Goal: Information Seeking & Learning: Learn about a topic

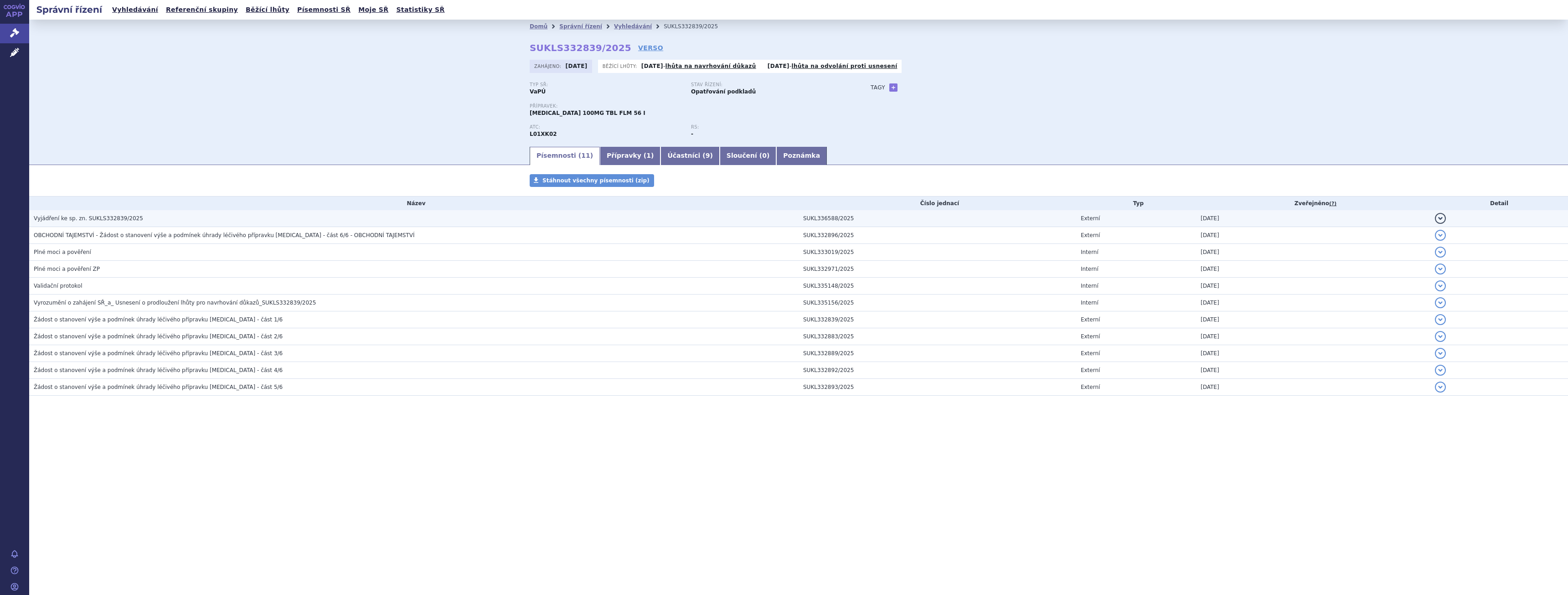
click at [127, 214] on h3 "Vyjádření ke sp. zn. SUKLS332839/2025" at bounding box center [416, 218] width 765 height 9
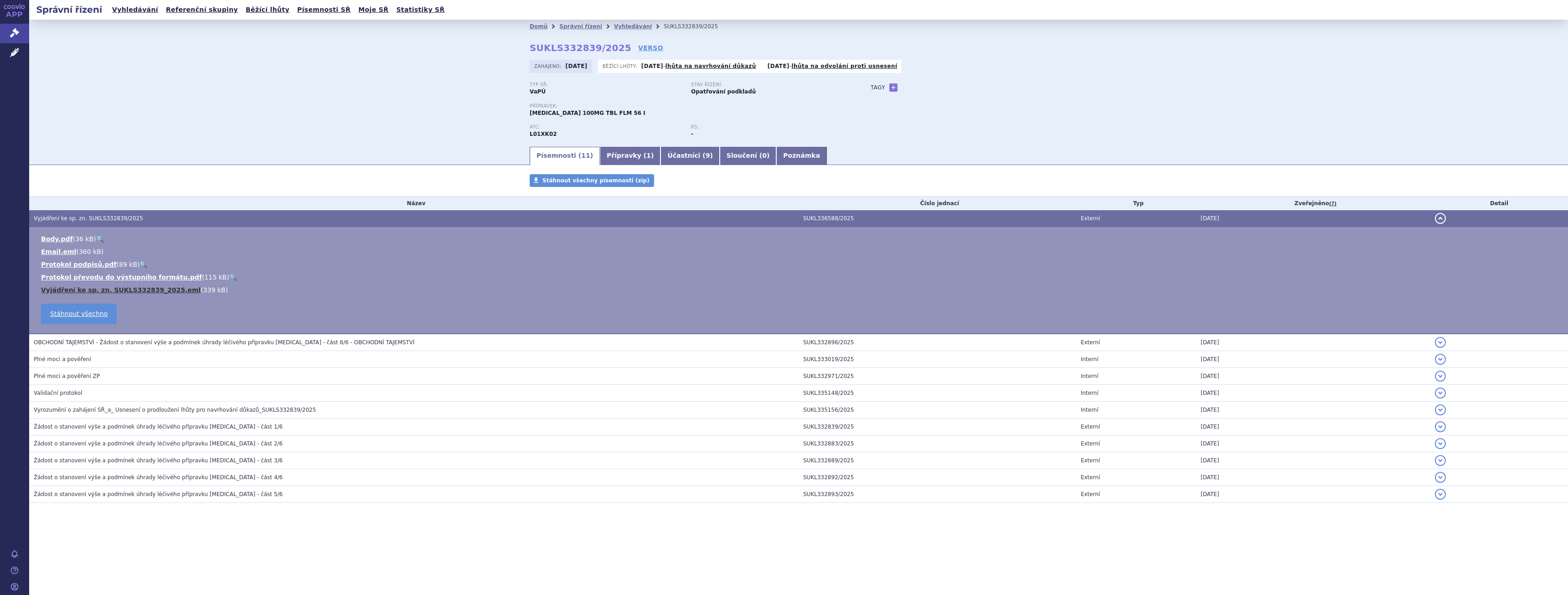
click at [157, 292] on link "Vyjádření ke sp. zn. SUKLS332839_2025.eml" at bounding box center [121, 290] width 159 height 7
click at [139, 426] on span "Žádost o stanovení výše a podmínek úhrady léčivého přípravku [MEDICAL_DATA] - č…" at bounding box center [158, 427] width 249 height 6
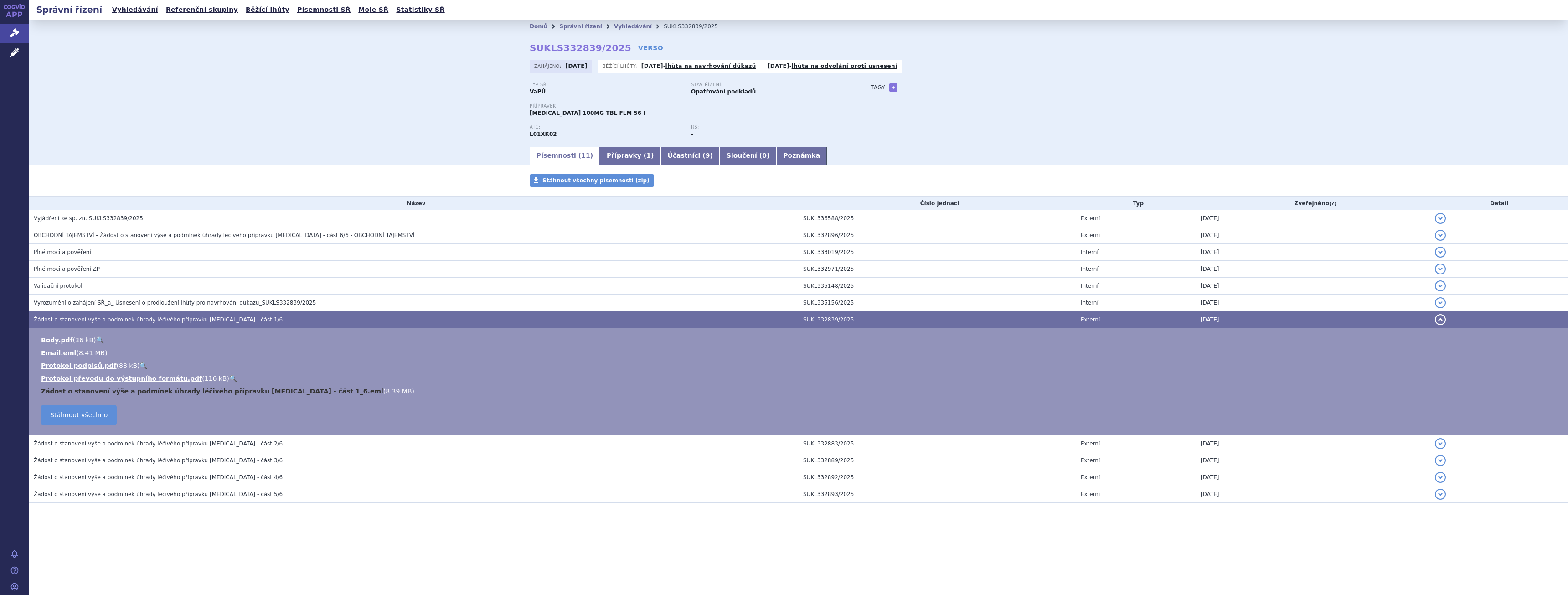
click at [137, 391] on link "Žádost o stanovení výše a podmínek úhrady léčivého přípravku Zejula - část 1_6.…" at bounding box center [212, 392] width 342 height 7
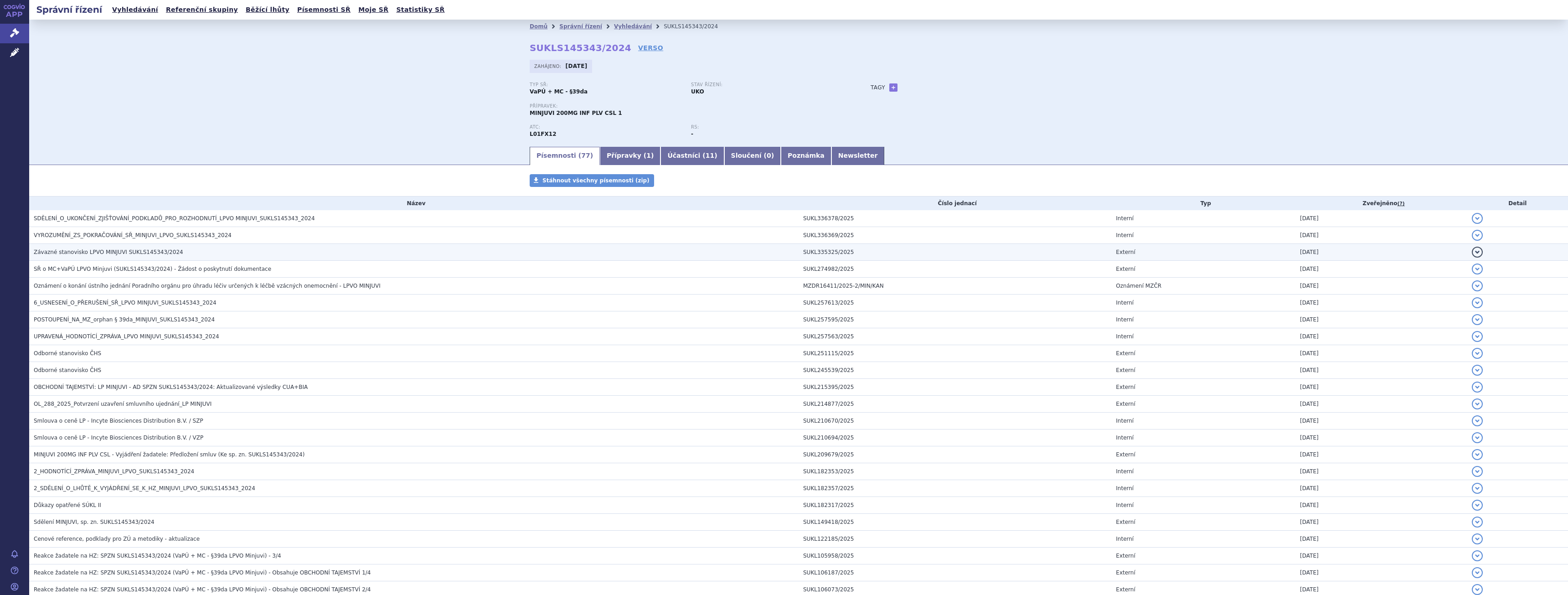
click at [85, 252] on span "Závazné stanovisko LPVO MINJUVI SUKLS145343/2024" at bounding box center [108, 252] width 150 height 6
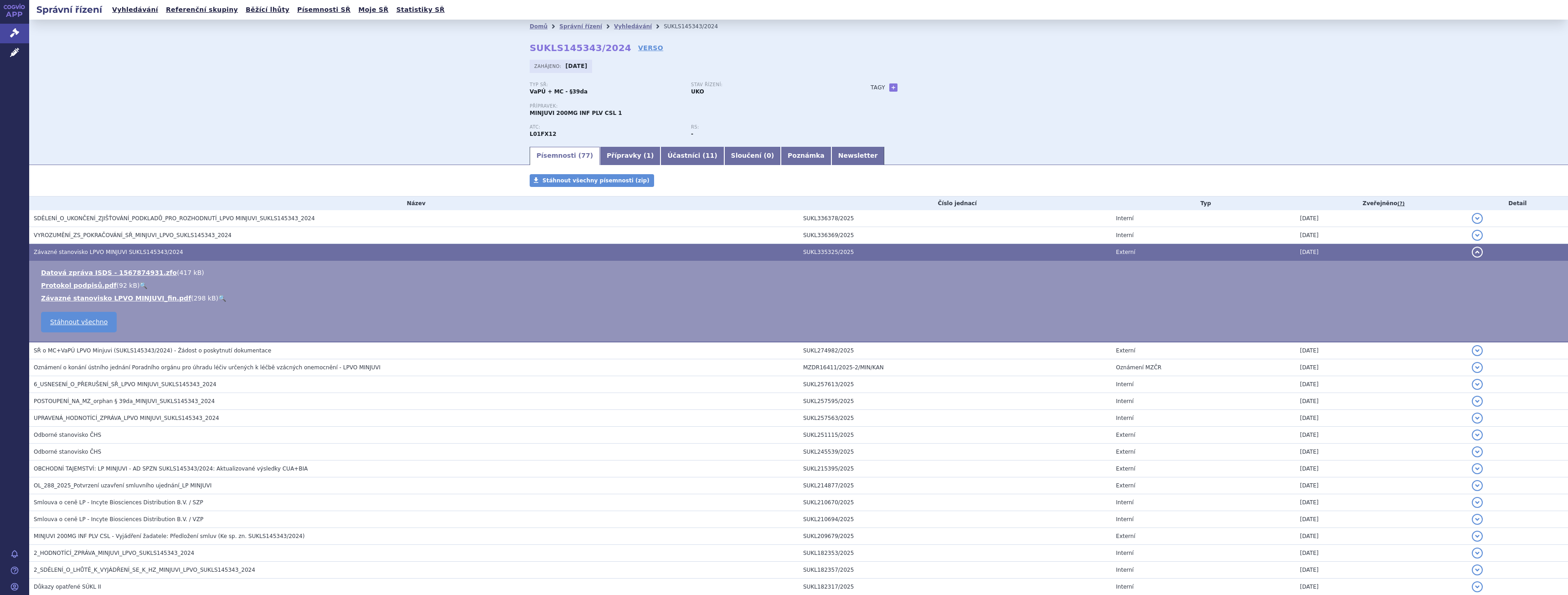
click at [219, 299] on link "🔍" at bounding box center [222, 298] width 8 height 7
click at [150, 241] on td "VYROZUMĚNÍ_ZS_POKRAČOVÁNÍ_SŘ_MINJUVI_LPVO_SUKLS145343_2024" at bounding box center [414, 236] width 769 height 17
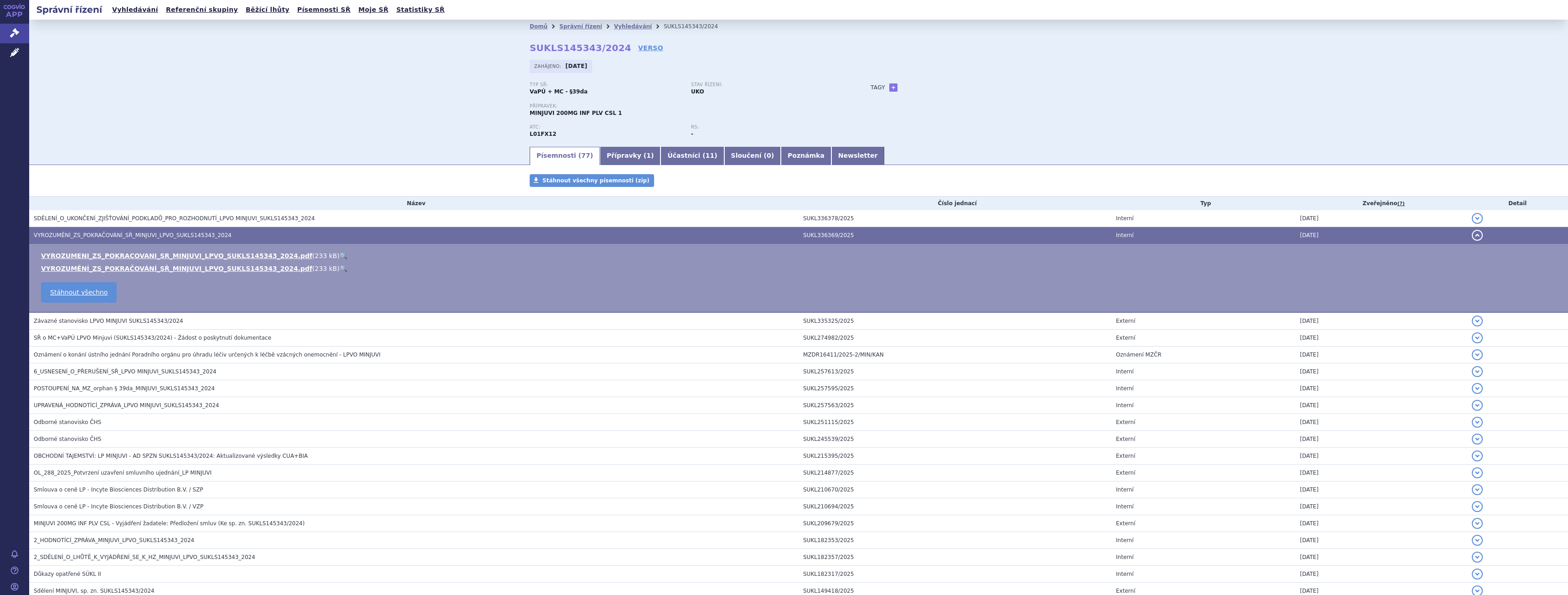
click at [340, 270] on link "🔍" at bounding box center [343, 269] width 8 height 7
click at [226, 224] on td "SDĚLENÍ_O_UKONČENÍ_ZJIŠŤOVÁNÍ_PODKLADŮ_PRO_ROZHODNUTÍ_LPVO MINJUVI_SUKLS145343_…" at bounding box center [414, 219] width 769 height 17
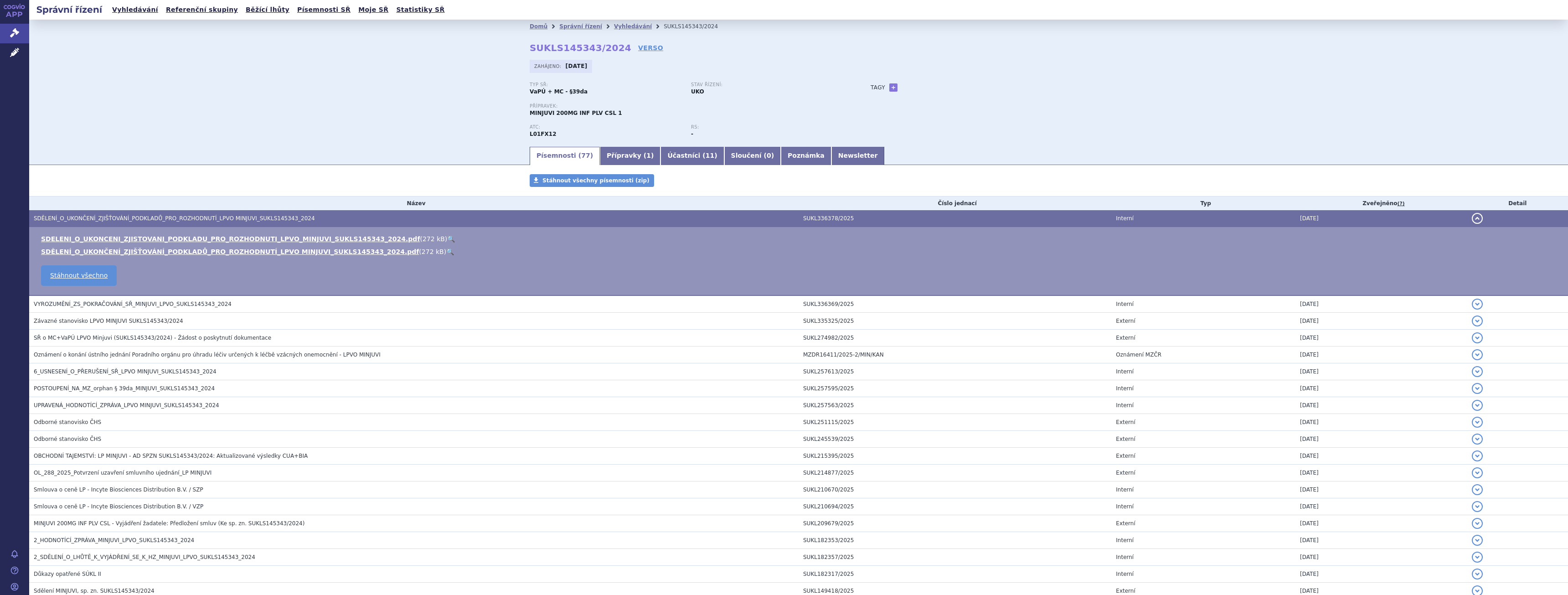
click at [446, 252] on link "🔍" at bounding box center [450, 252] width 8 height 7
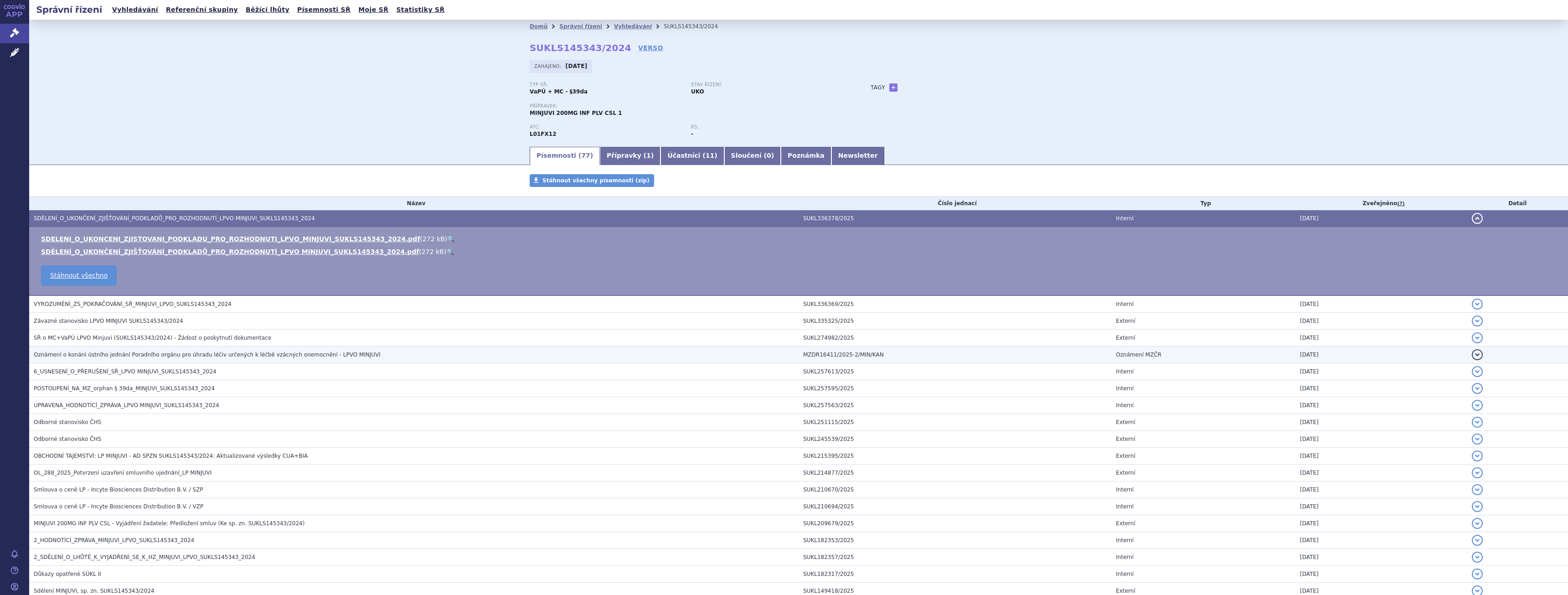
click at [170, 358] on span "Oznámení o konání ústního jednání Poradního orgánu pro úhradu léčiv určených k …" at bounding box center [207, 354] width 347 height 6
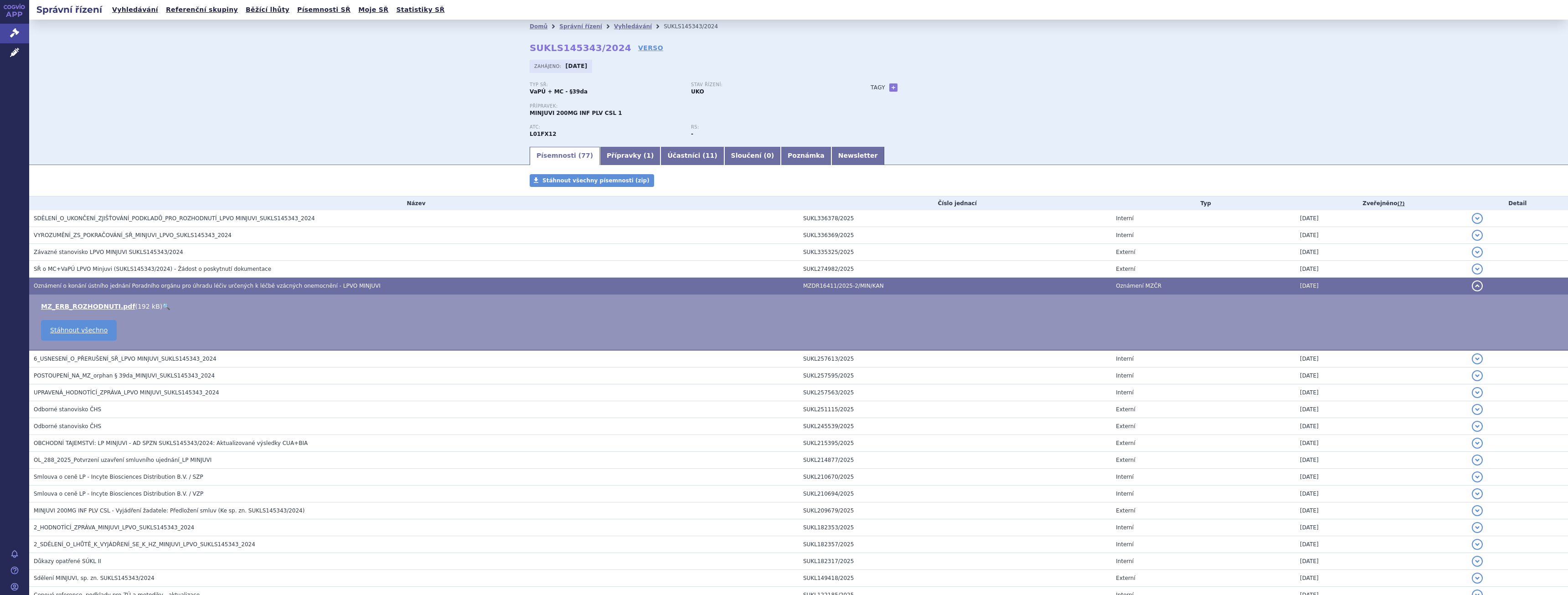
click at [163, 303] on link "🔍" at bounding box center [166, 306] width 8 height 7
click at [126, 269] on span "SŘ o MC+VaPÚ LPVO Minjuvi (SUKLS145343/2024) - Žádost o poskytnutí dokumentace" at bounding box center [152, 269] width 237 height 6
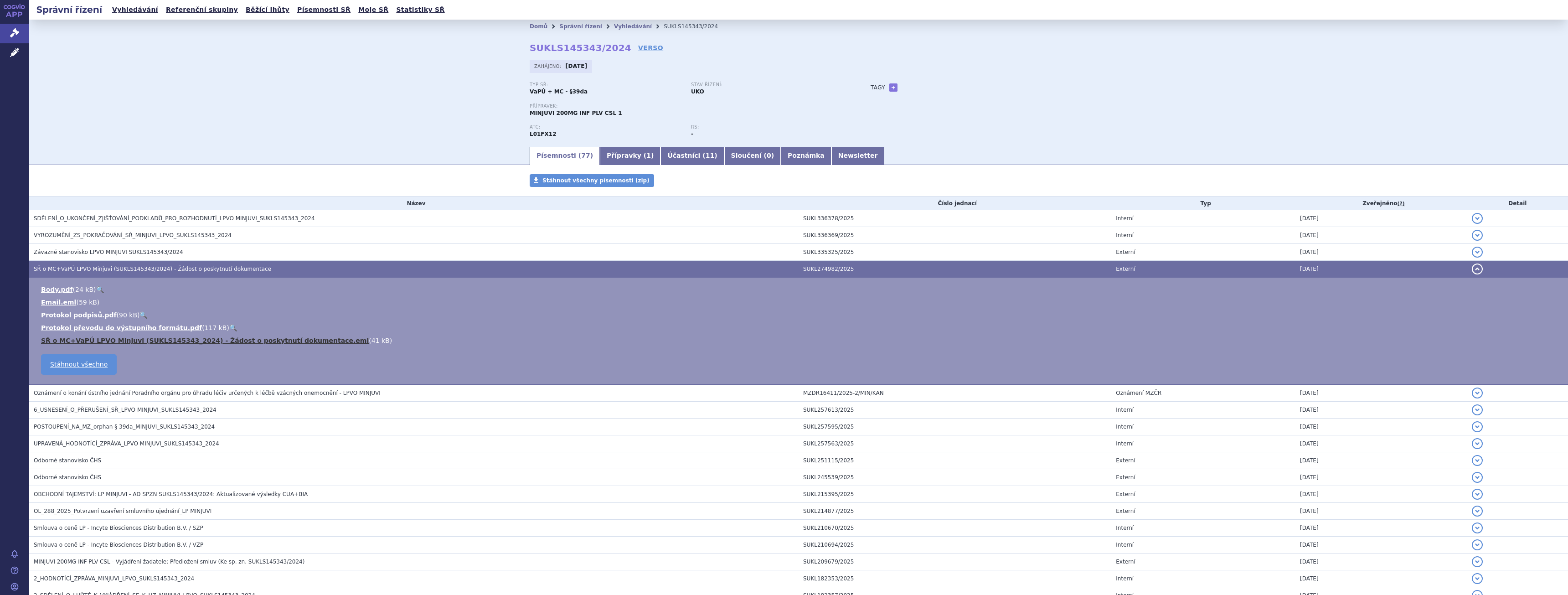
click at [170, 337] on link "SŘ o MC+VaPÚ LPVO Minjuvi (SUKLS145343_2024) - Žádost o poskytnutí dokumentace.…" at bounding box center [205, 340] width 327 height 7
click at [41, 337] on link "SŘ o MC+VaPÚ LPVO Minjuvi (SUKLS145343_2024) - Žádost o poskytnutí dokumentace.…" at bounding box center [205, 340] width 327 height 7
click at [146, 432] on td "POSTOUPENÍ_NA_MZ_orphan § 39da_MINJUVI_SUKLS145343_2024" at bounding box center [414, 427] width 769 height 17
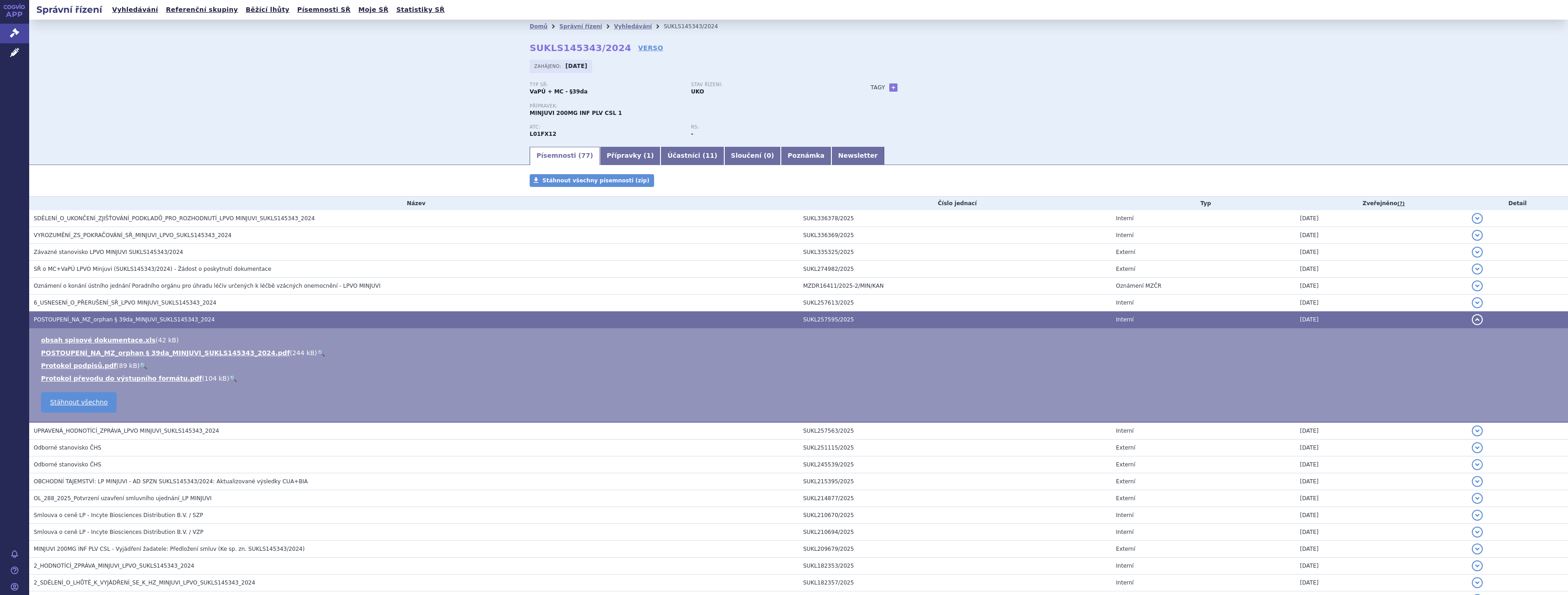
click at [317, 352] on link "🔍" at bounding box center [321, 353] width 8 height 7
click at [141, 433] on span "UPRAVENÁ_HODNOTÍCÍ_ZPRÁVA_LPVO MINJUVI_SUKLS145343_2024" at bounding box center [126, 431] width 186 height 6
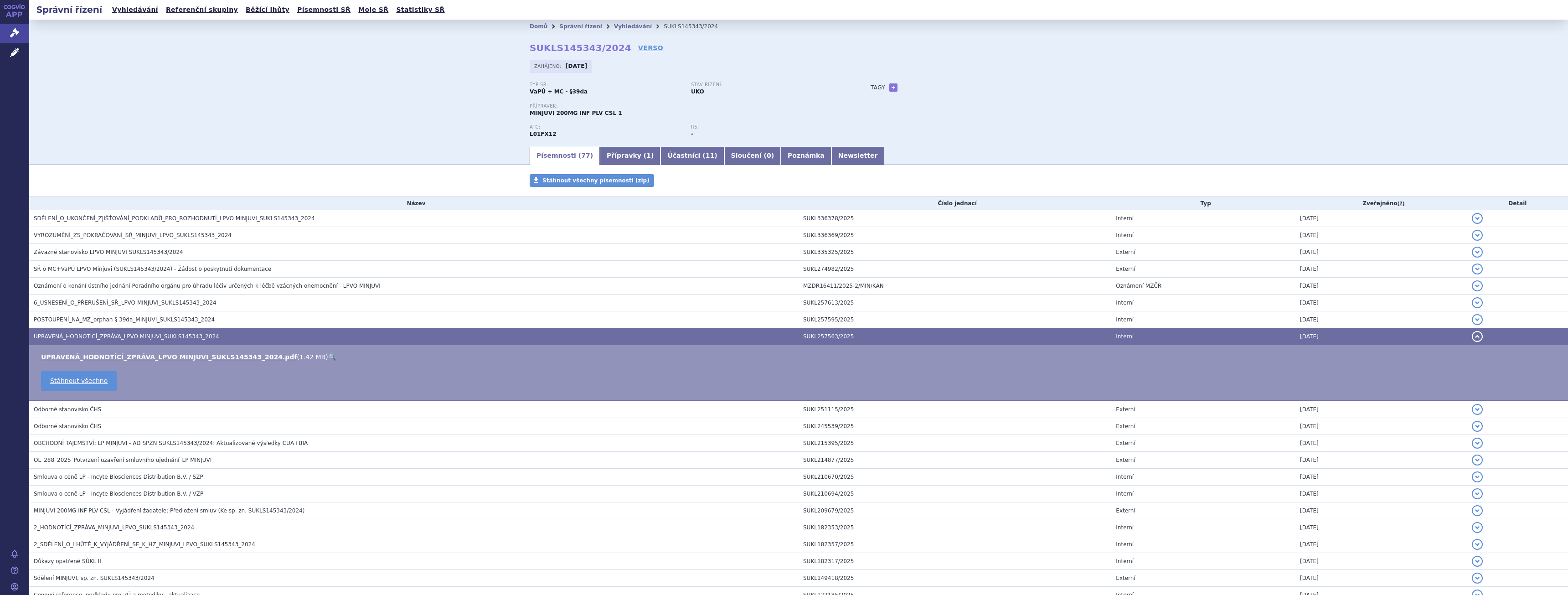
click at [328, 358] on link "🔍" at bounding box center [332, 357] width 8 height 7
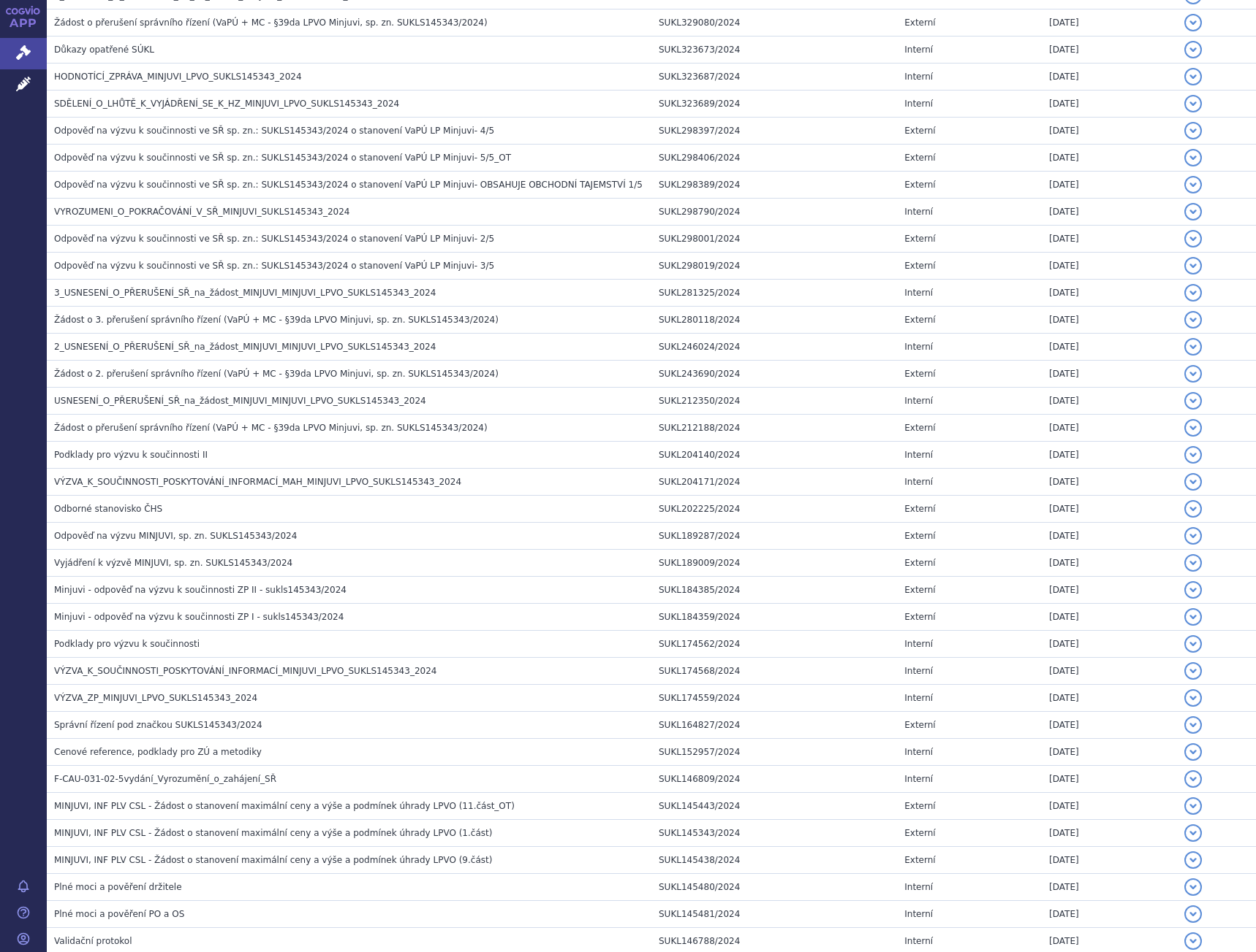
scroll to position [1643, 0]
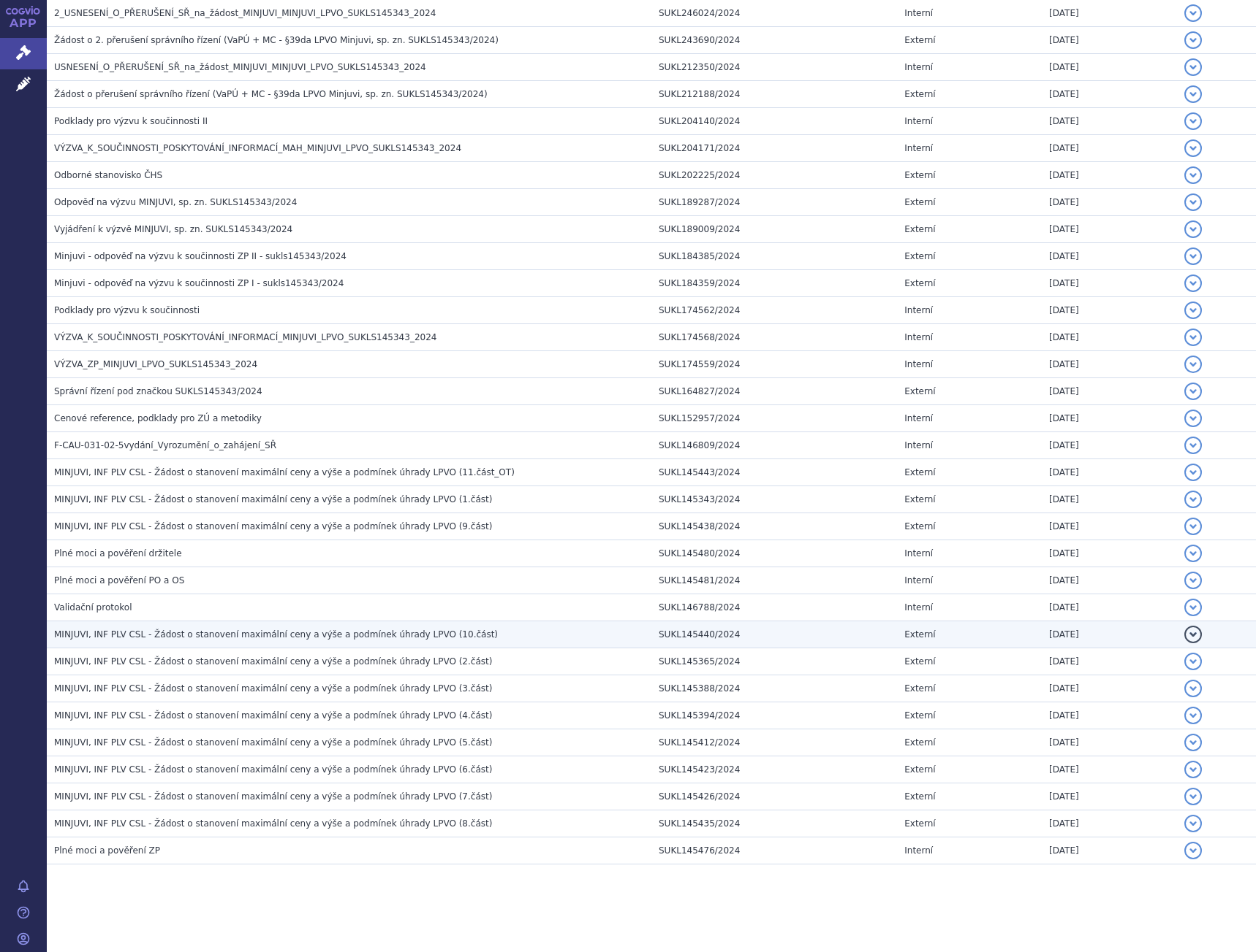
click at [425, 639] on span "MINJUVI, INF PLV CSL - Žádost o stanovení maximální ceny a výše a podmínek úhra…" at bounding box center [275, 634] width 444 height 10
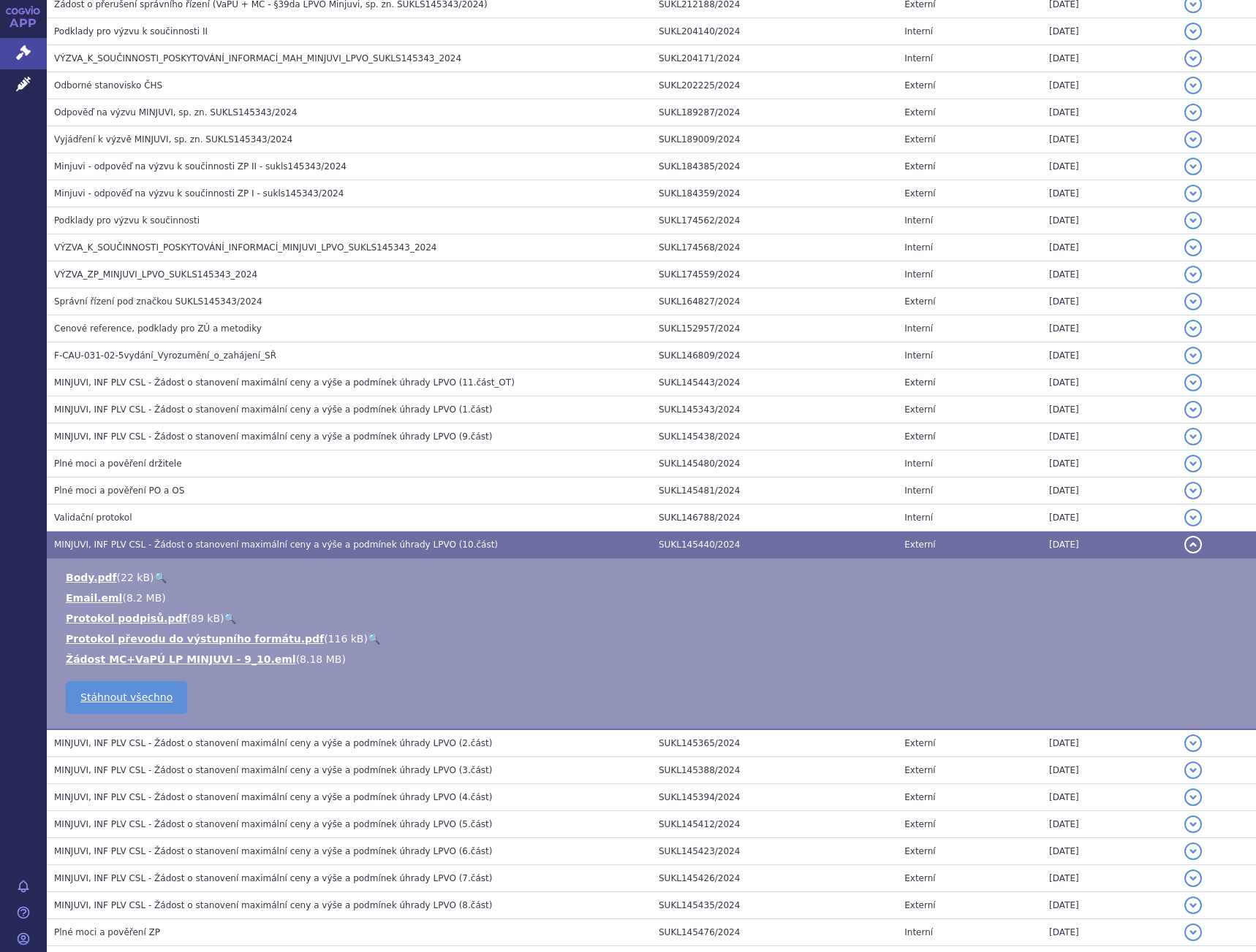
scroll to position [1553, 0]
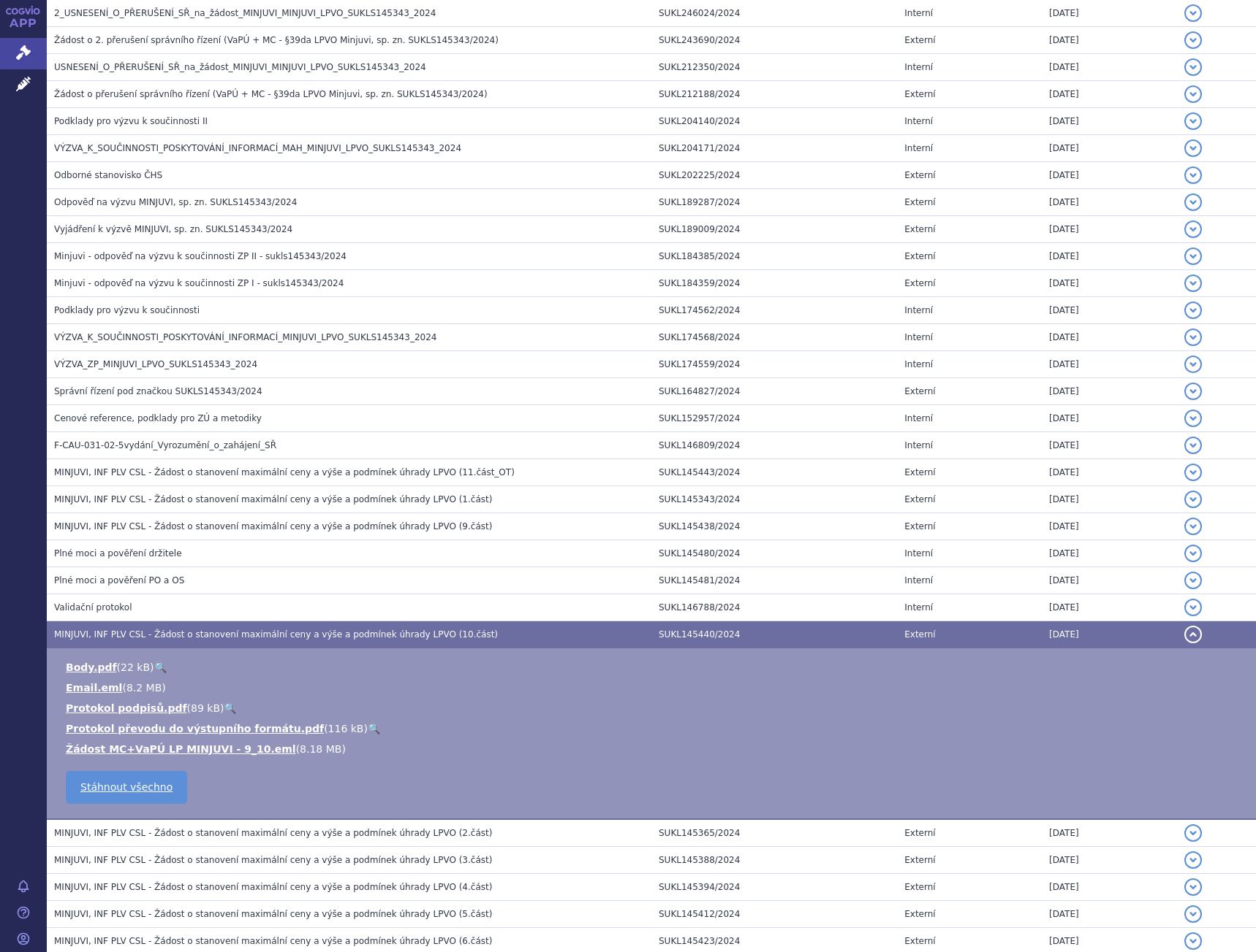
click at [444, 634] on h3 "MINJUVI, INF PLV CSL - Žádost o stanovení maximální ceny a výše a podmínek úhra…" at bounding box center [352, 634] width 597 height 15
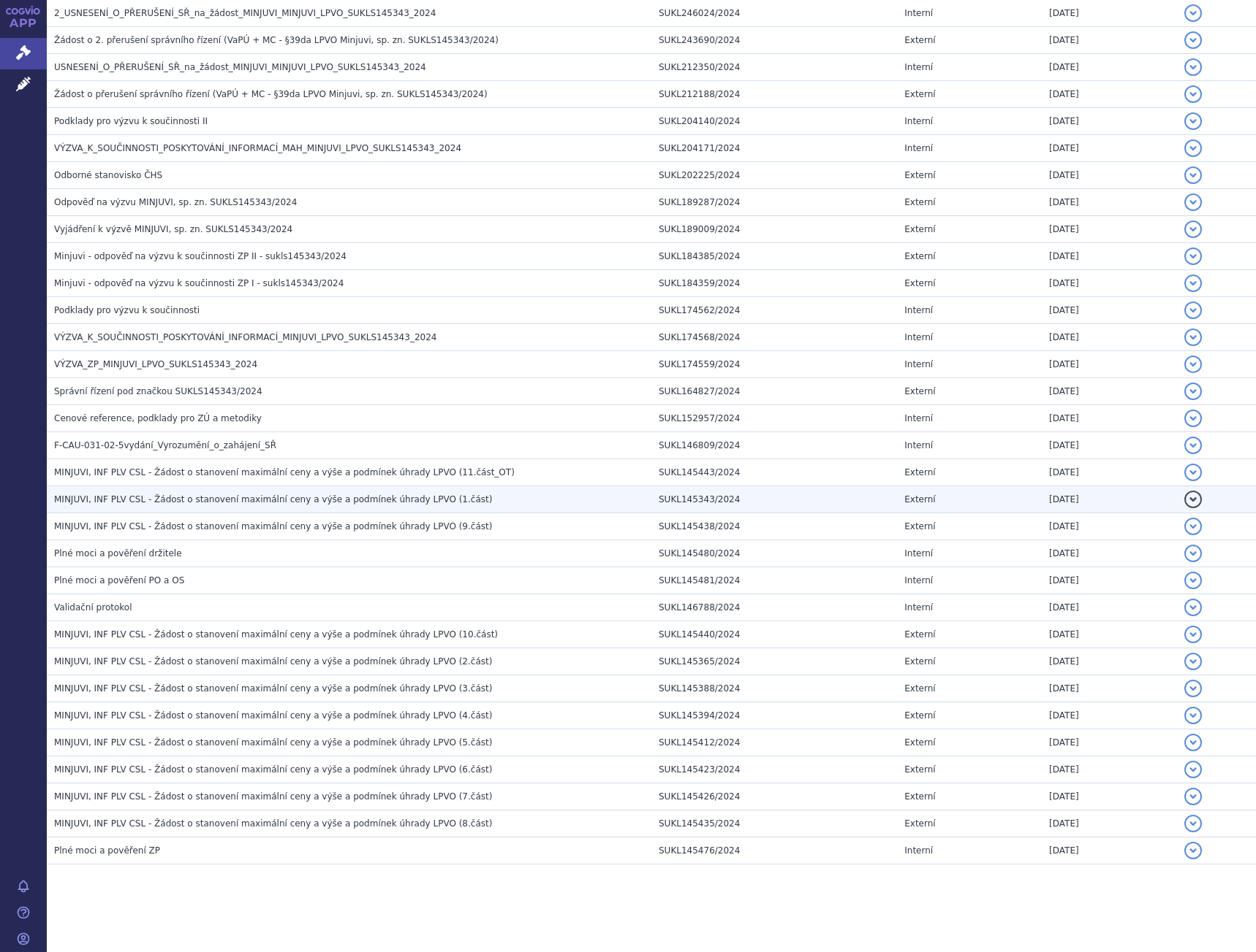
click at [410, 498] on span "MINJUVI, INF PLV CSL - Žádost o stanovení maximální ceny a výše a podmínek úhra…" at bounding box center [272, 499] width 438 height 10
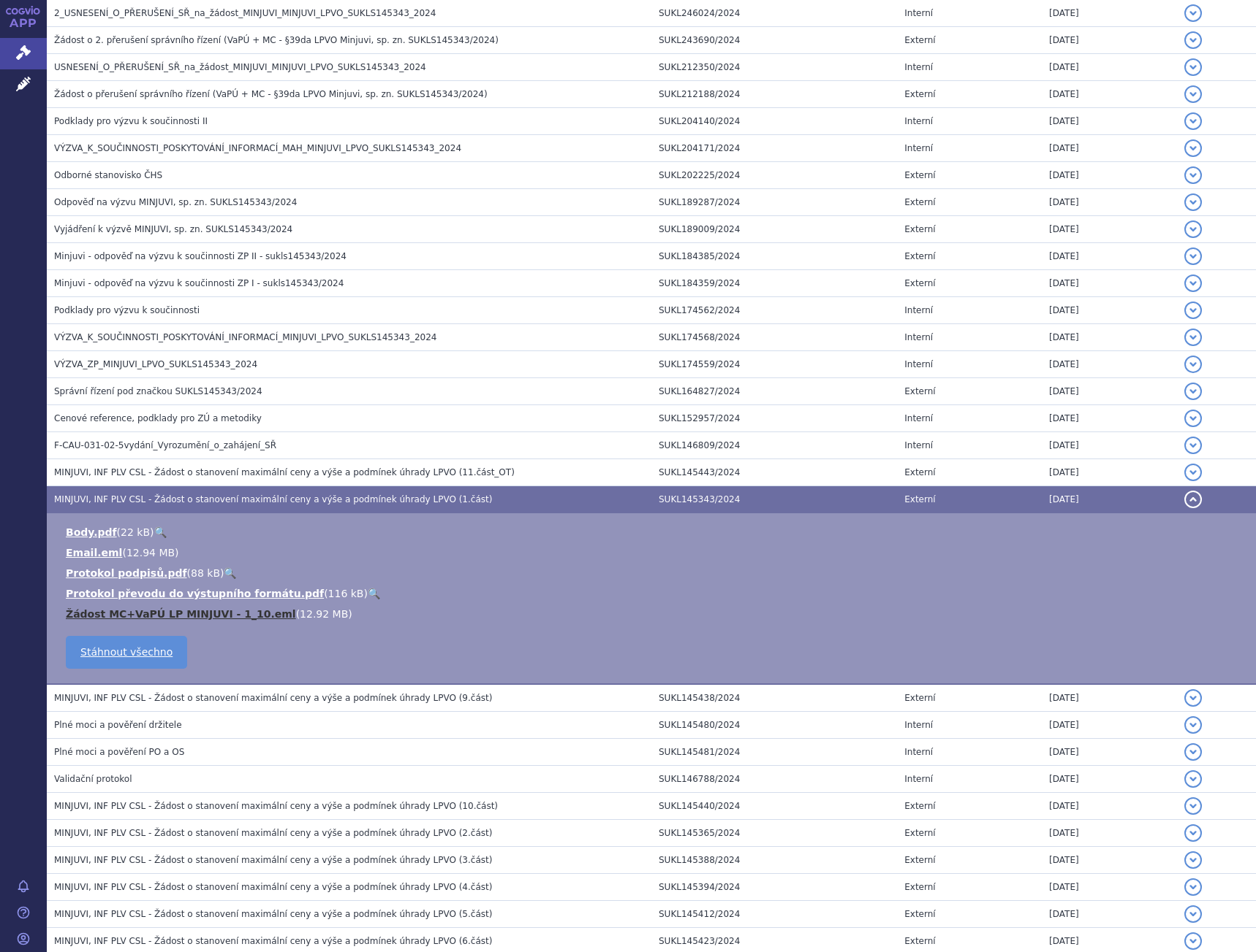
click at [245, 618] on link "Žádost MC+VaPÚ LP MINJUVI - 1_10.eml" at bounding box center [181, 615] width 230 height 12
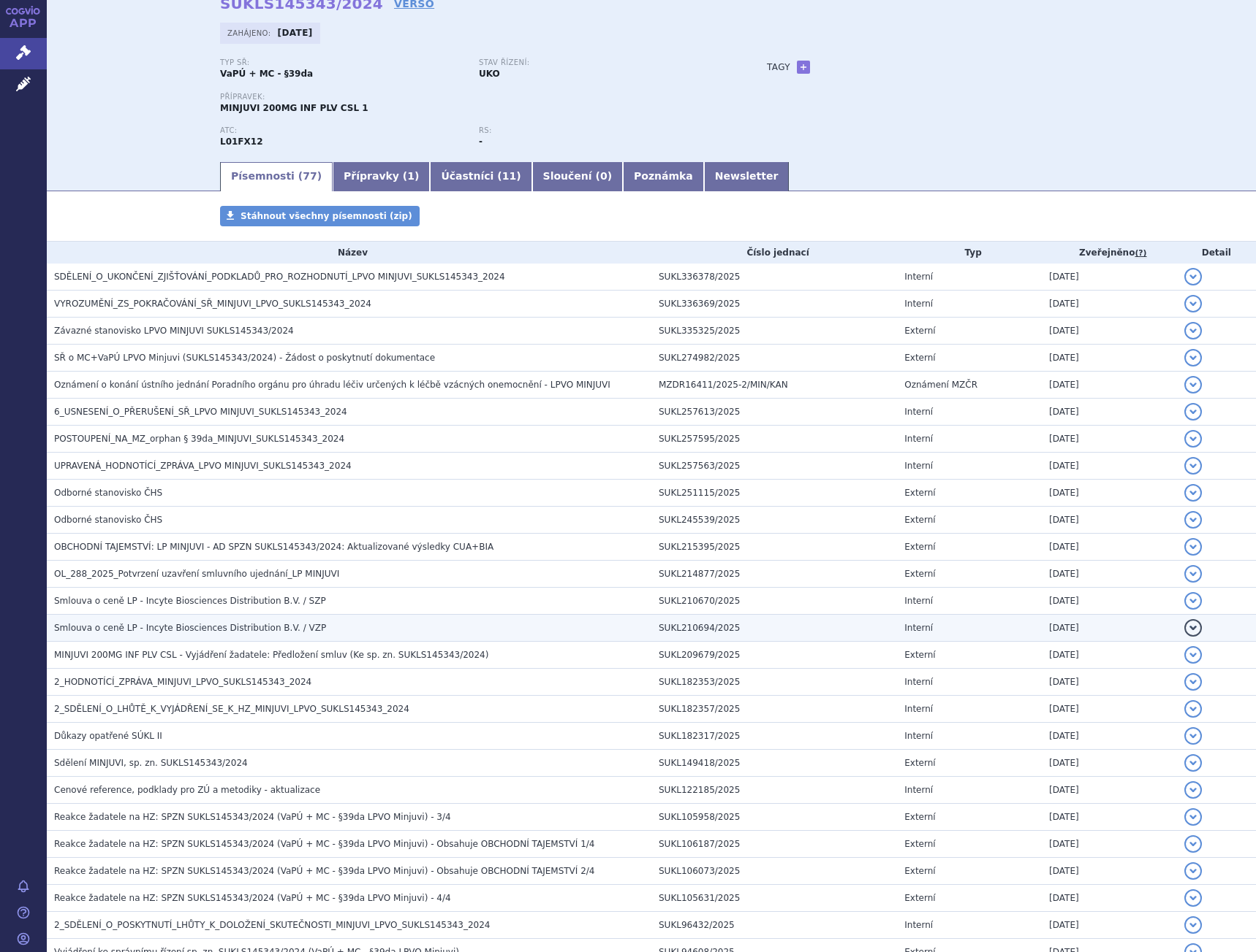
scroll to position [0, 0]
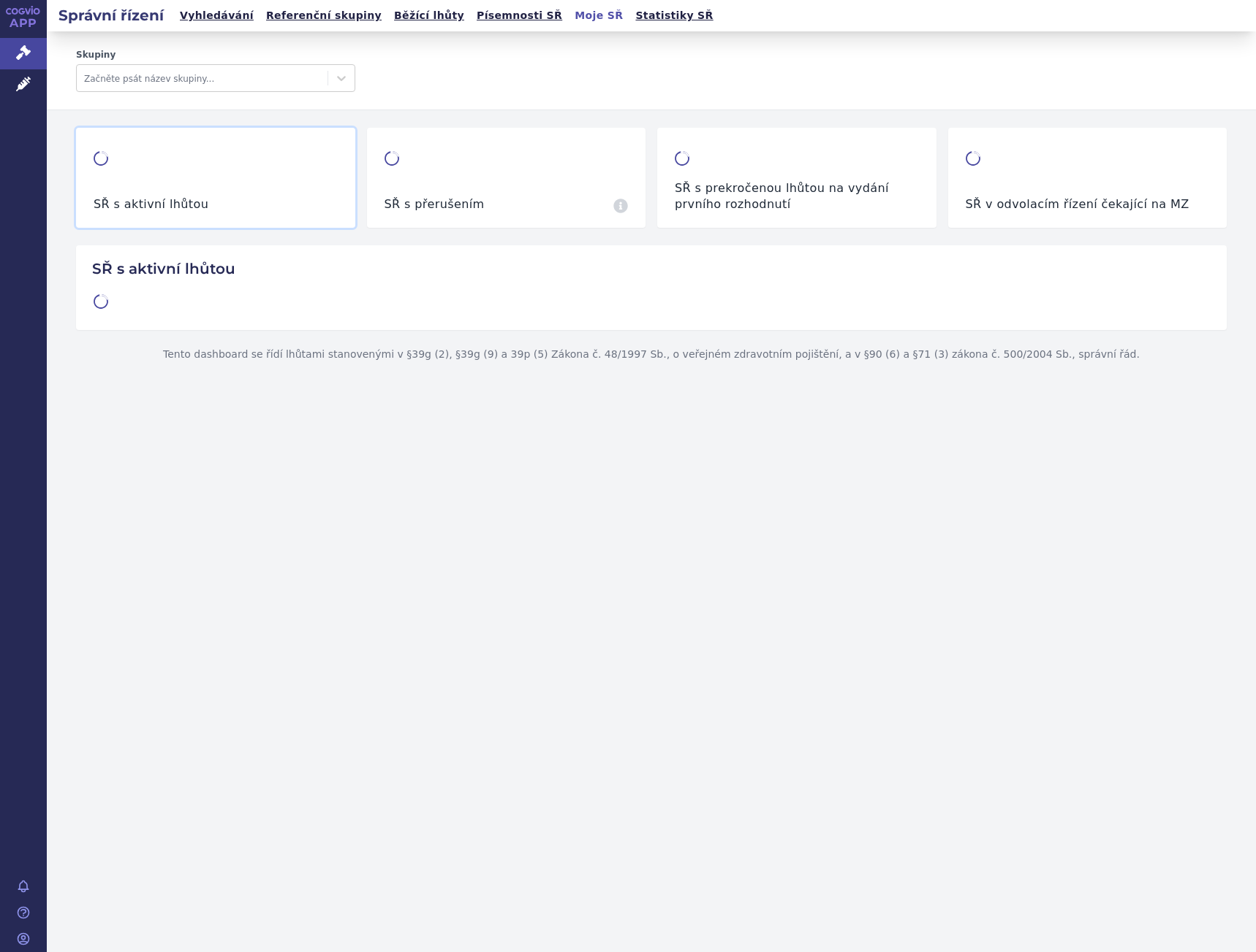
click at [193, 16] on link "Vyhledávání" at bounding box center [217, 16] width 83 height 20
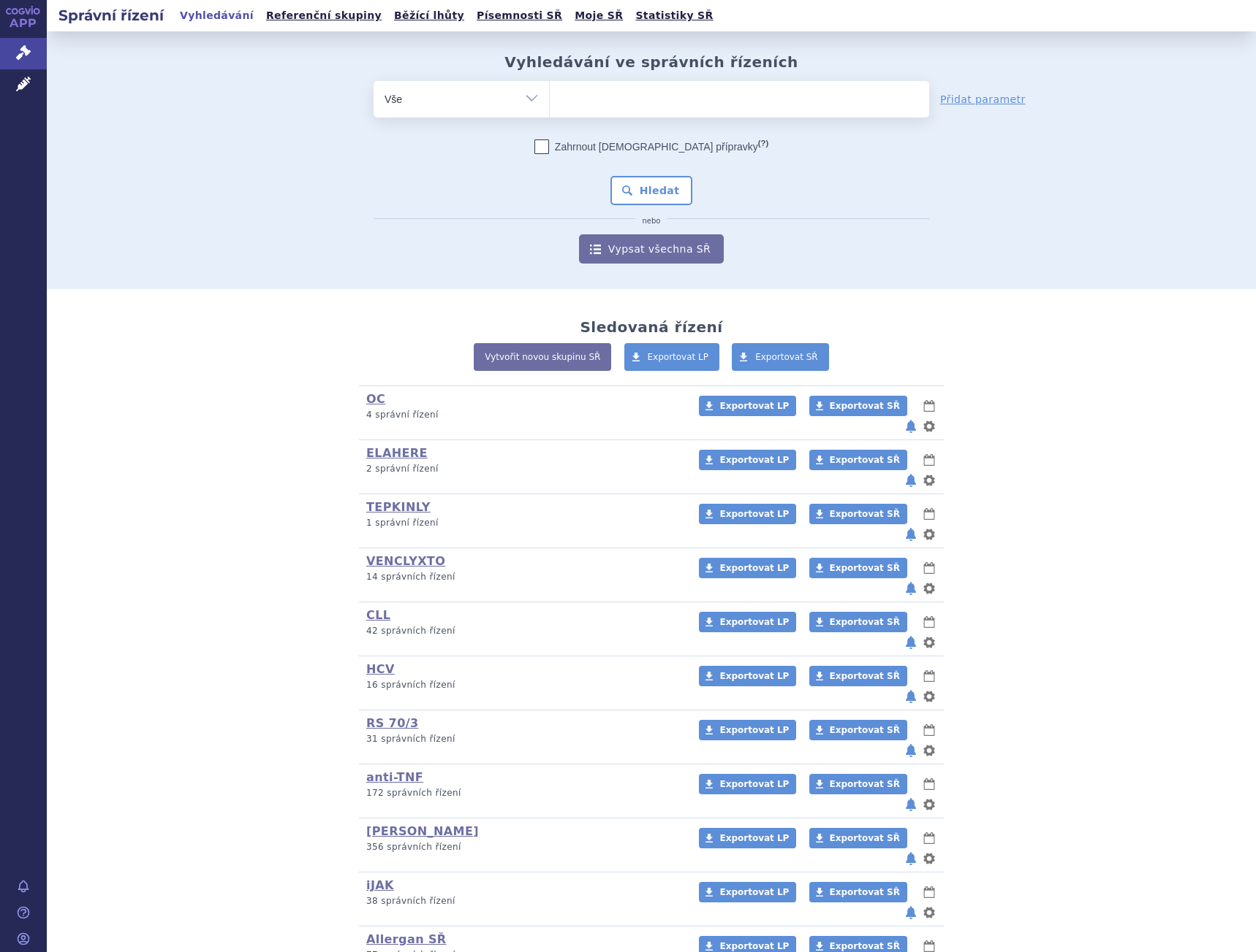
click at [598, 102] on ul at bounding box center [739, 96] width 380 height 30
click at [549, 102] on select at bounding box center [548, 98] width 1 height 36
click at [720, 88] on ul at bounding box center [739, 96] width 380 height 30
click at [549, 88] on select at bounding box center [548, 98] width 1 height 36
type input "mi"
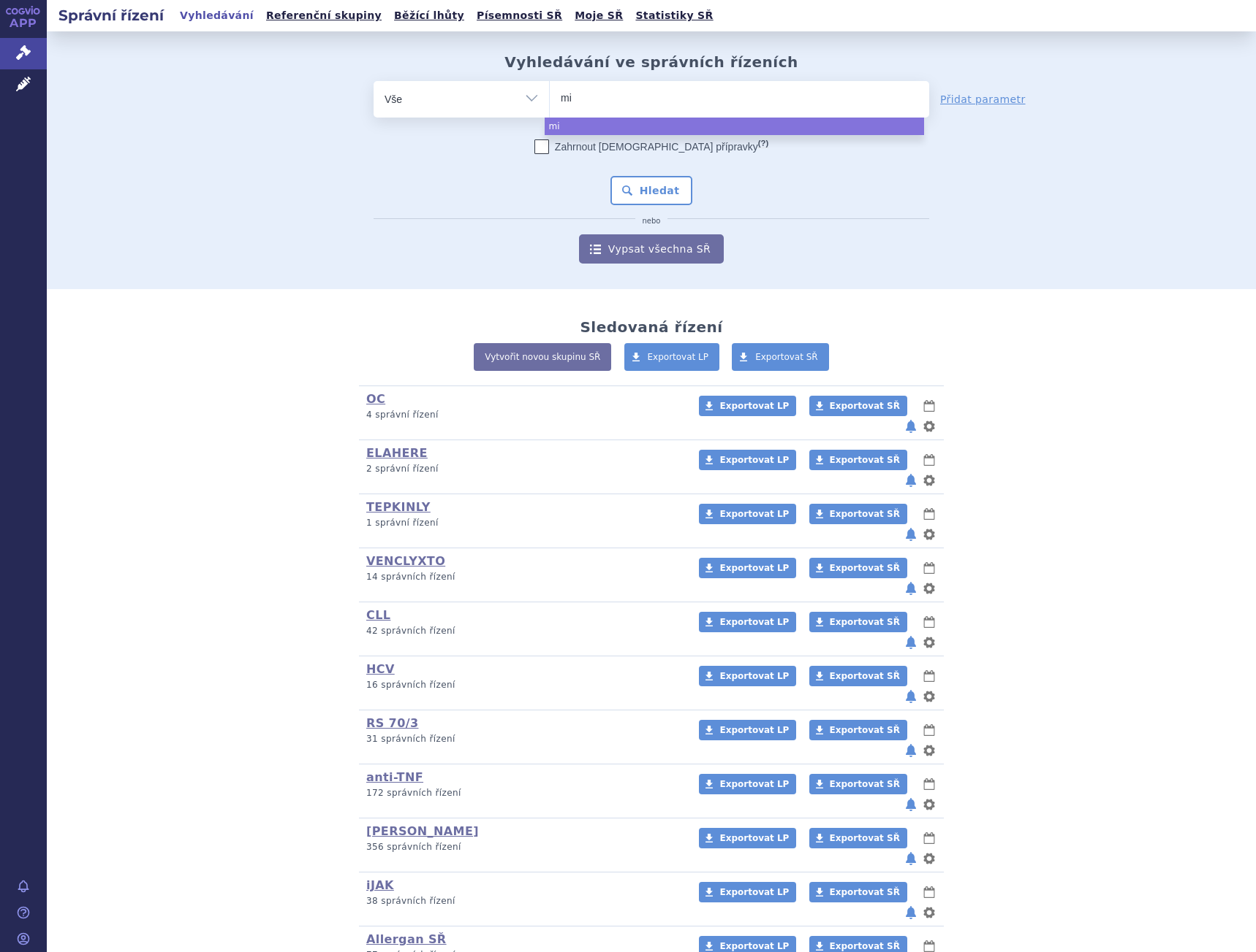
type input "min"
type input "minj"
type input "minju"
type input "minjuvi"
select select "minjuvi"
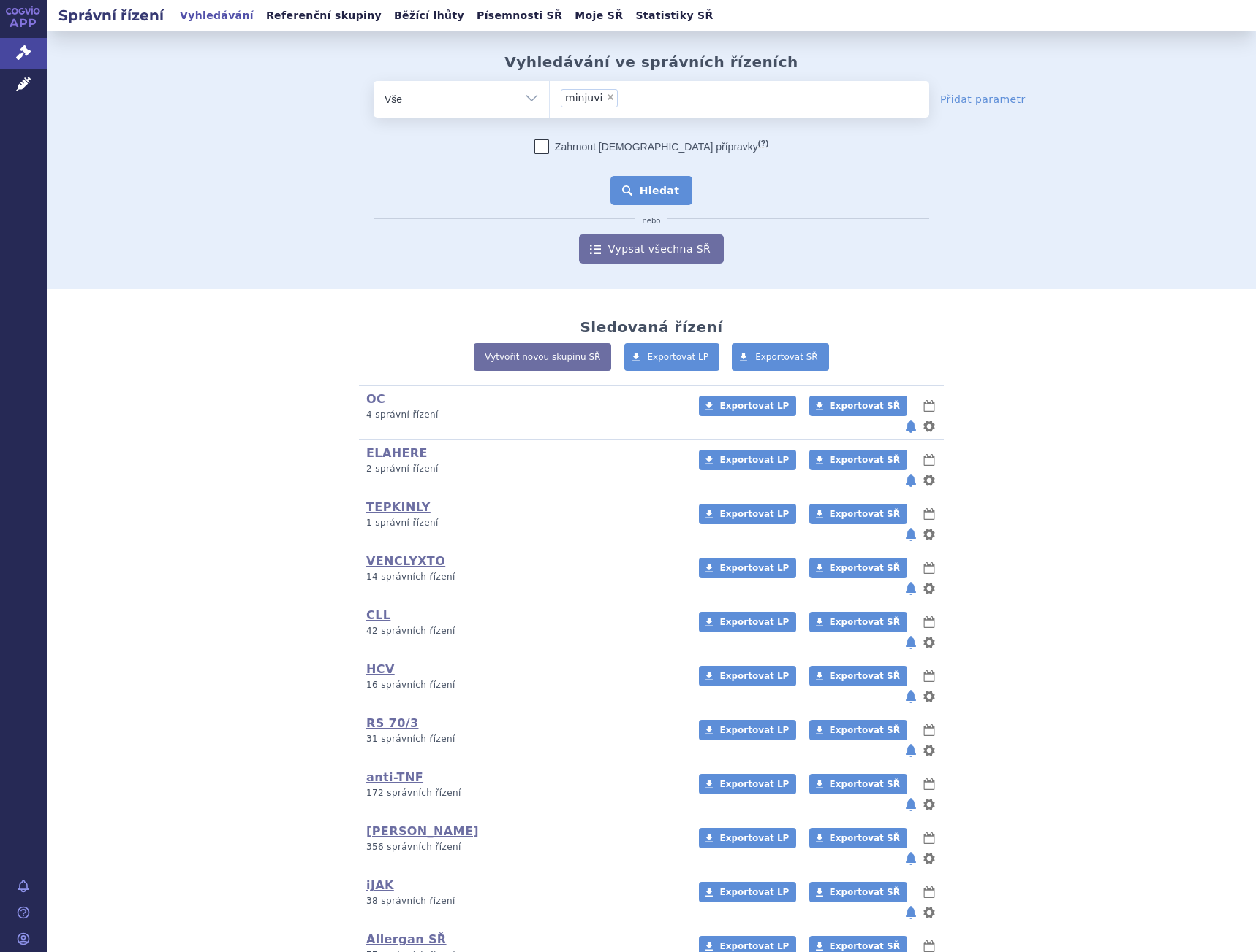
click at [643, 195] on button "Hledat" at bounding box center [651, 190] width 83 height 29
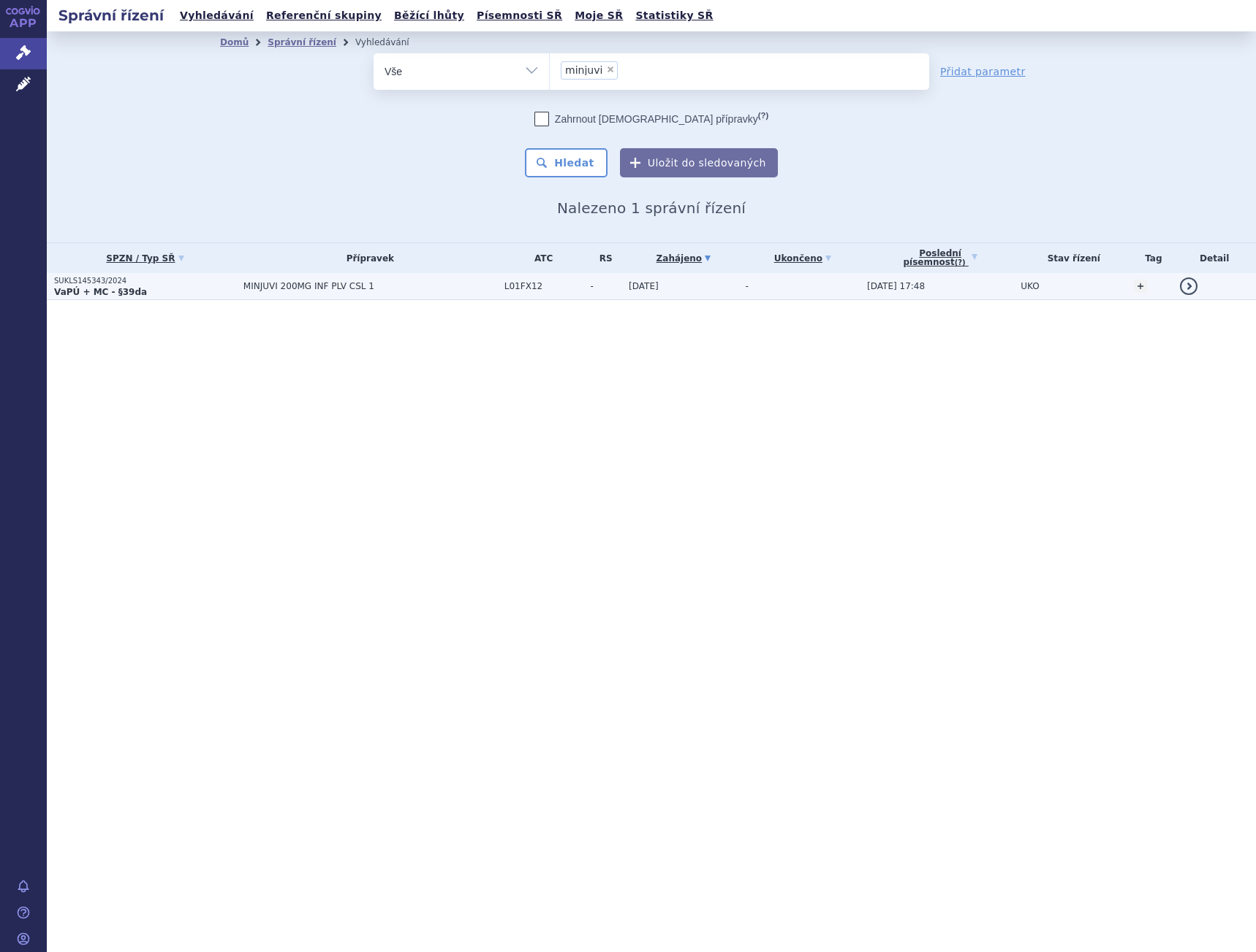
click at [342, 288] on span "MINJUVI 200MG INF PLV CSL 1" at bounding box center [370, 286] width 254 height 10
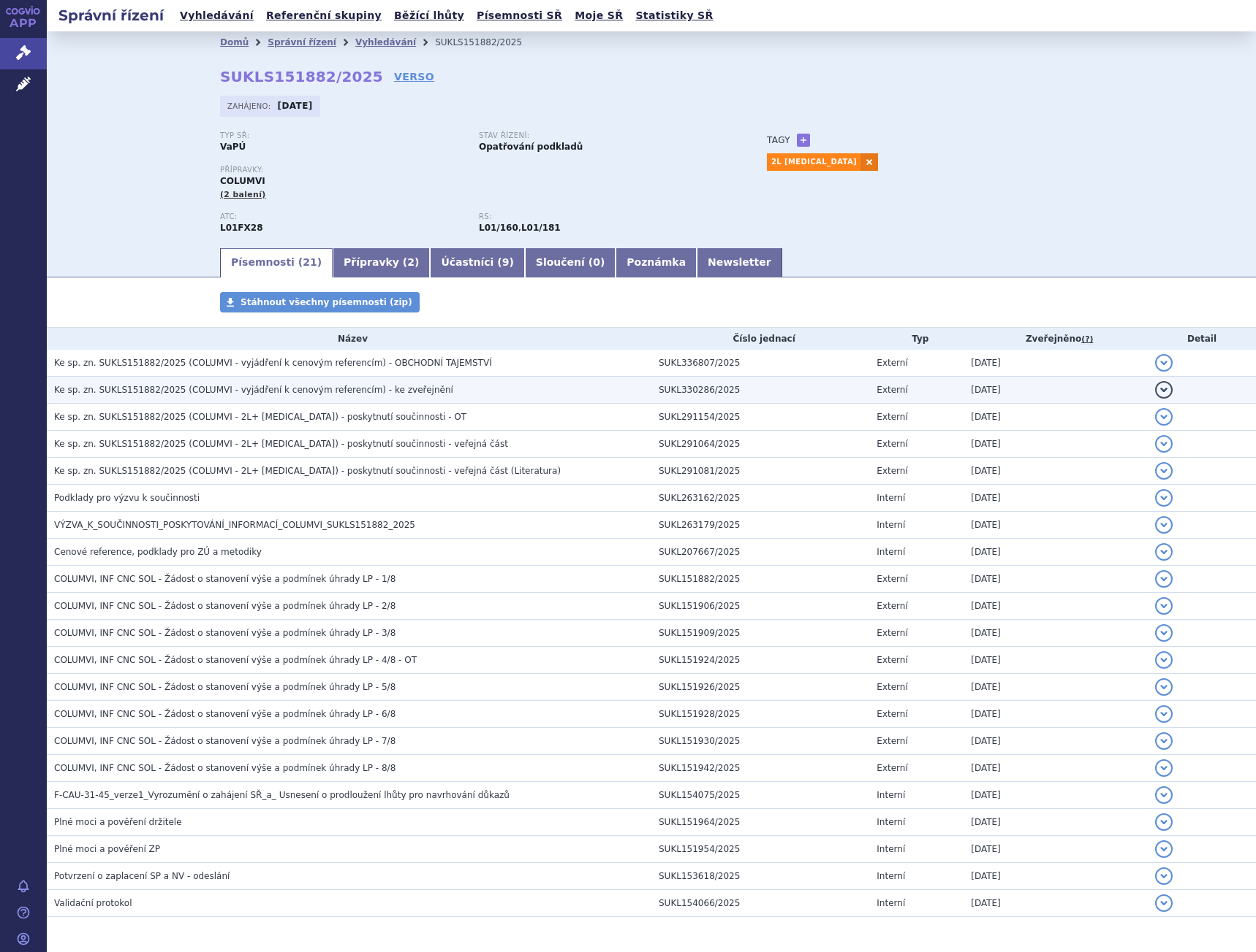
click at [367, 397] on h3 "Ke sp. zn. SUKLS151882/2025 (COLUMVI - vyjádření k cenovým referencím) - ke zve…" at bounding box center [352, 389] width 597 height 15
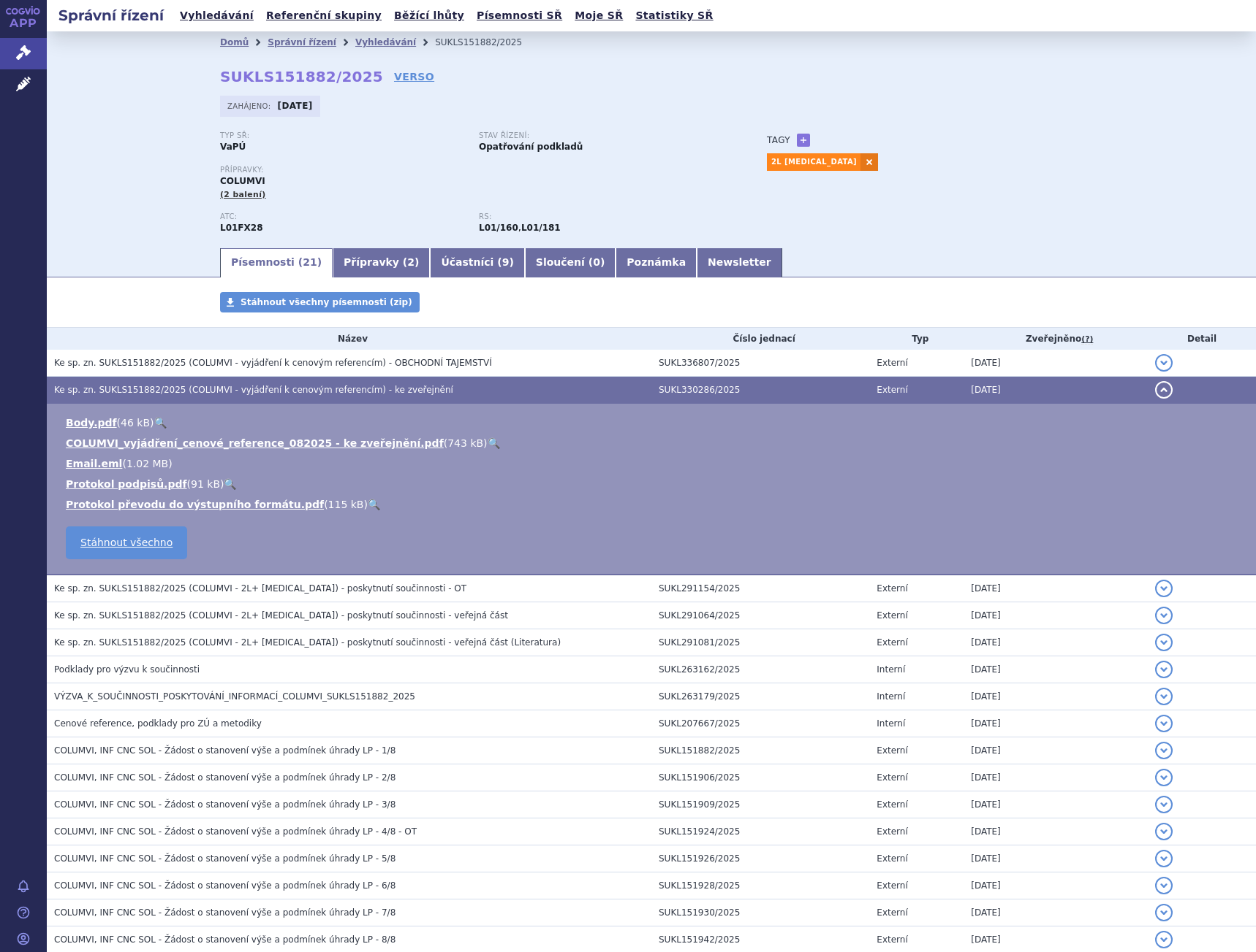
click at [487, 442] on link "🔍" at bounding box center [493, 444] width 13 height 12
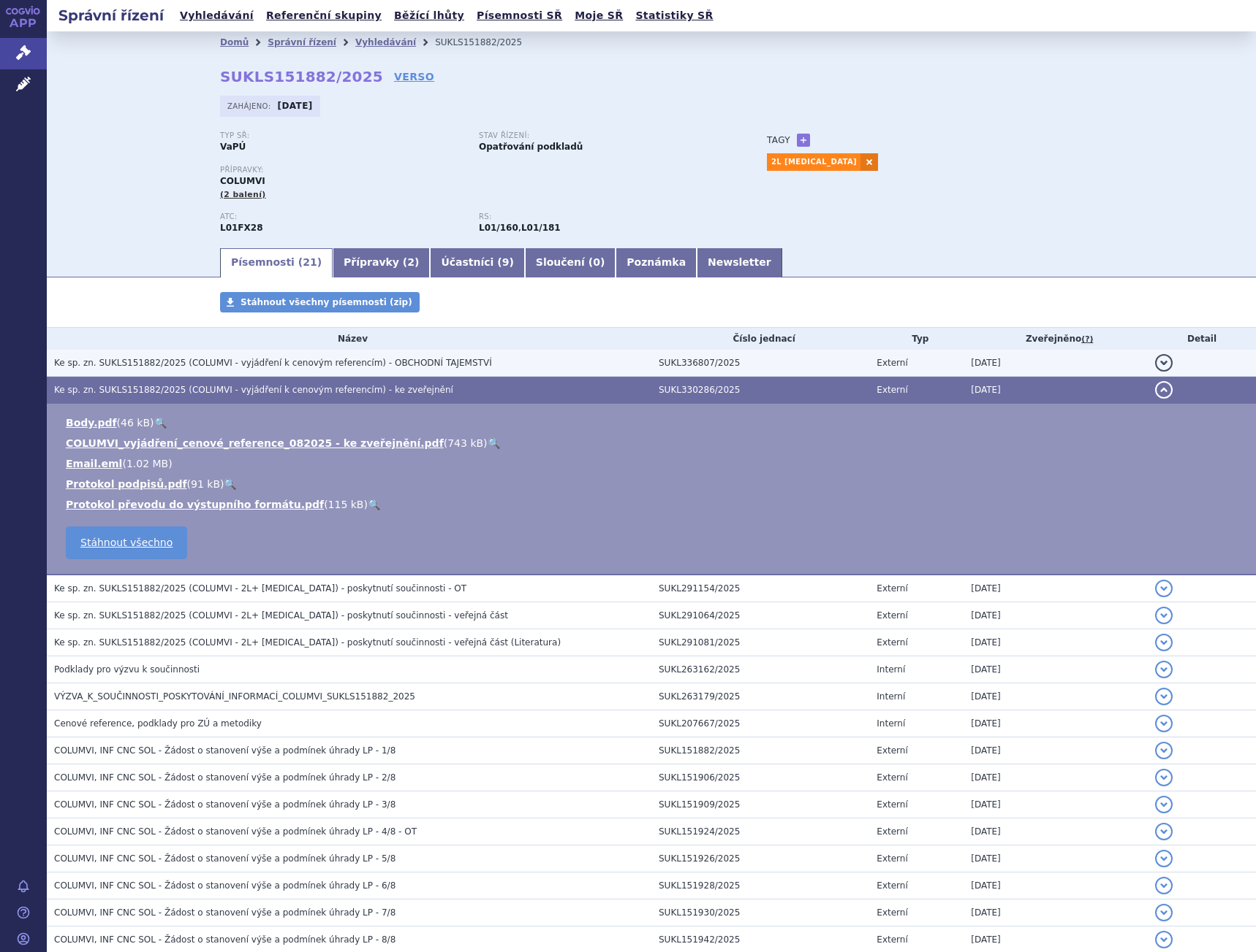
click at [167, 361] on span "Ke sp. zn. SUKLS151882/2025 (COLUMVI - vyjádření k cenovým referencím) - OBCHOD…" at bounding box center [272, 363] width 438 height 10
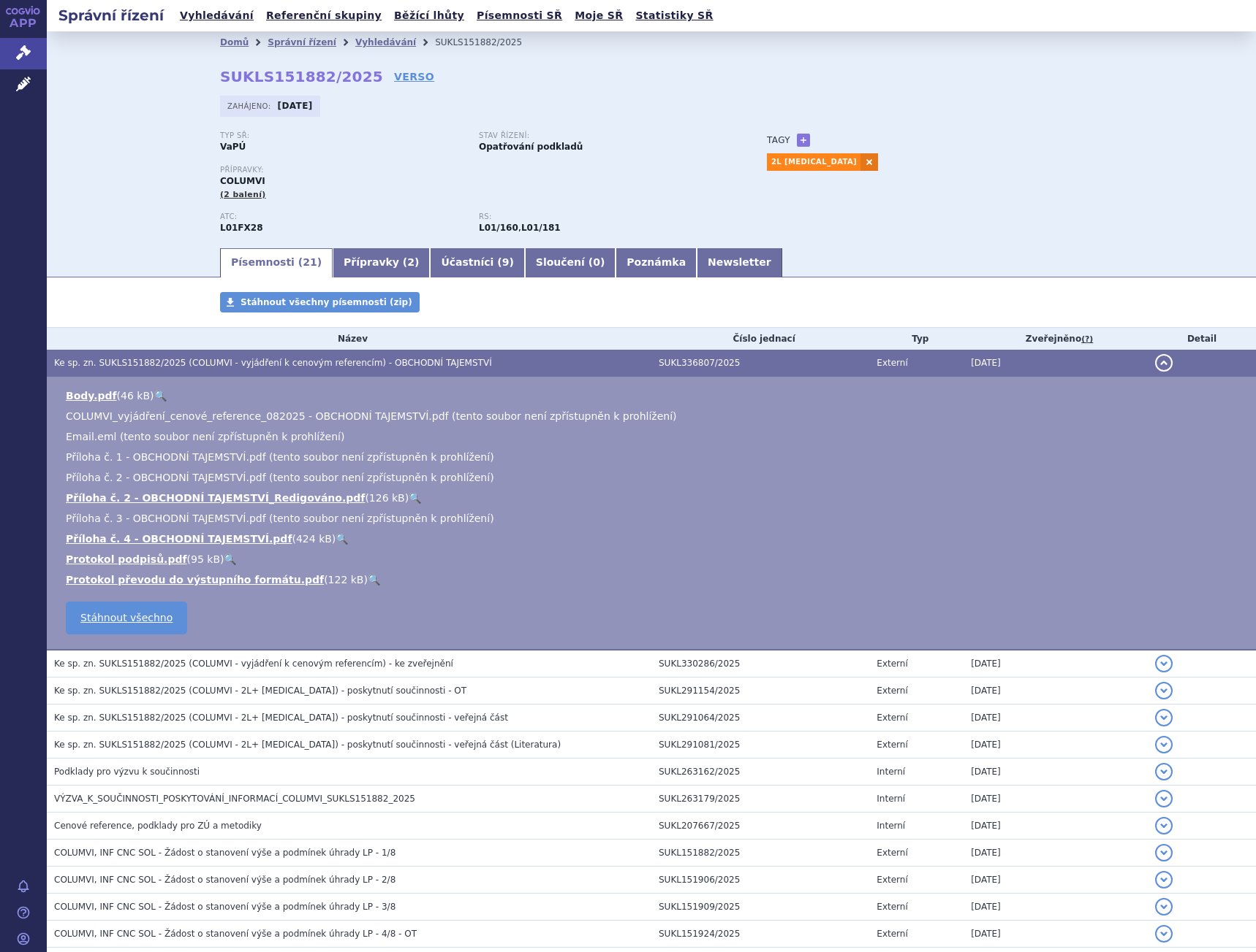
click at [167, 361] on span "Ke sp. zn. SUKLS151882/2025 (COLUMVI - vyjádření k cenovým referencím) - OBCHOD…" at bounding box center [272, 363] width 438 height 10
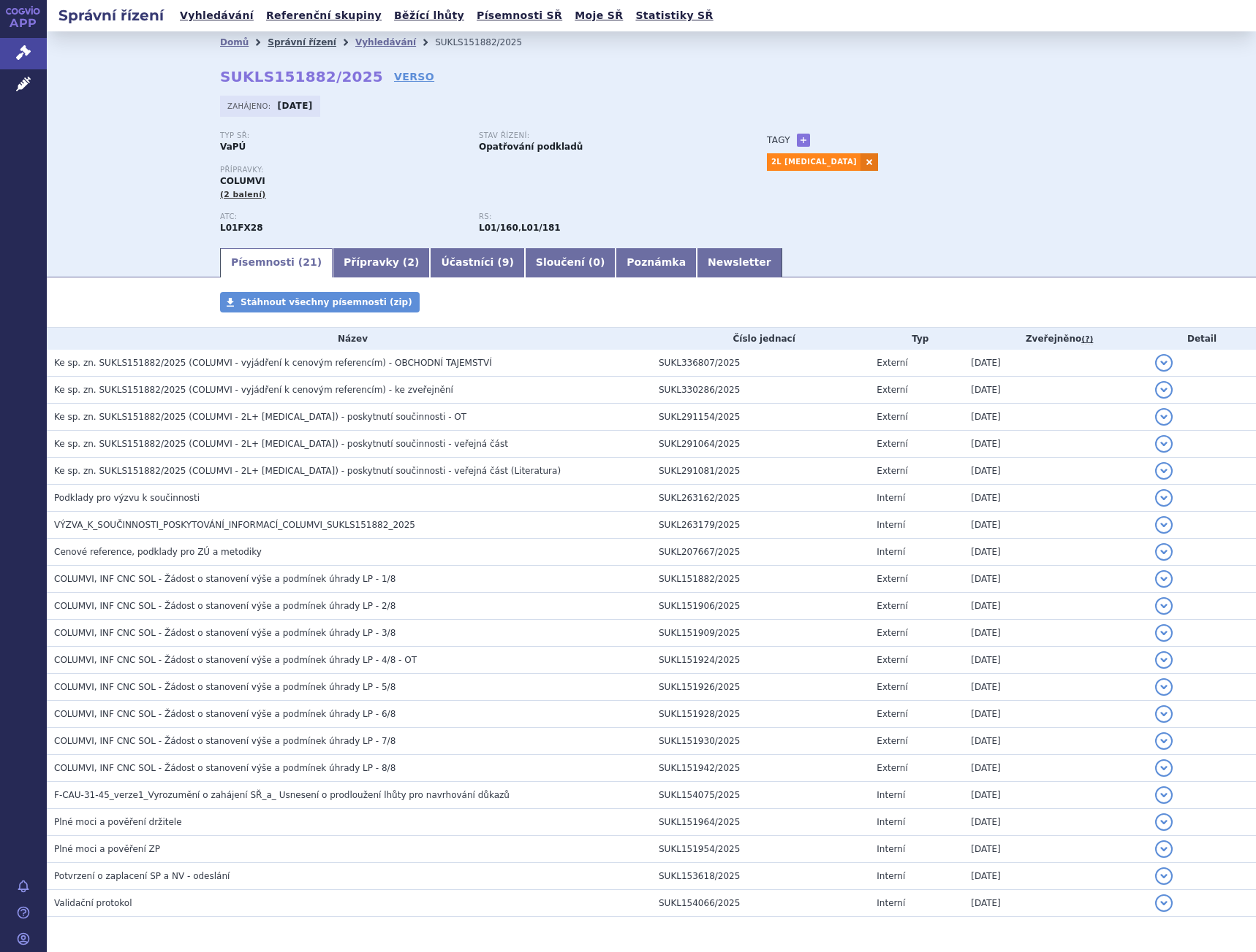
click at [302, 41] on link "Správní řízení" at bounding box center [302, 42] width 68 height 10
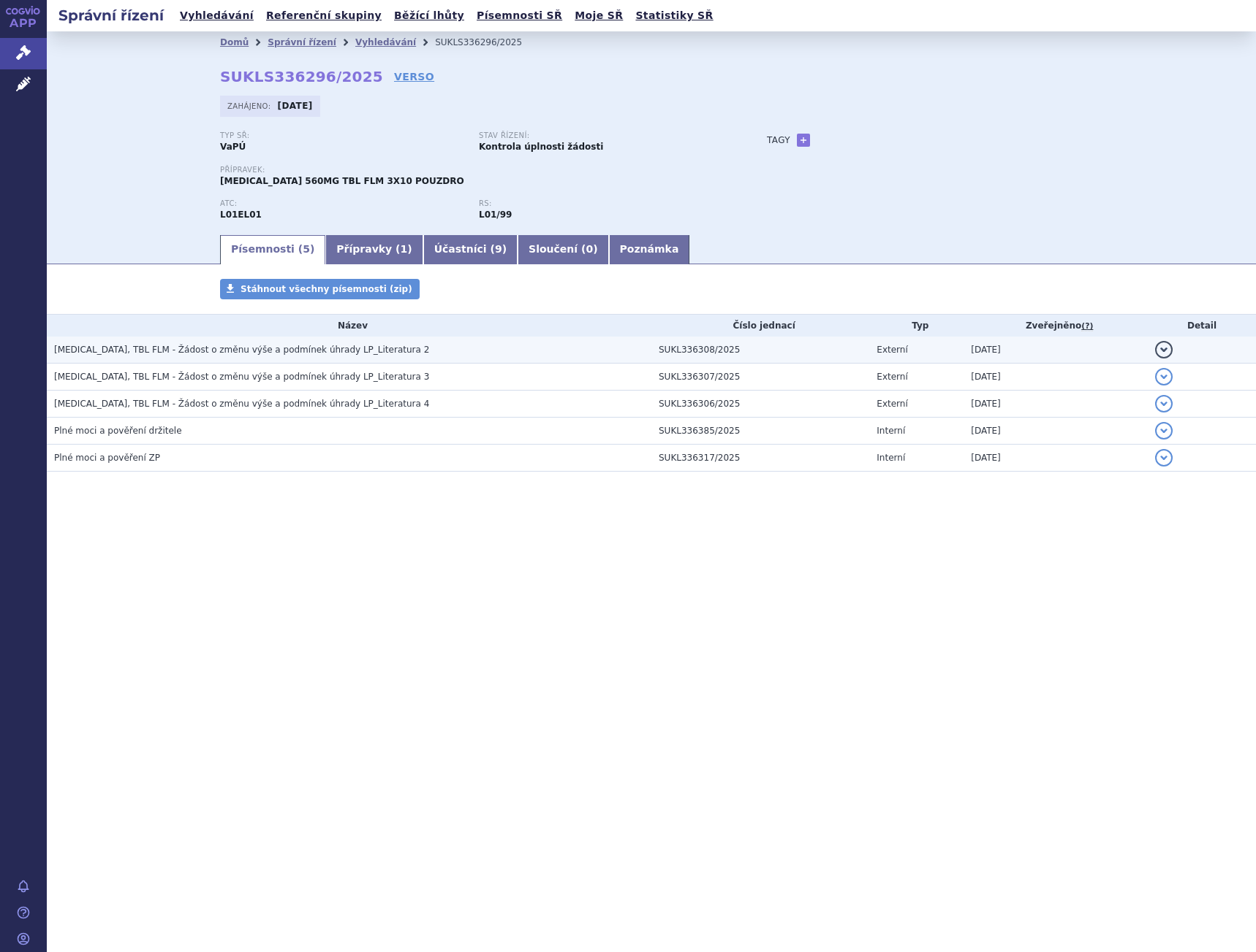
click at [248, 350] on span "[MEDICAL_DATA], TBL FLM - Žádost o změnu výše a podmínek úhrady LP_Literatura 2" at bounding box center [241, 349] width 375 height 10
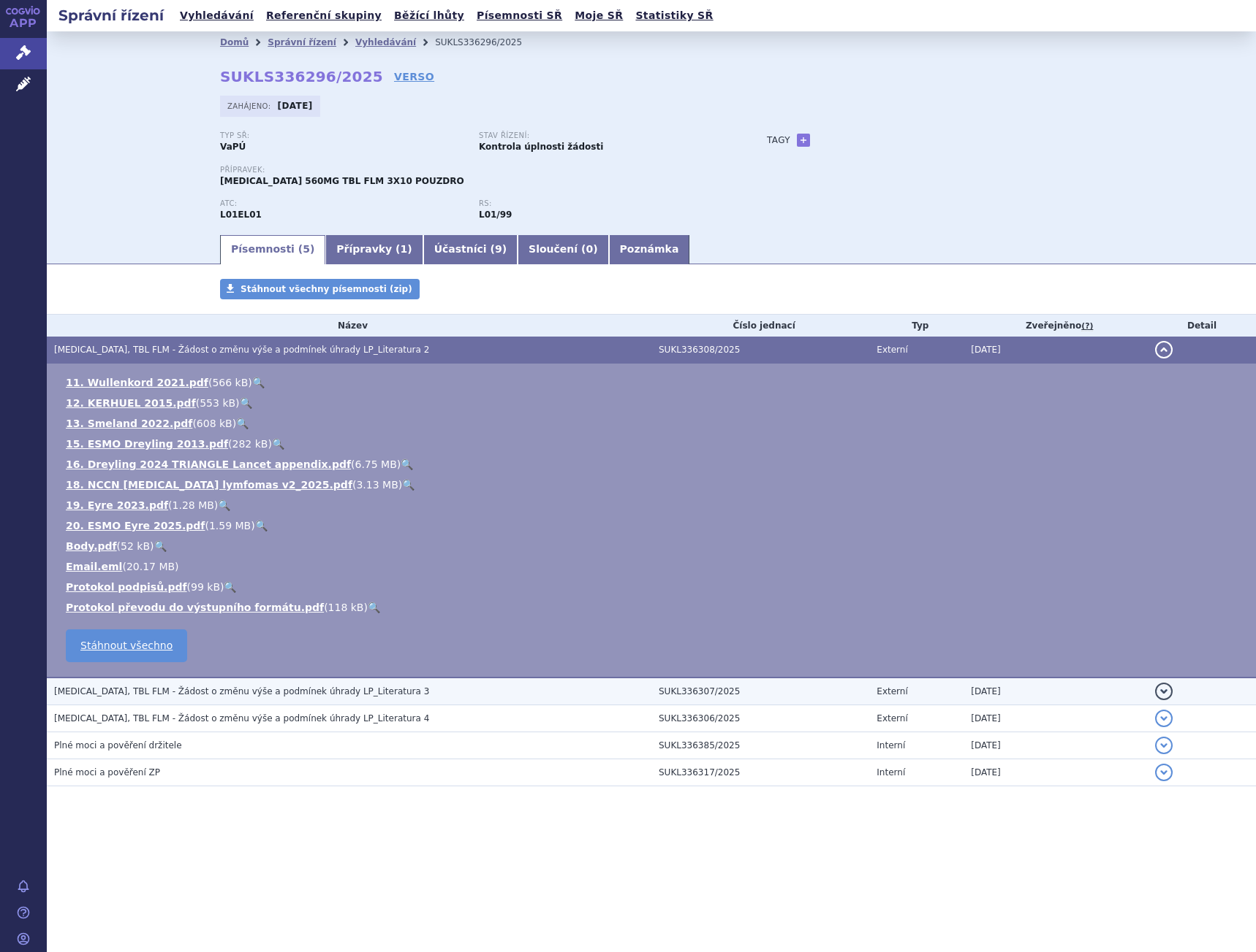
click at [242, 699] on td "IMBRUVICA, TBL FLM - Žádost o změnu výše a podmínek úhrady LP_Literatura 3" at bounding box center [348, 692] width 604 height 27
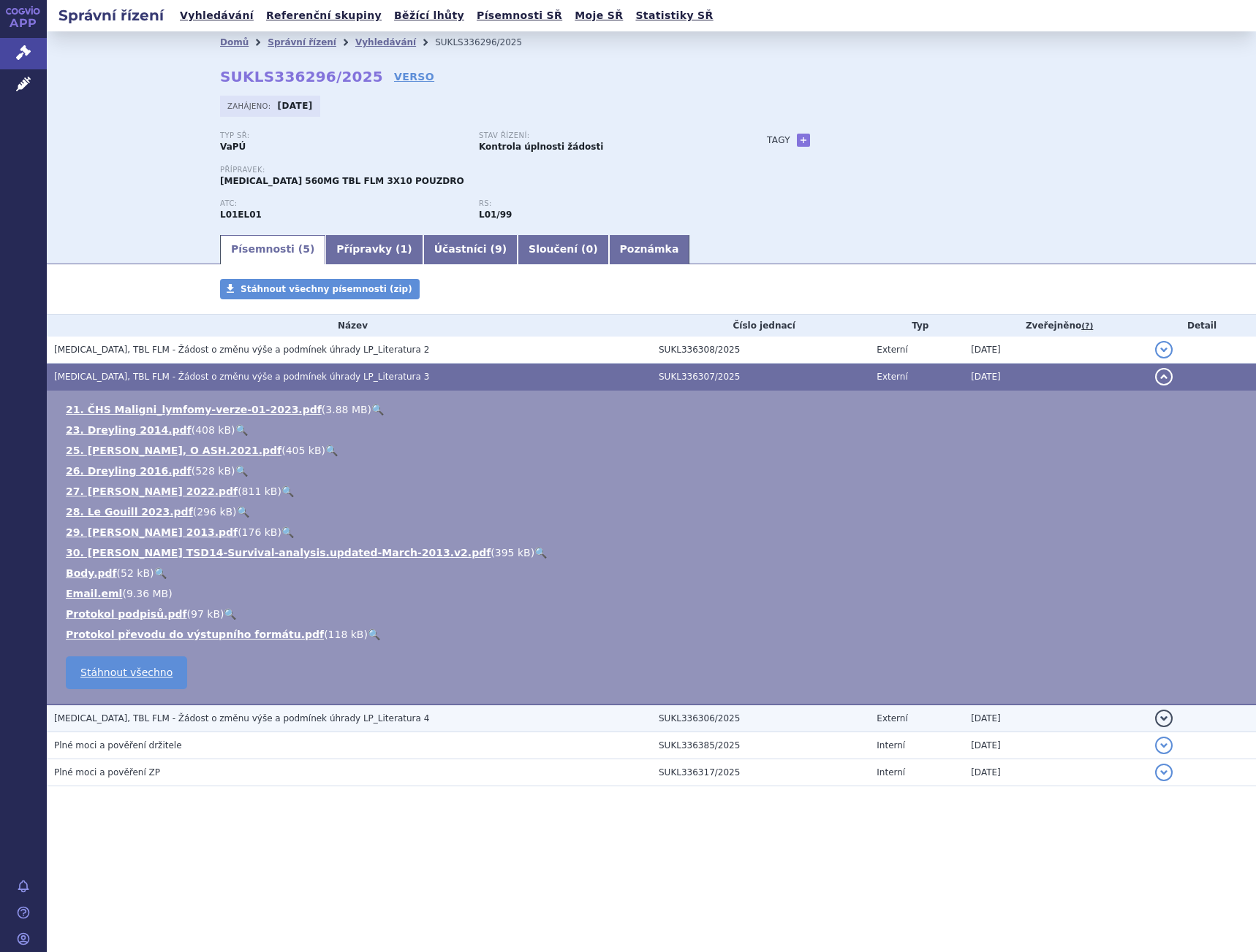
click at [230, 730] on td "IMBRUVICA, TBL FLM - Žádost o změnu výše a podmínek úhrady LP_Literatura 4" at bounding box center [348, 719] width 604 height 27
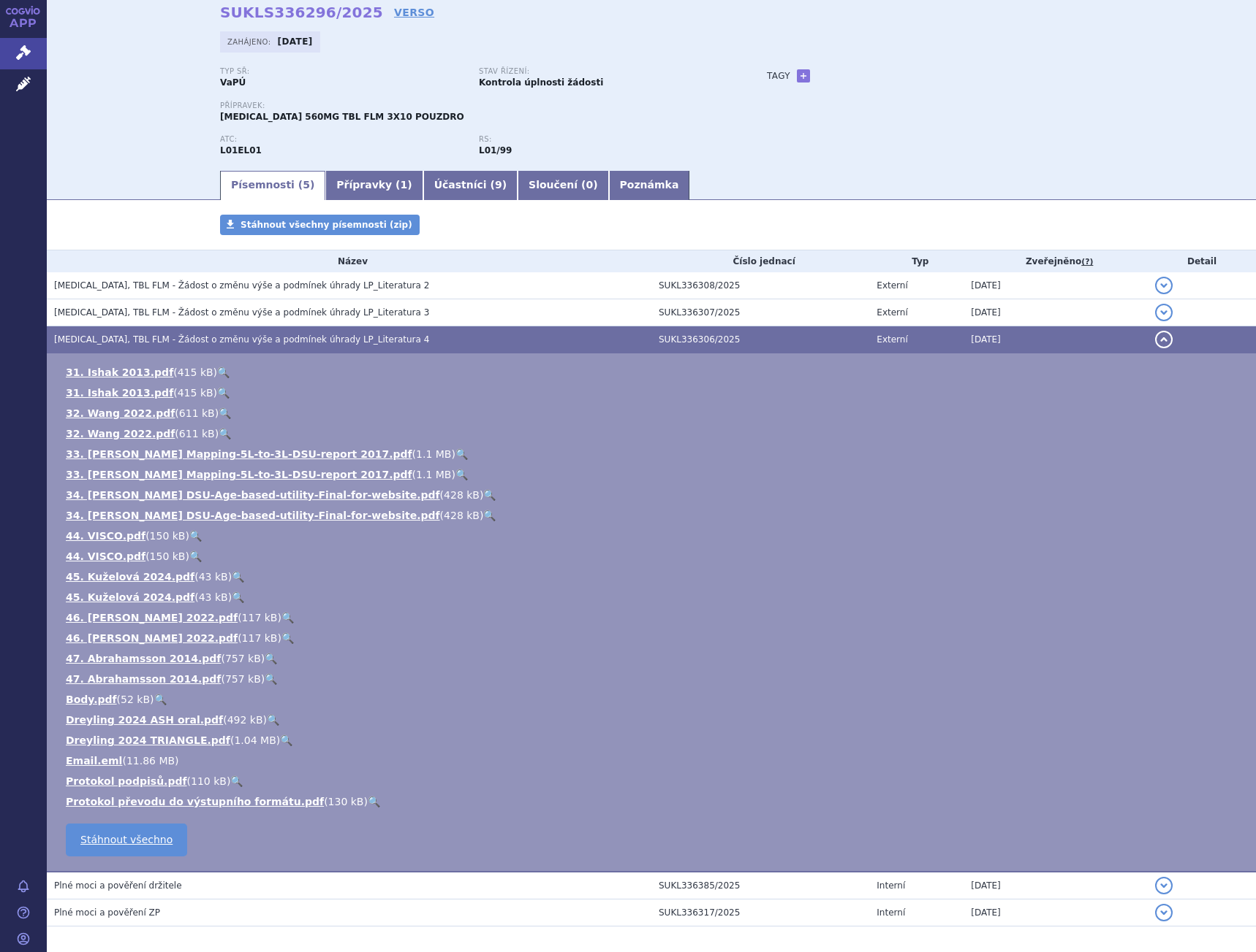
scroll to position [127, 0]
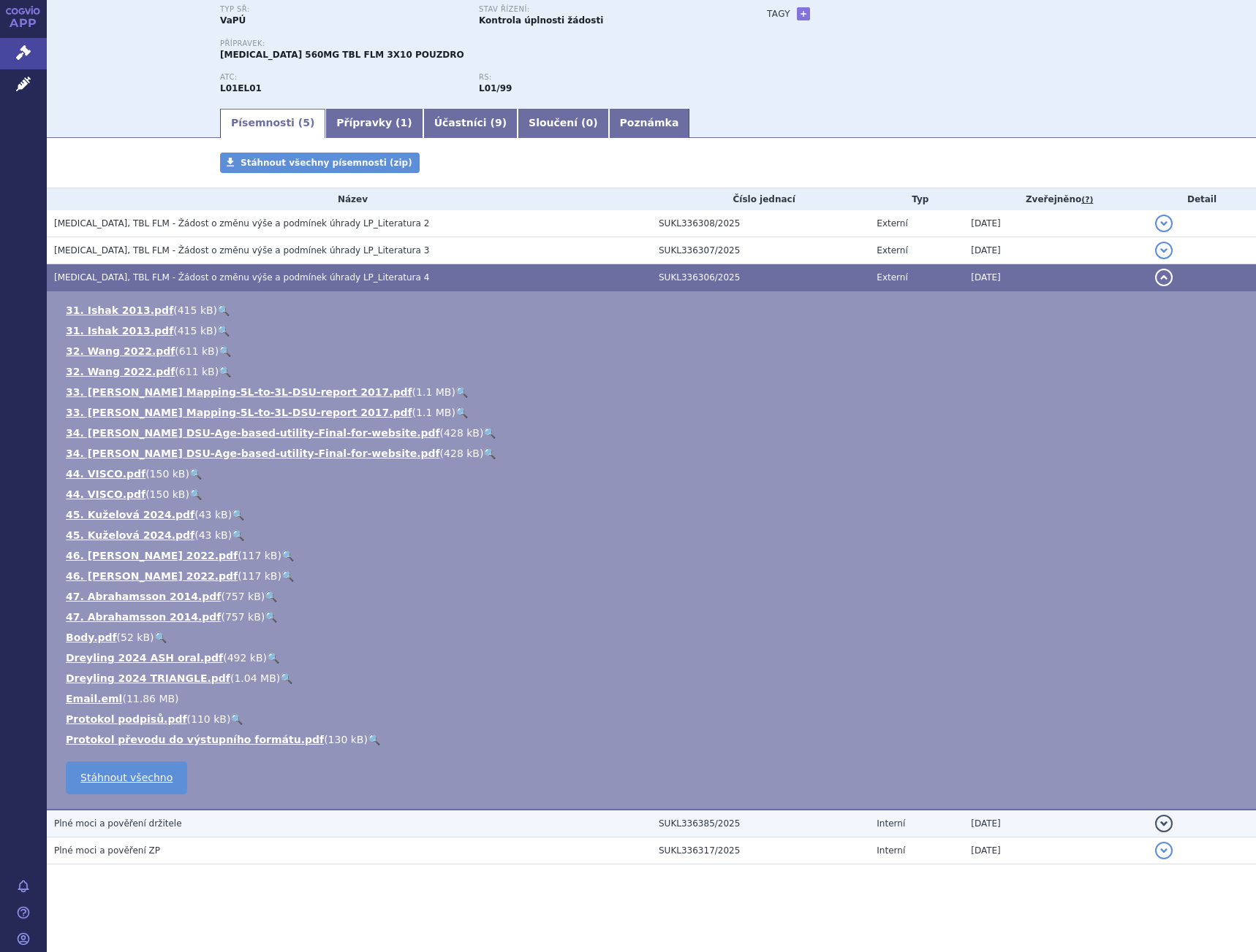
click at [175, 821] on h3 "Plné moci a pověření držitele" at bounding box center [352, 823] width 597 height 15
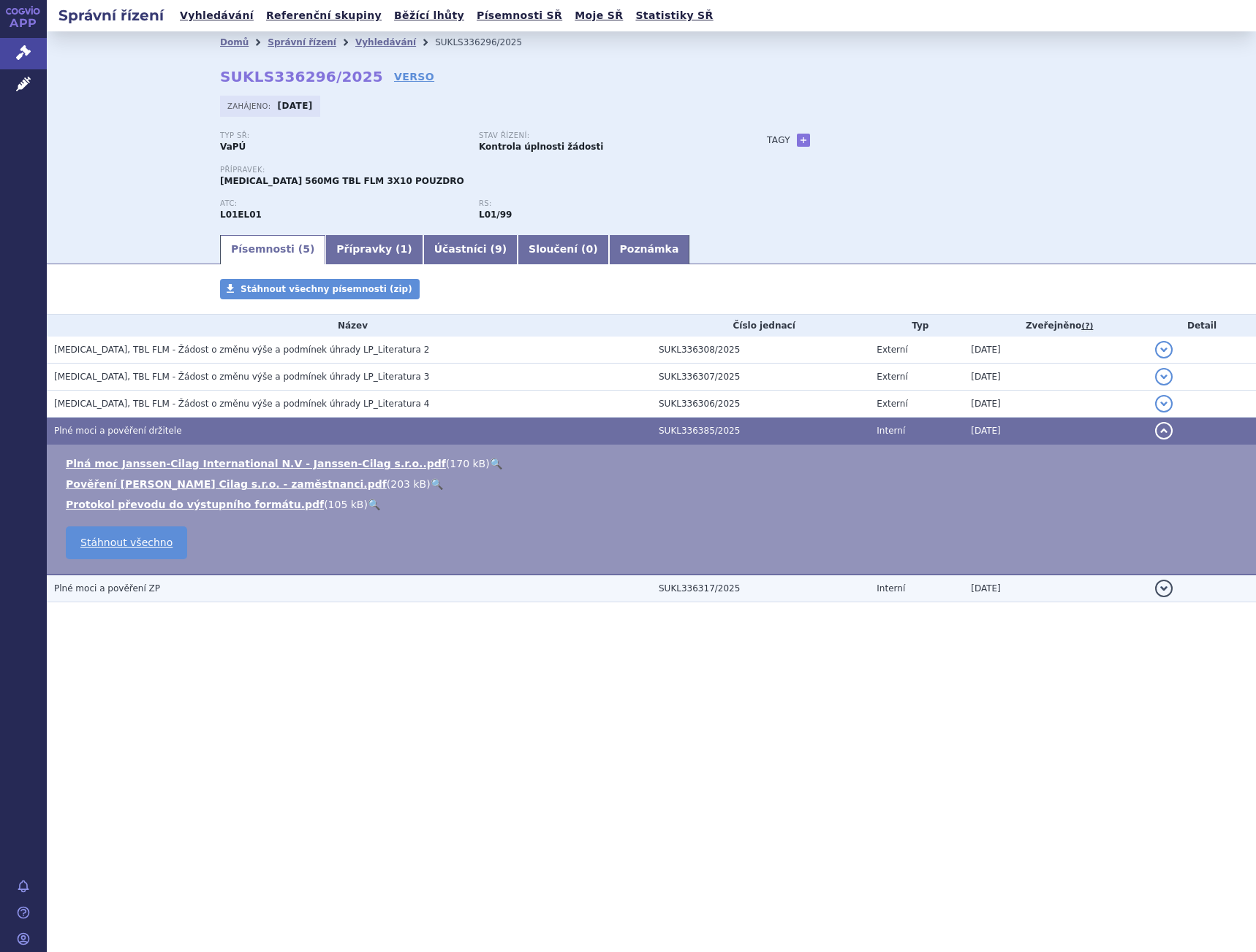
click at [139, 592] on span "Plné moci a pověření ZP" at bounding box center [106, 588] width 106 height 10
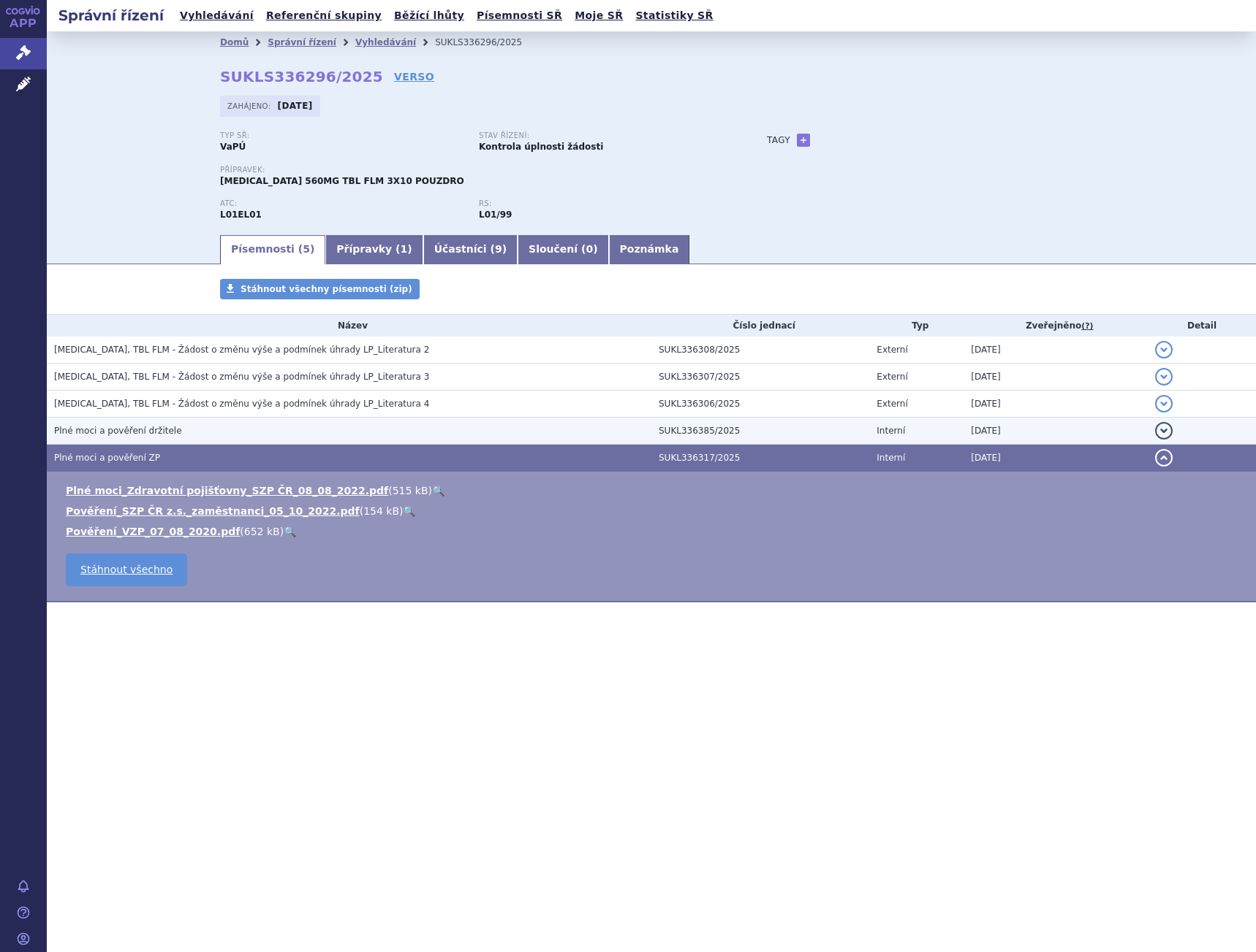
click at [158, 441] on td "Plné moci a pověření držitele" at bounding box center [348, 431] width 604 height 27
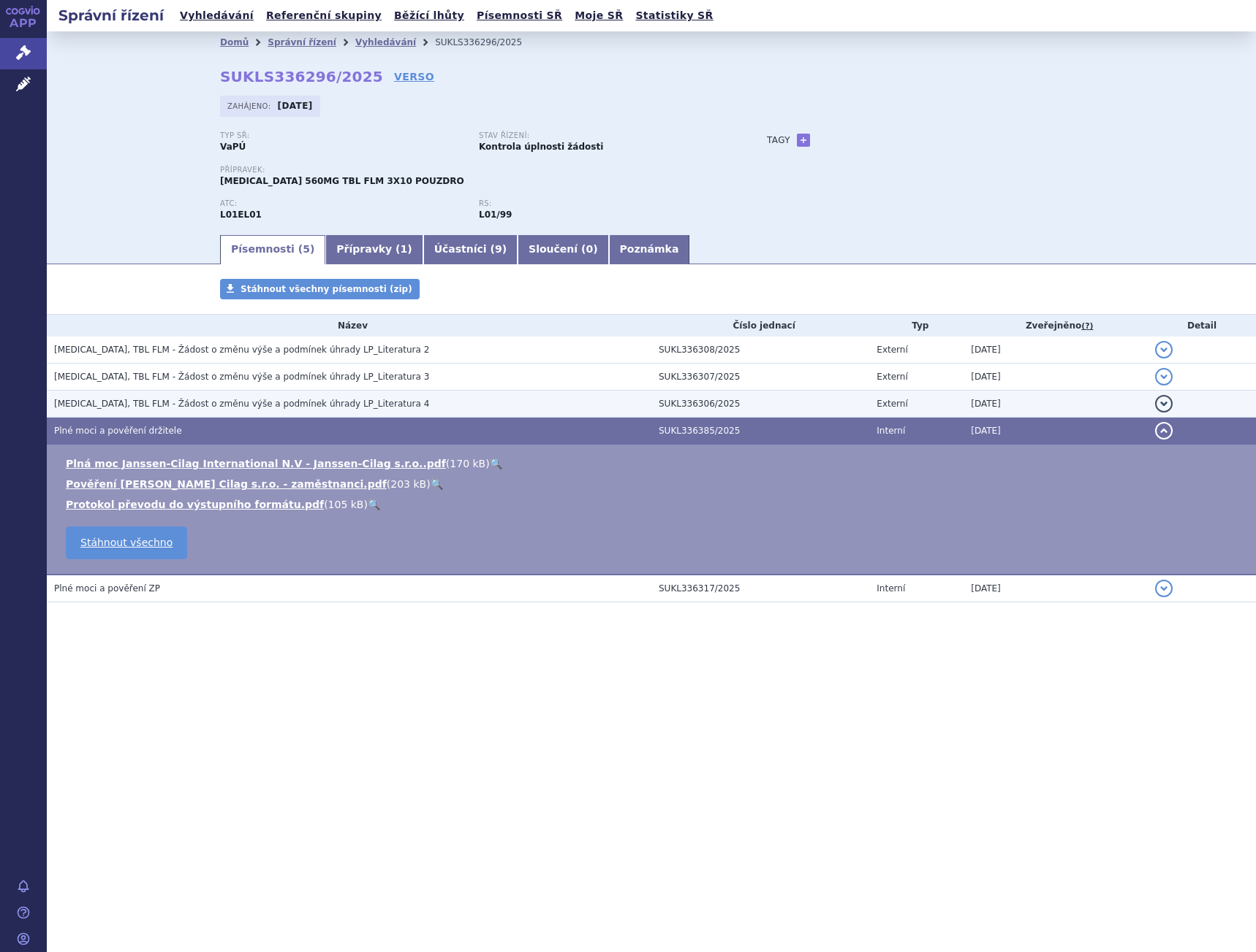
click at [182, 397] on h3 "IMBRUVICA, TBL FLM - Žádost o změnu výše a podmínek úhrady LP_Literatura 4" at bounding box center [352, 404] width 597 height 15
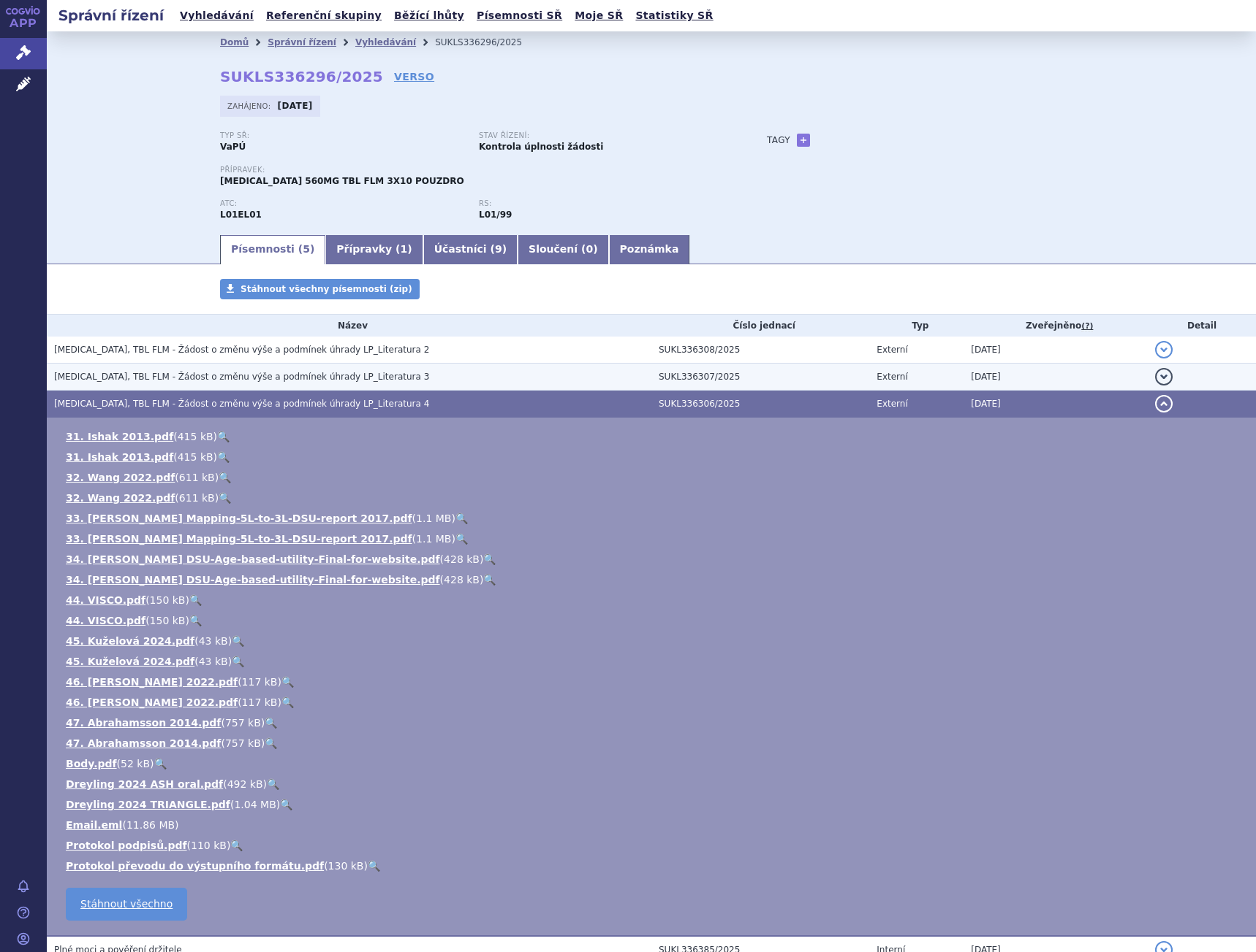
click at [191, 382] on span "IMBRUVICA, TBL FLM - Žádost o změnu výše a podmínek úhrady LP_Literatura 3" at bounding box center [241, 377] width 375 height 10
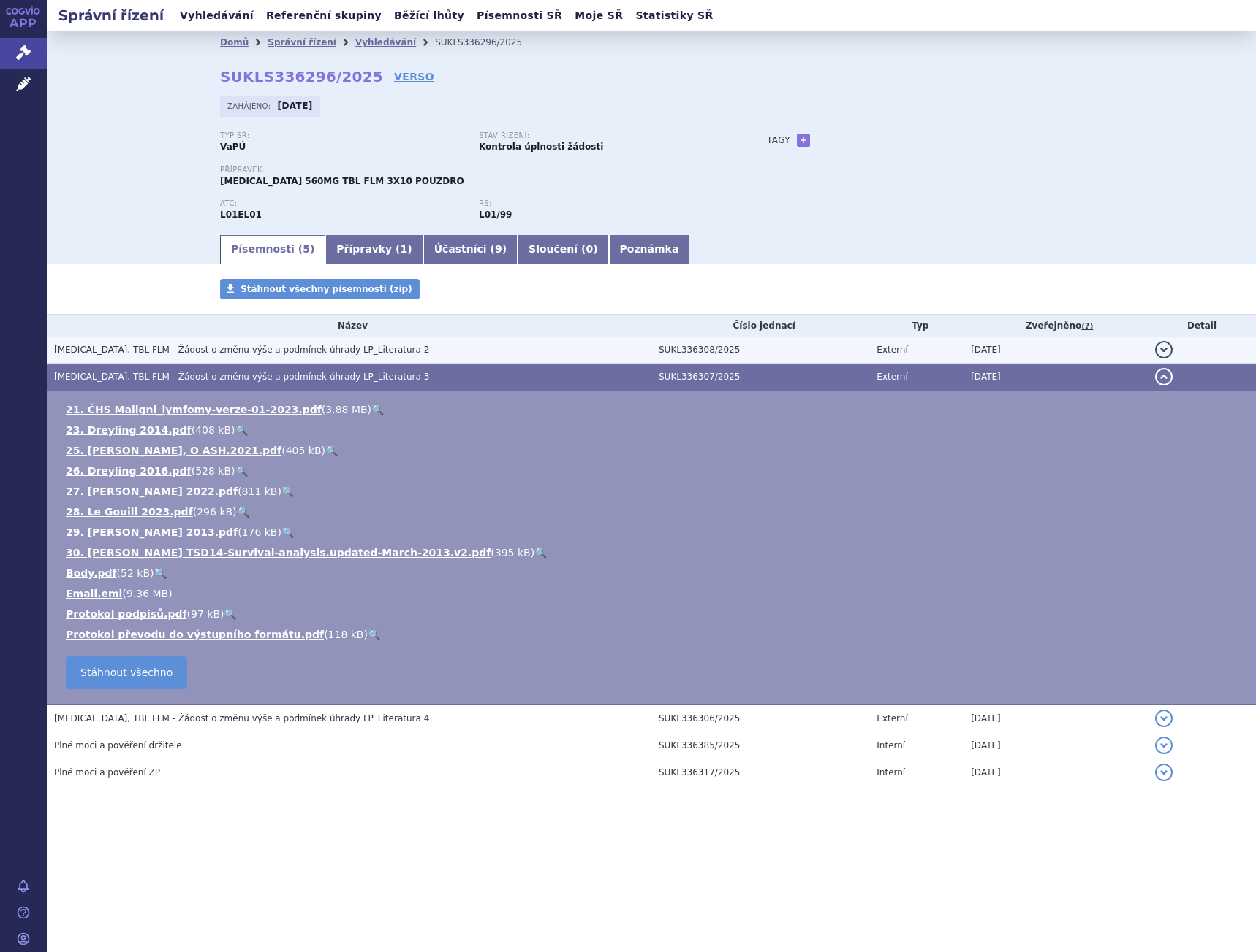
click at [214, 353] on span "IMBRUVICA, TBL FLM - Žádost o změnu výše a podmínek úhrady LP_Literatura 2" at bounding box center [241, 349] width 375 height 10
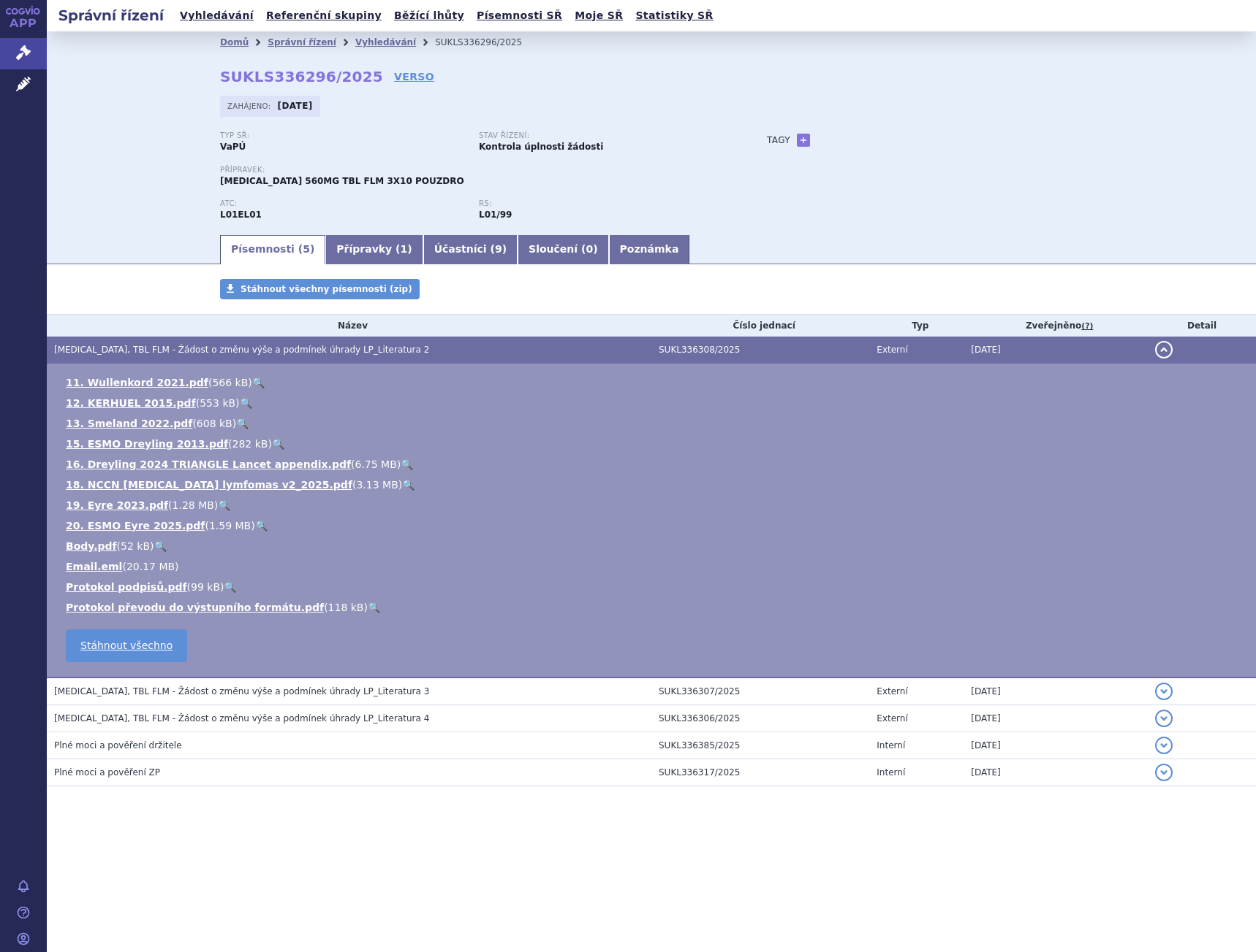
click at [154, 551] on link "🔍" at bounding box center [160, 546] width 13 height 12
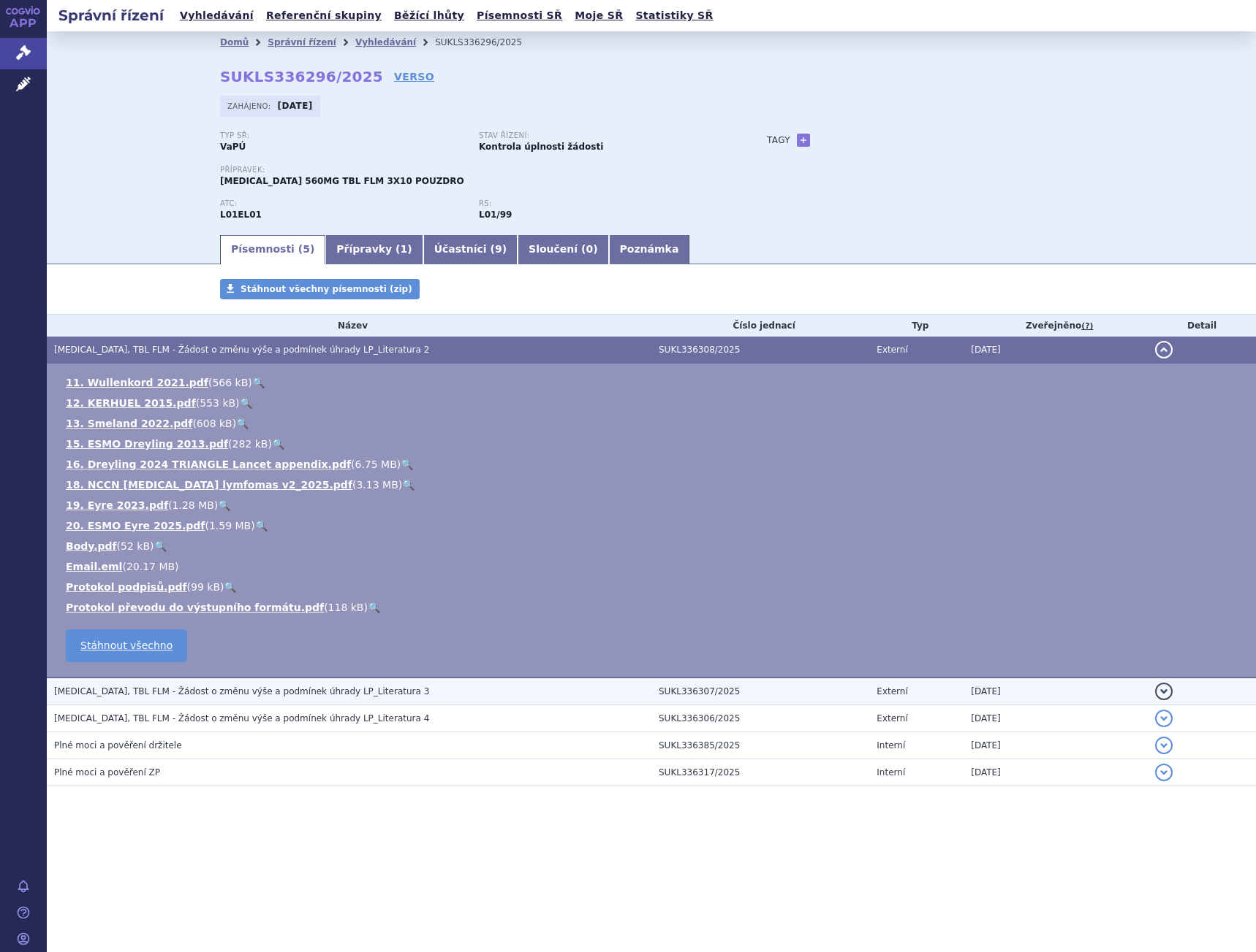
click at [223, 680] on td "IMBRUVICA, TBL FLM - Žádost o změnu výše a podmínek úhrady LP_Literatura 3" at bounding box center [348, 692] width 604 height 27
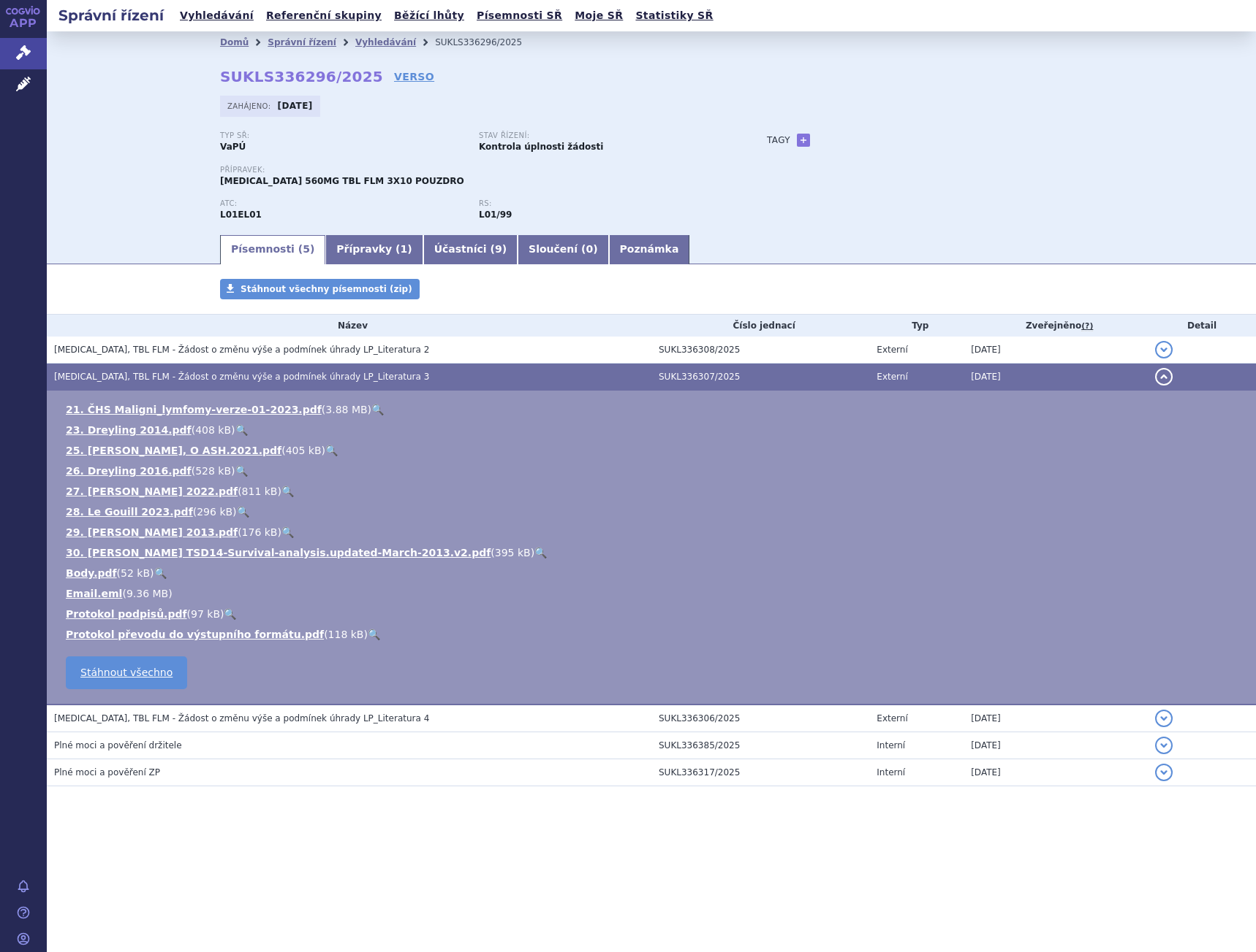
click at [154, 575] on link "🔍" at bounding box center [160, 574] width 13 height 12
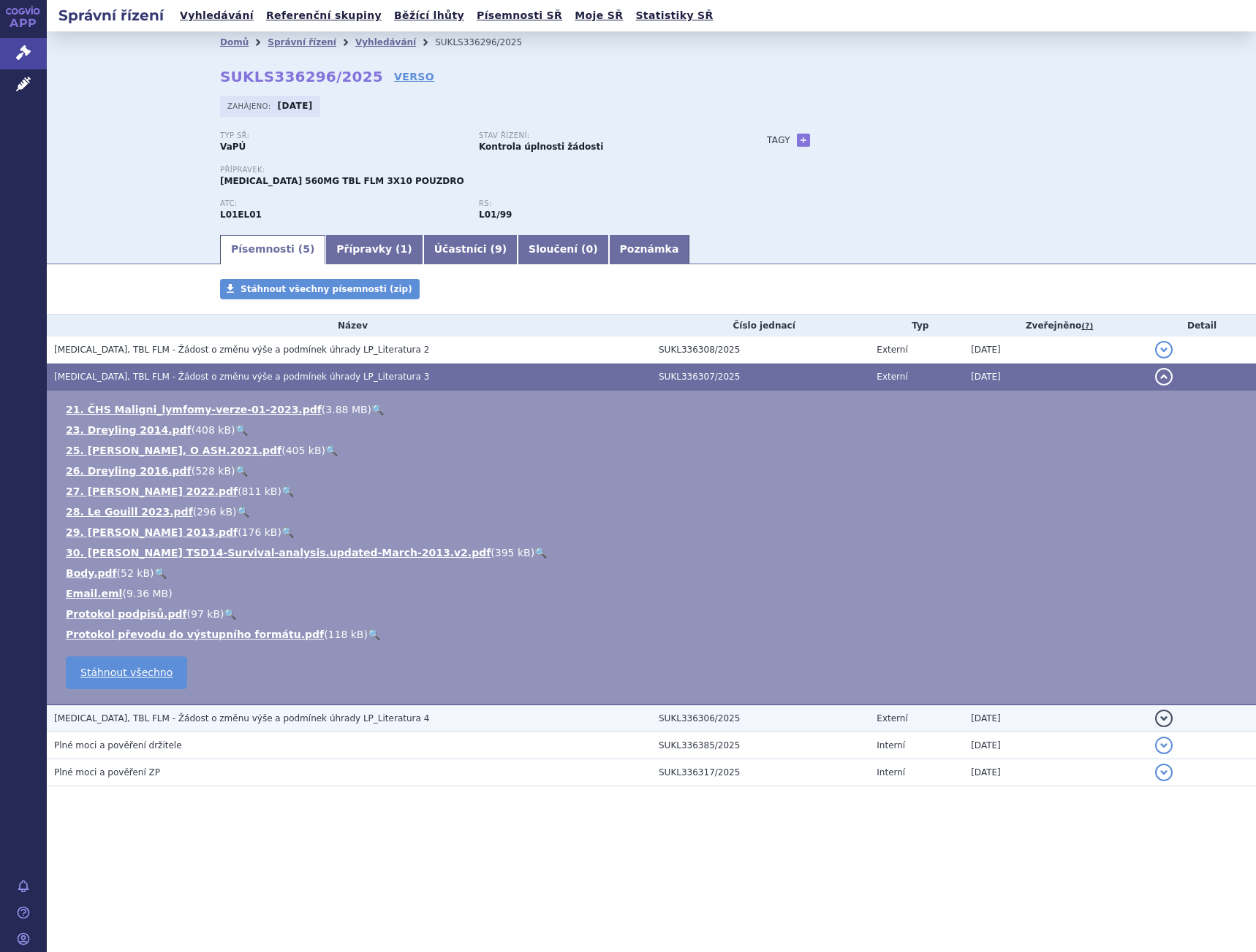
click at [150, 708] on td "IMBRUVICA, TBL FLM - Žádost o změnu výše a podmínek úhrady LP_Literatura 4" at bounding box center [348, 719] width 604 height 27
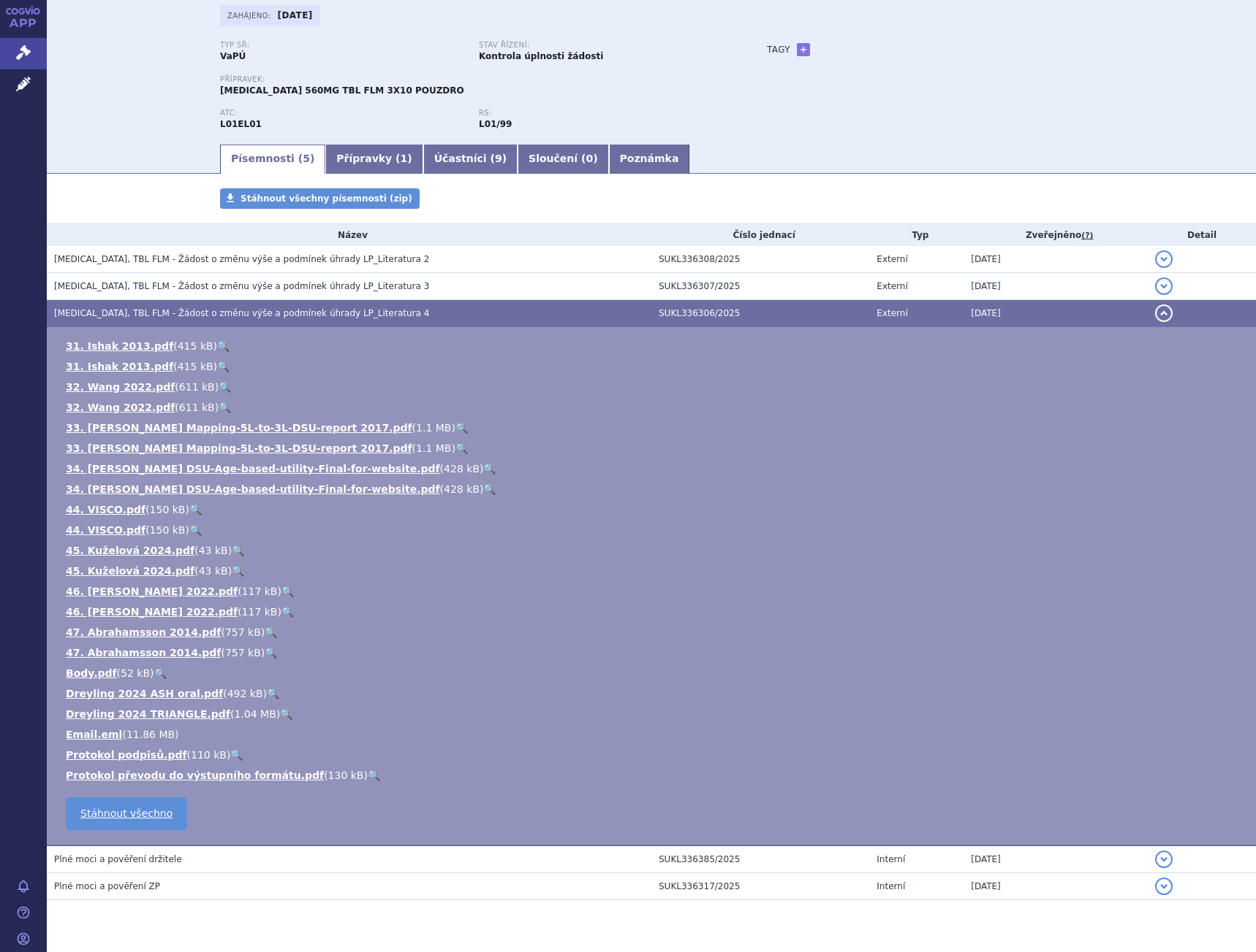
scroll to position [127, 0]
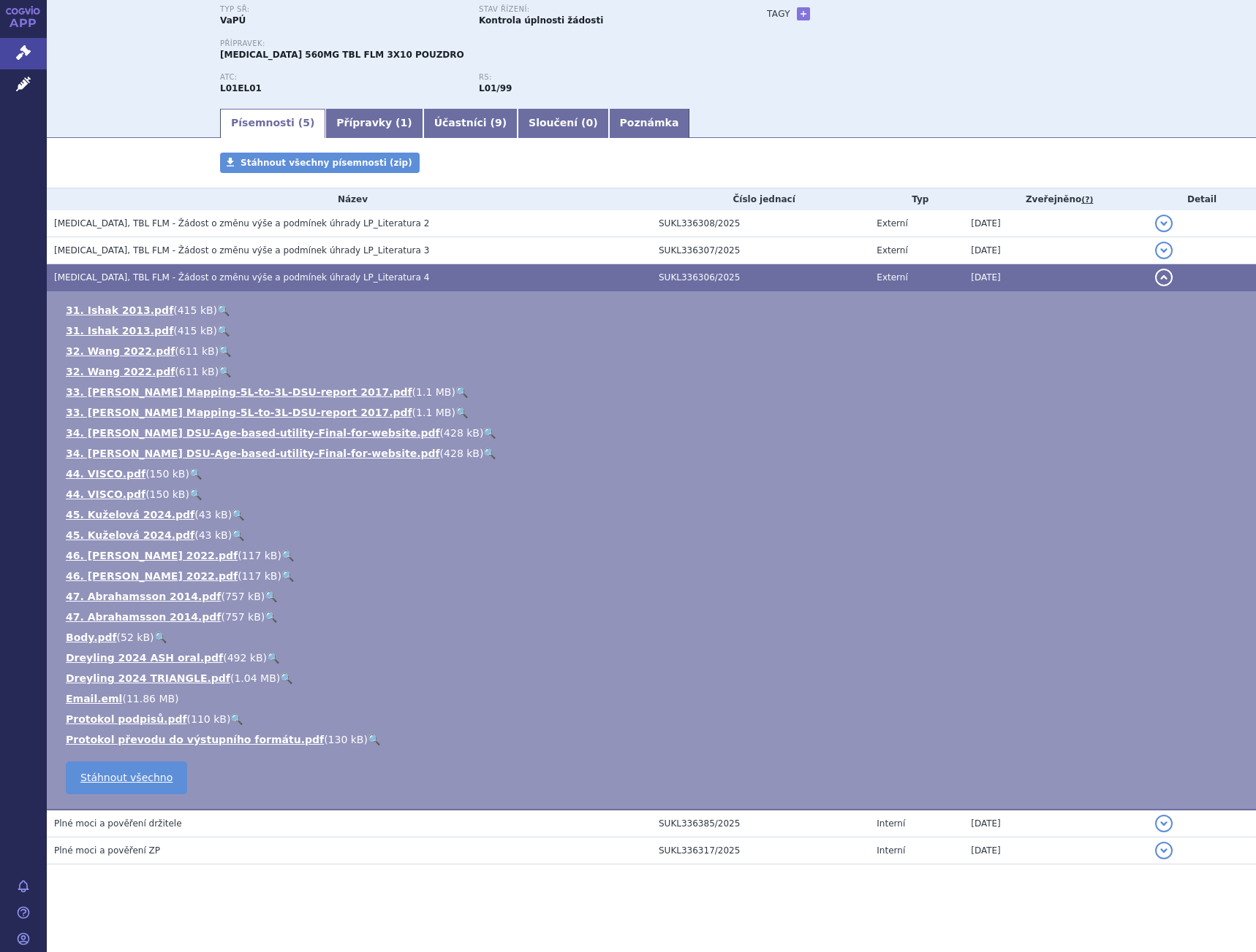
click at [156, 632] on link "🔍" at bounding box center [160, 638] width 13 height 12
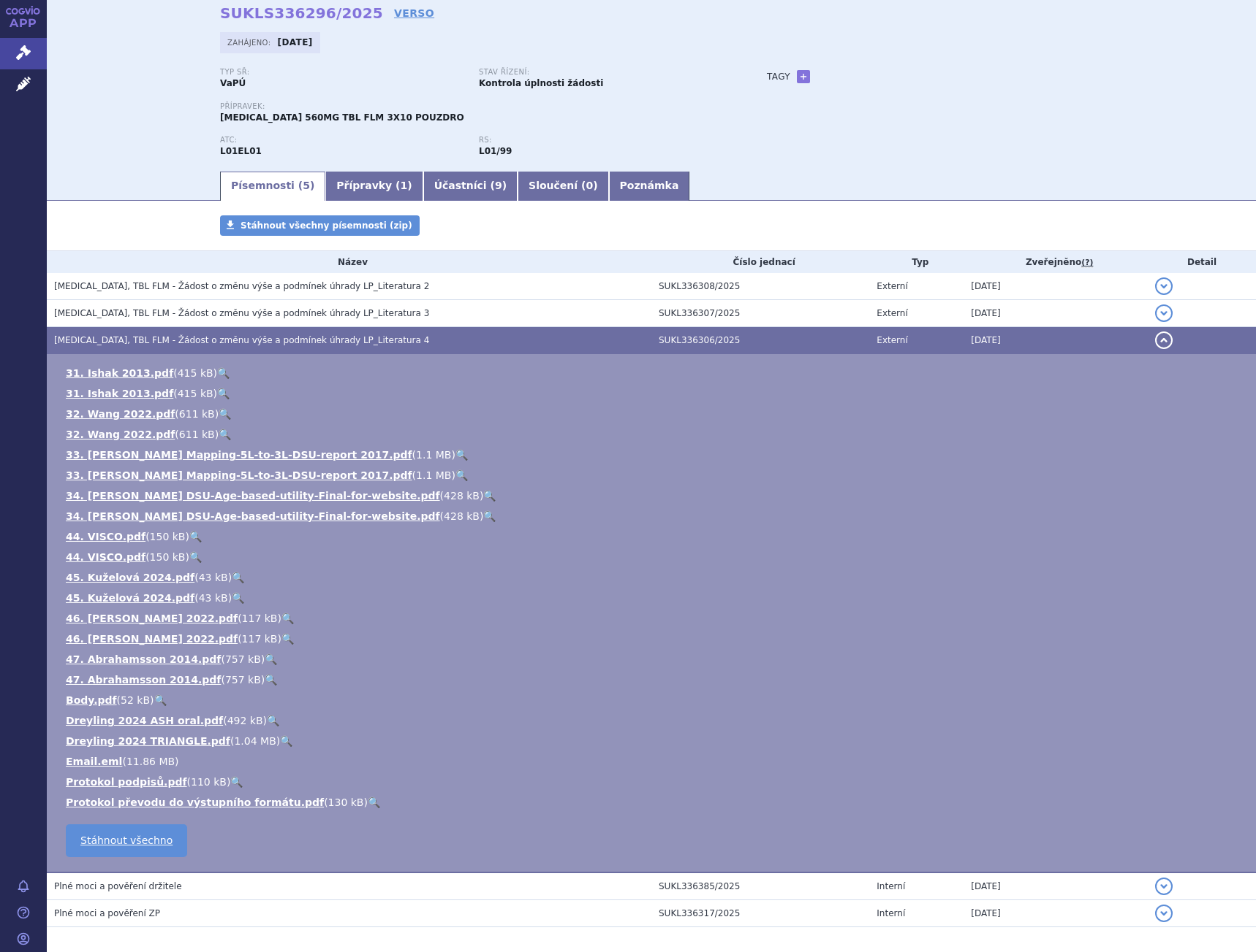
scroll to position [0, 0]
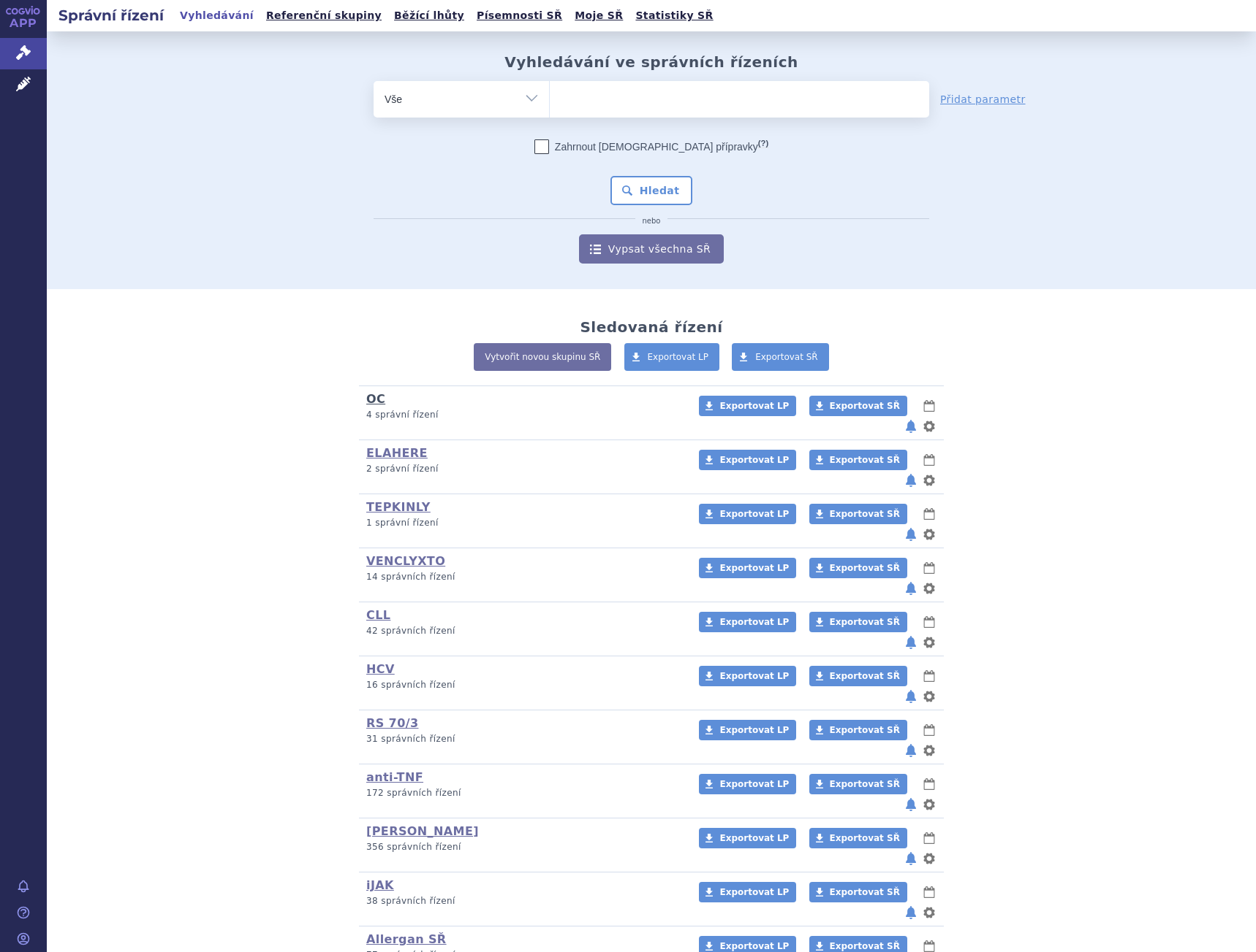
click at [369, 398] on link "OC" at bounding box center [375, 399] width 19 height 14
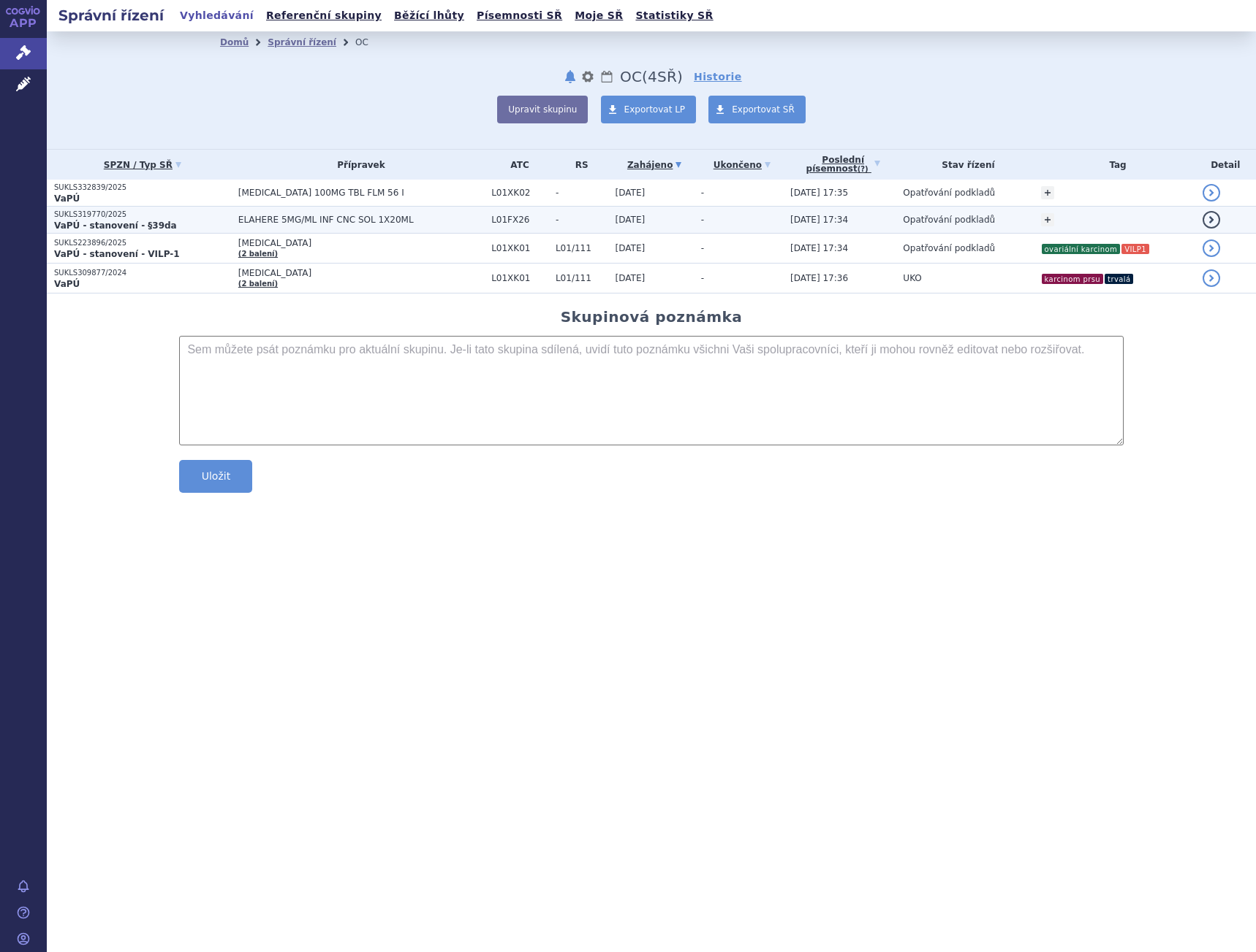
click at [1053, 217] on div "+ Přidat" at bounding box center [1117, 219] width 154 height 26
click at [1047, 217] on link "+" at bounding box center [1046, 219] width 13 height 13
click at [939, 222] on span at bounding box center [933, 221] width 105 height 19
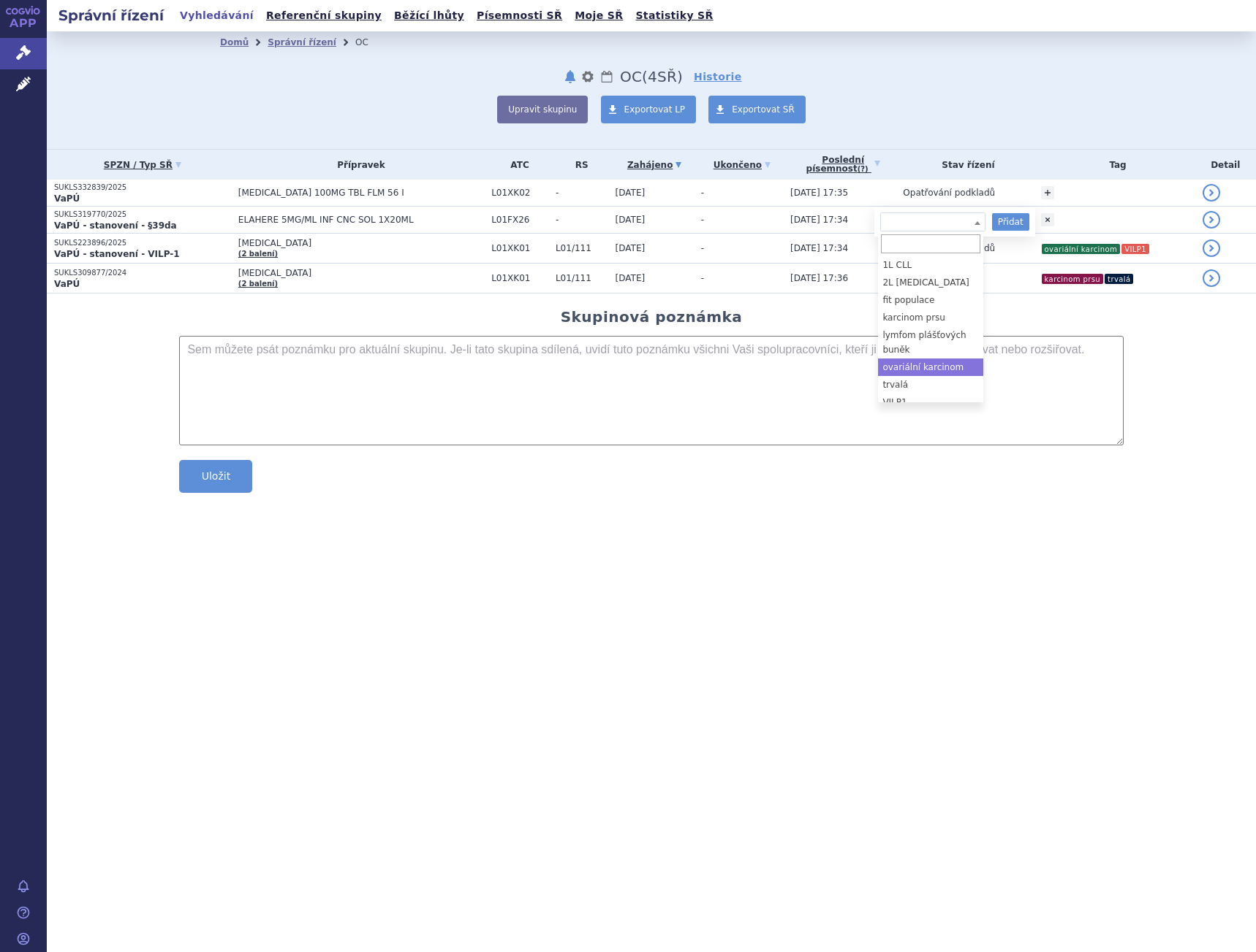
select select "ovariální karcinom"
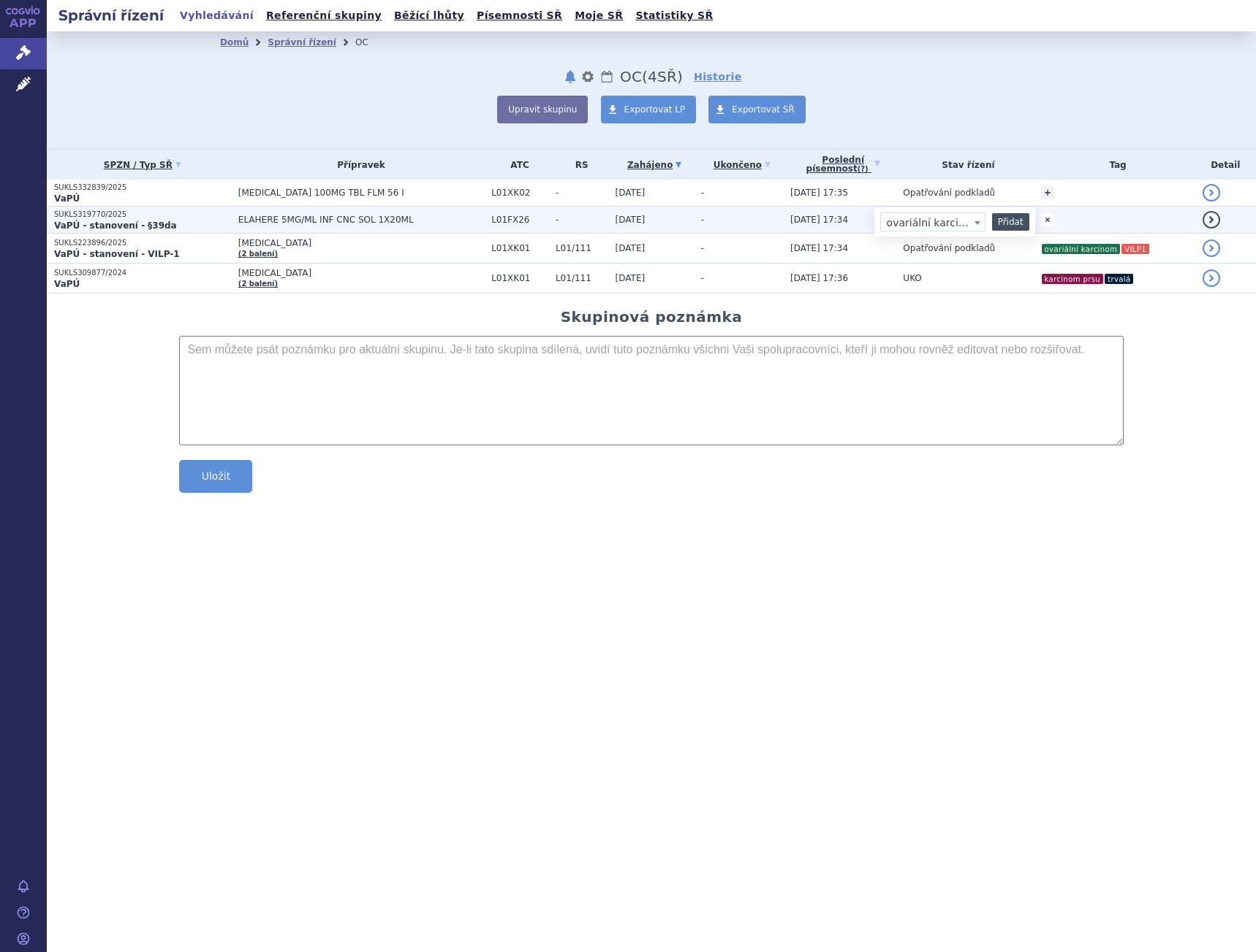
click at [1014, 225] on button "Přidat" at bounding box center [1010, 222] width 37 height 18
select select
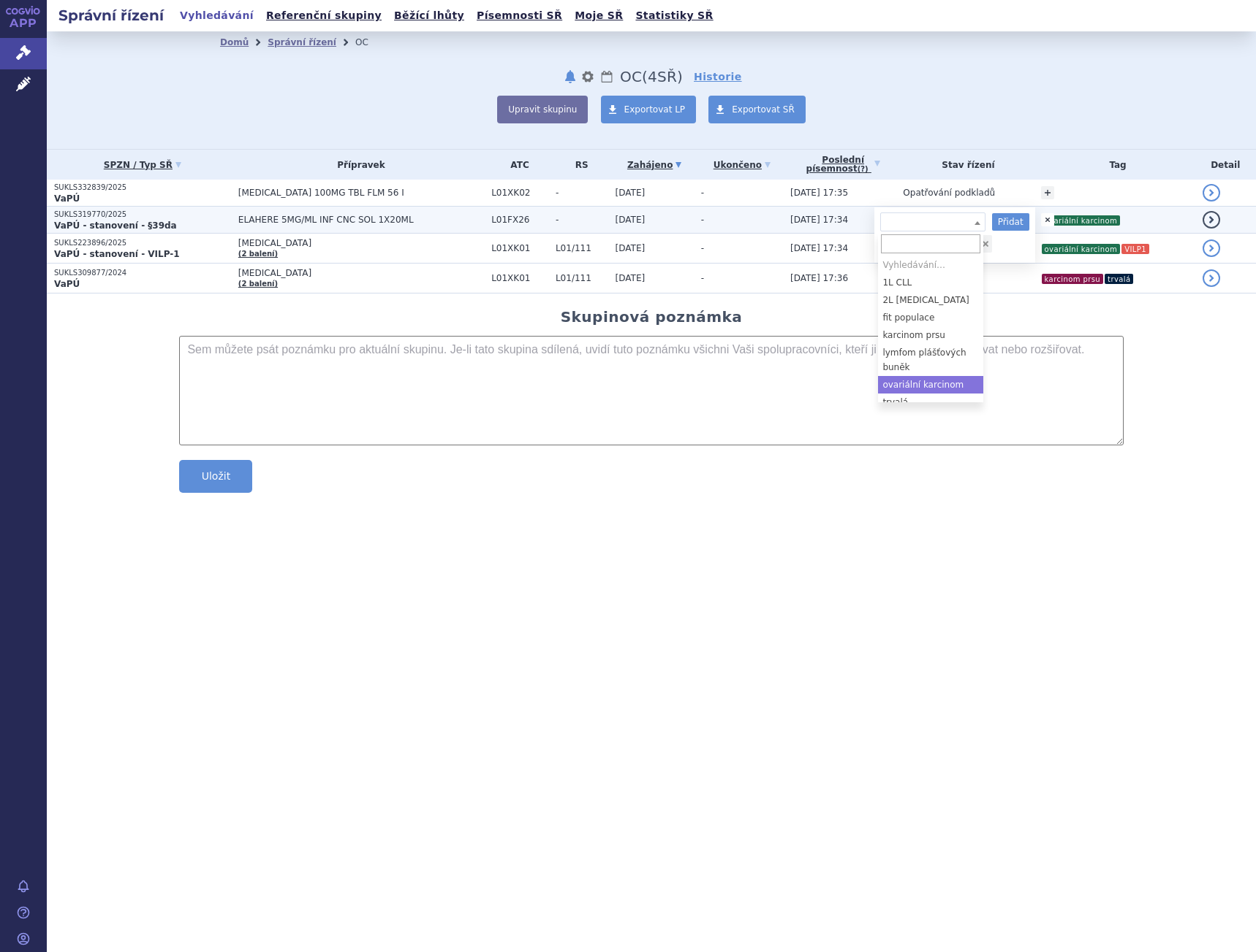
click at [913, 217] on span at bounding box center [933, 221] width 105 height 19
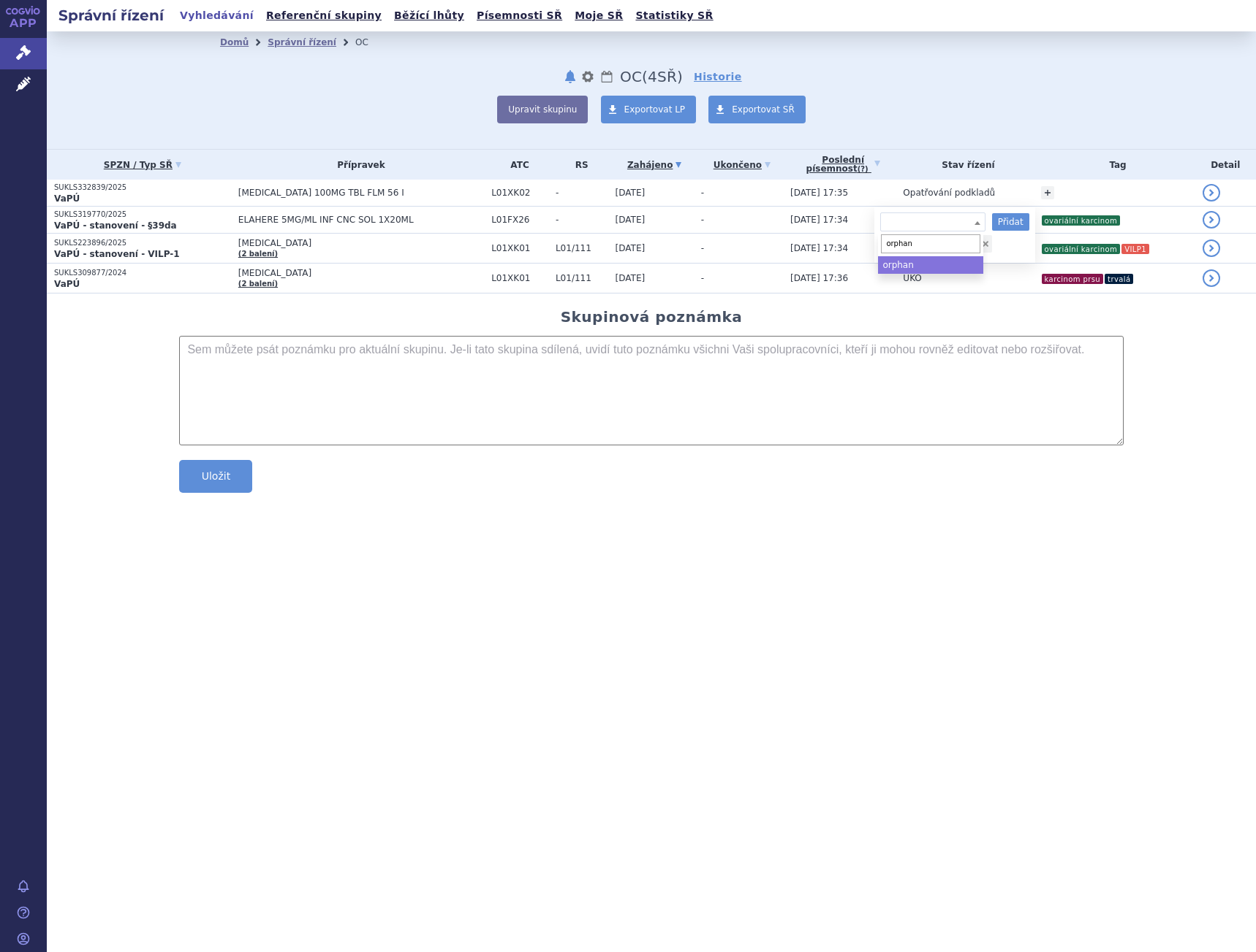
type input "orphan"
select select "orphan"
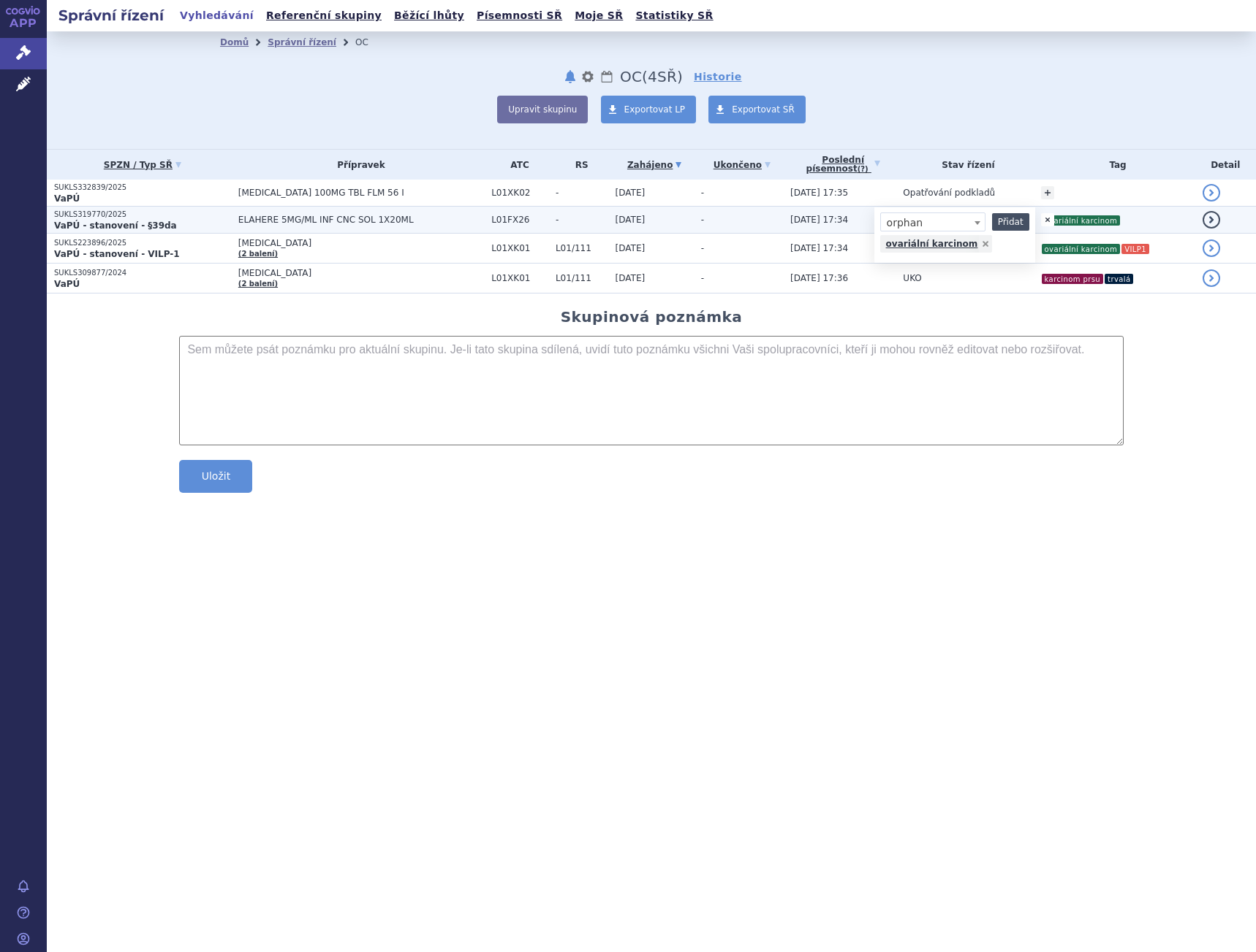
click at [1003, 225] on button "Přidat" at bounding box center [1010, 222] width 37 height 18
select select
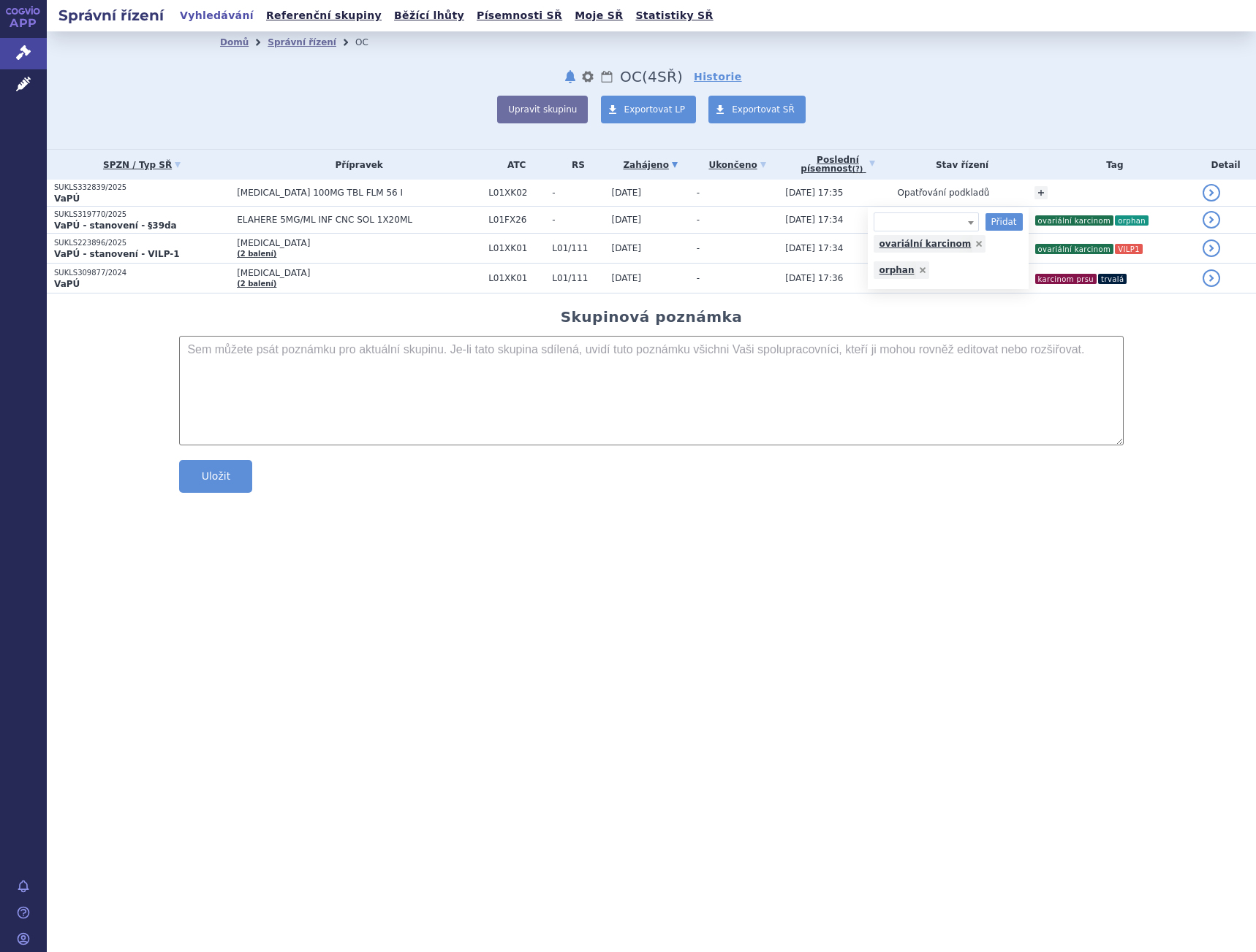
click at [1213, 355] on div "Skupinová poznámka Uložit Uloženo" at bounding box center [651, 384] width 1180 height 152
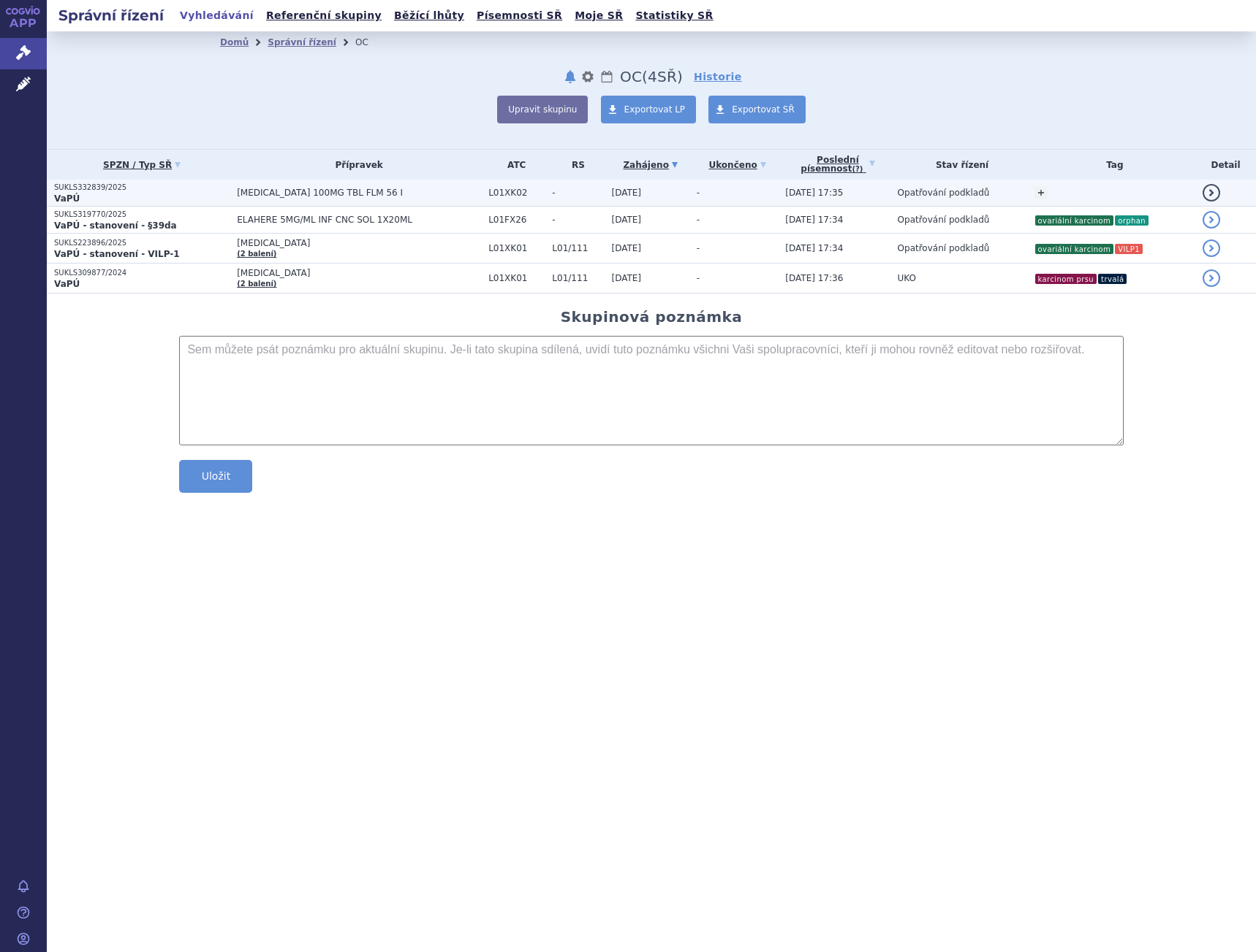
click at [952, 197] on span "Opatřování podkladů" at bounding box center [944, 192] width 92 height 10
click at [1036, 189] on link "+" at bounding box center [1040, 192] width 13 height 13
click at [954, 195] on span at bounding box center [926, 194] width 105 height 19
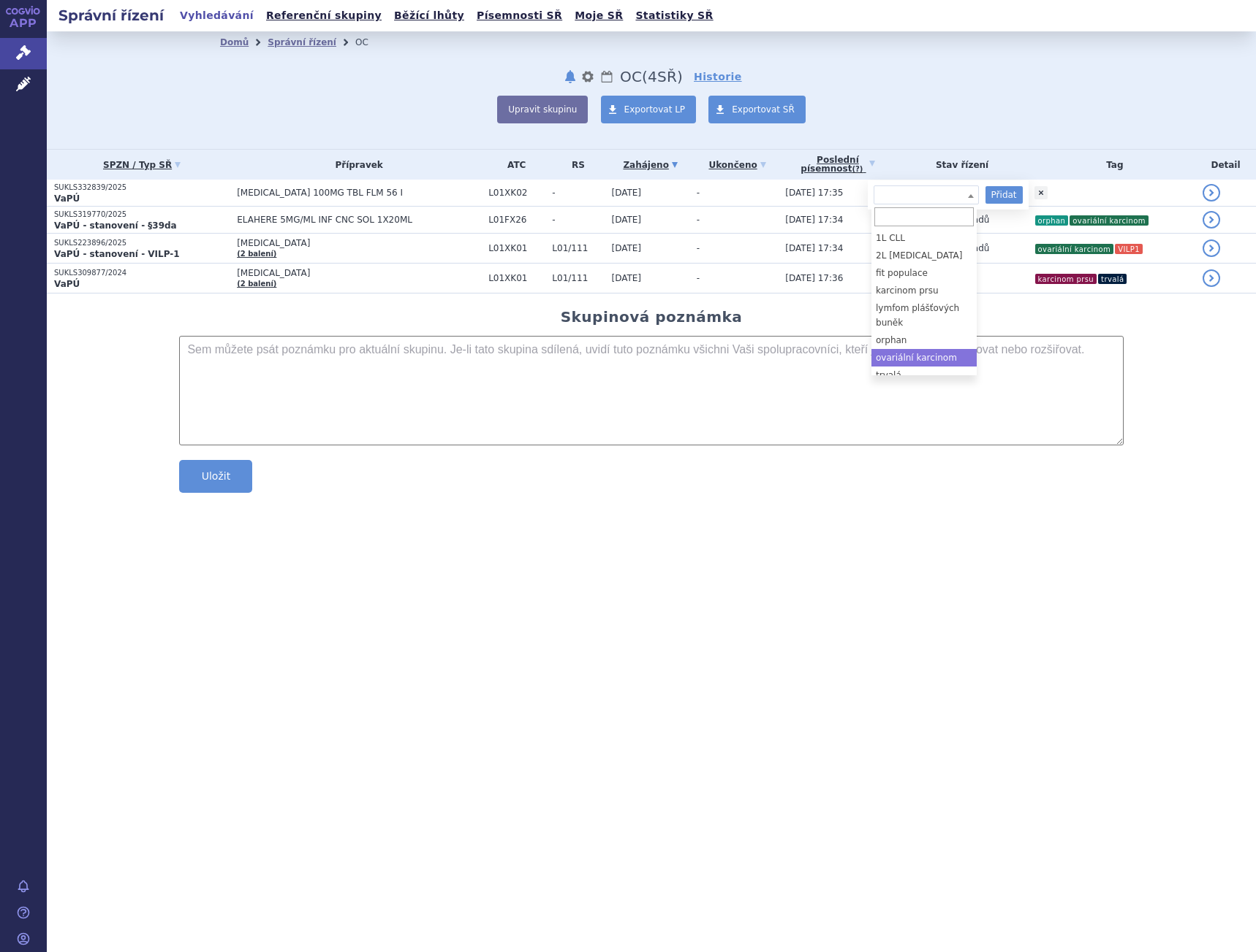
select select "ovariální karcinom"
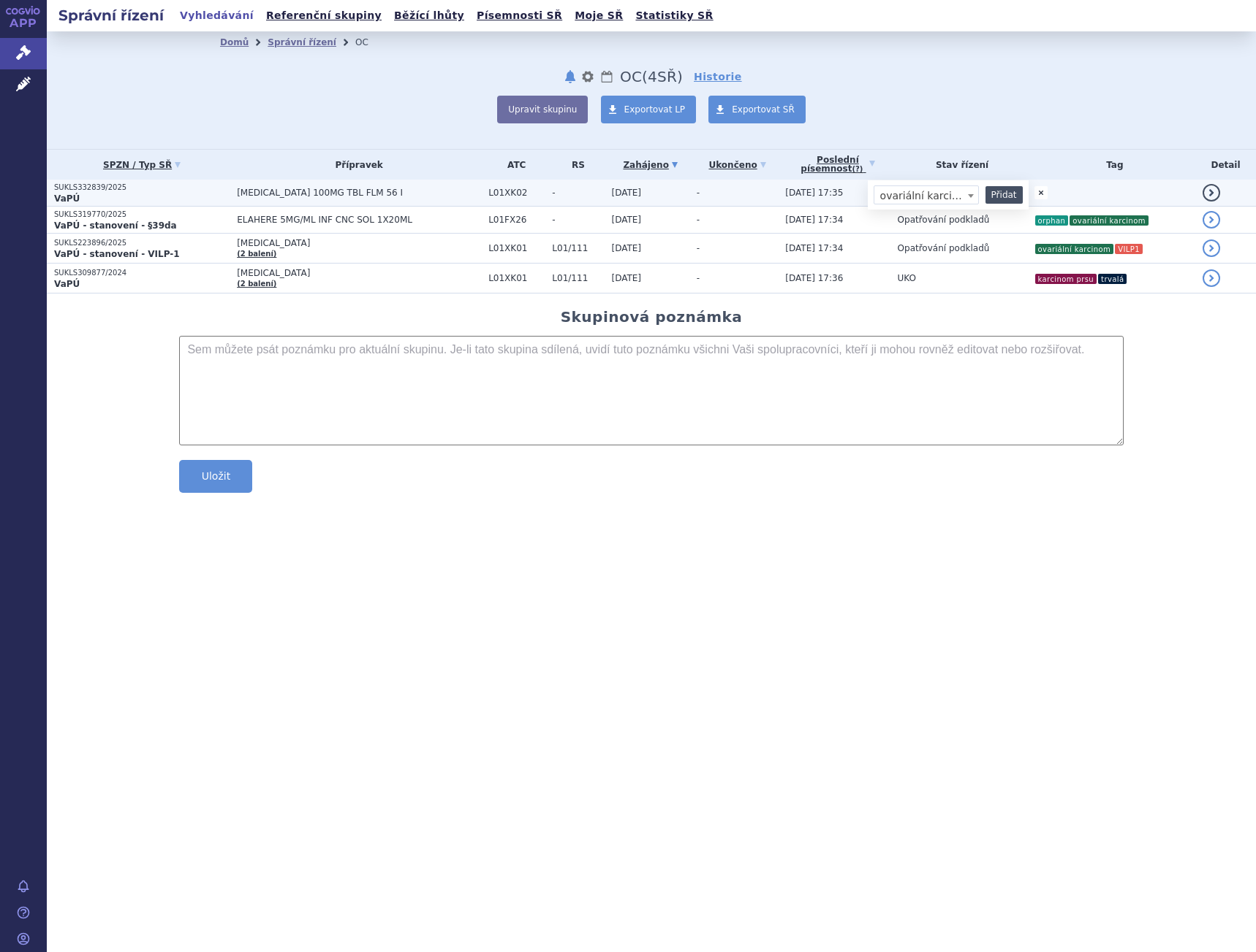
click at [1005, 199] on button "Přidat" at bounding box center [1003, 195] width 37 height 18
select select
click at [890, 188] on span at bounding box center [926, 194] width 105 height 19
type input "trvalá"
select select "trvalá"
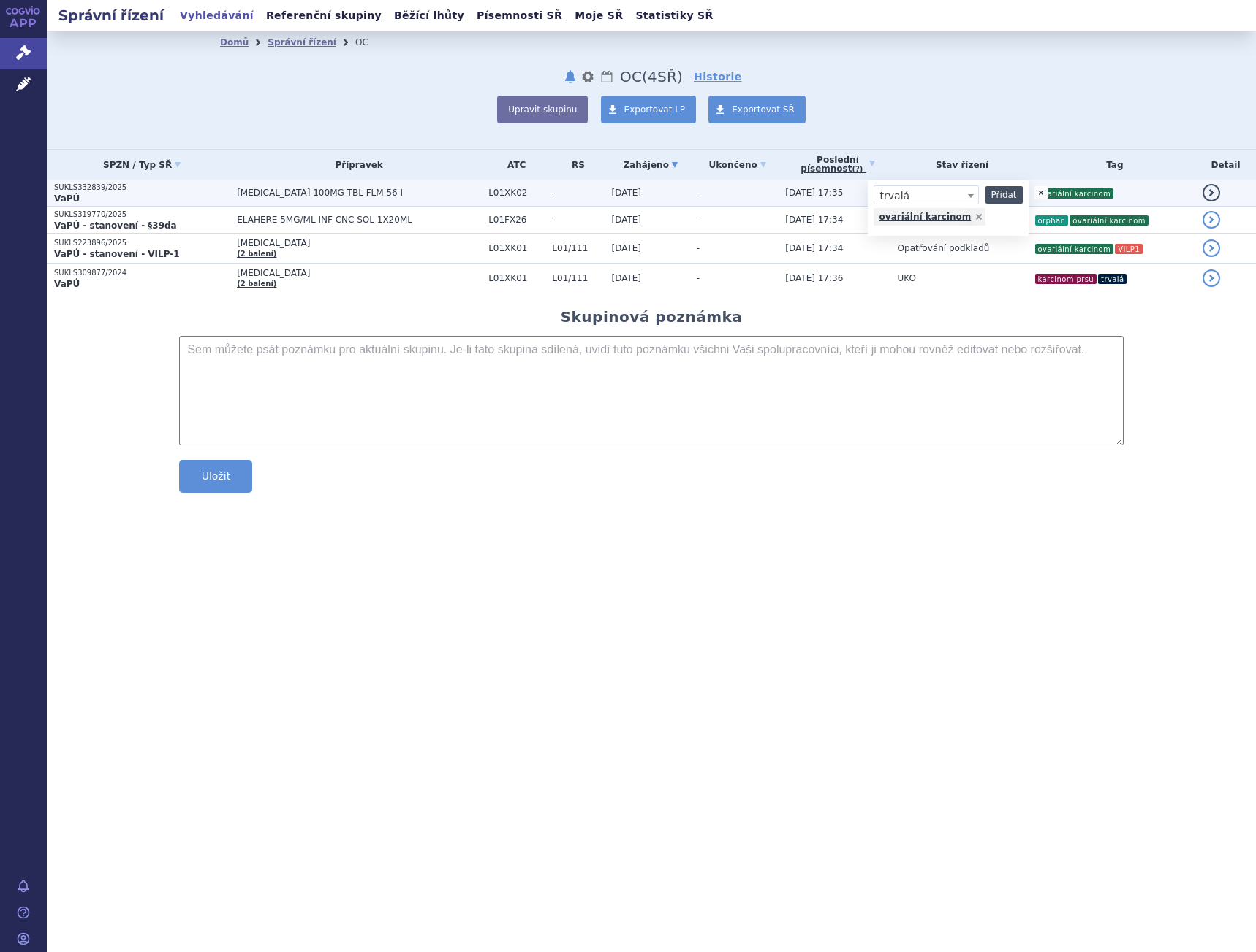
click at [1003, 189] on button "Přidat" at bounding box center [1003, 195] width 37 height 18
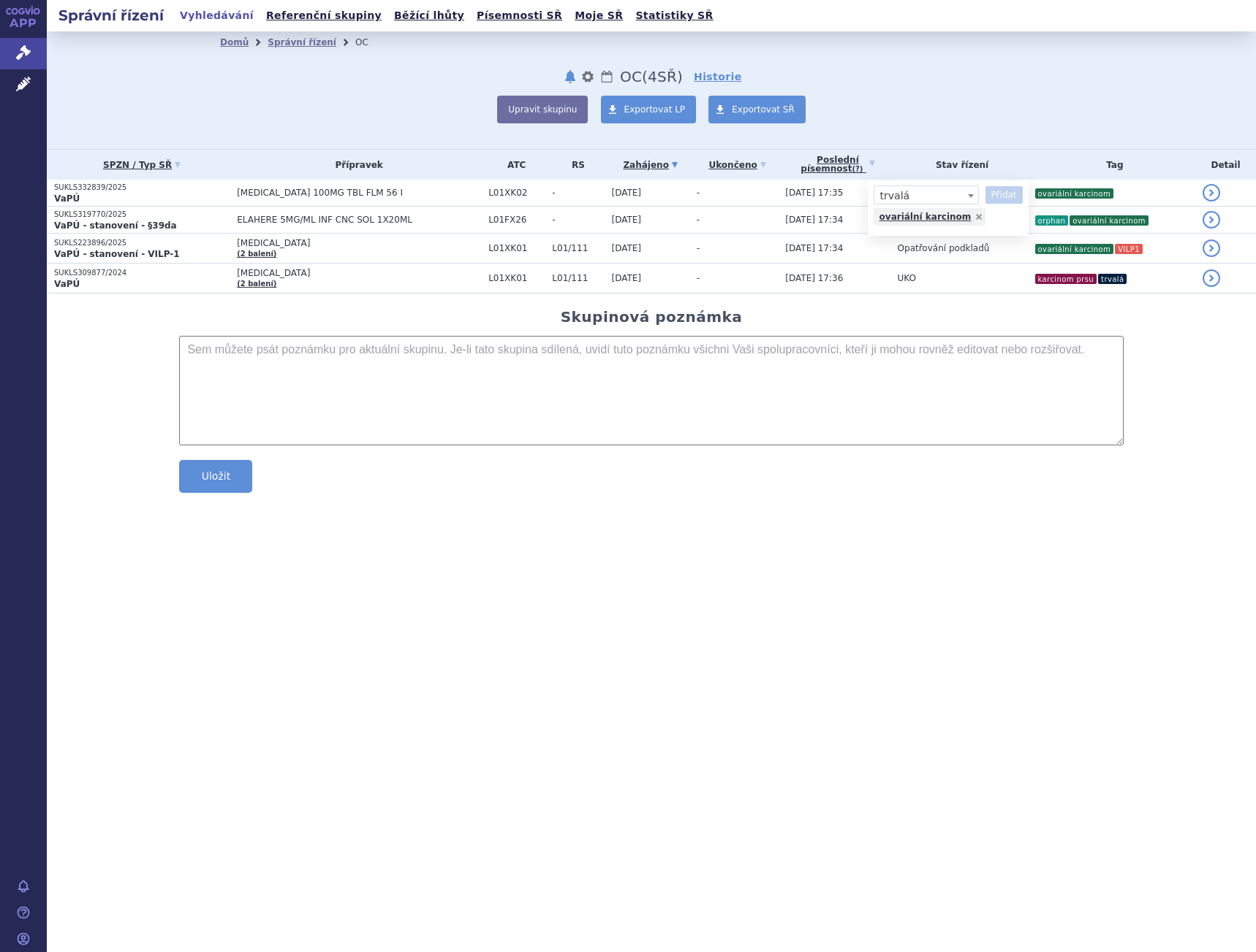
select select
click at [1052, 128] on div "Domů Správní řízení OC notifikace nastavení Přejmenovat Smazat Lhůty OC (bez ) …" at bounding box center [651, 90] width 1209 height 118
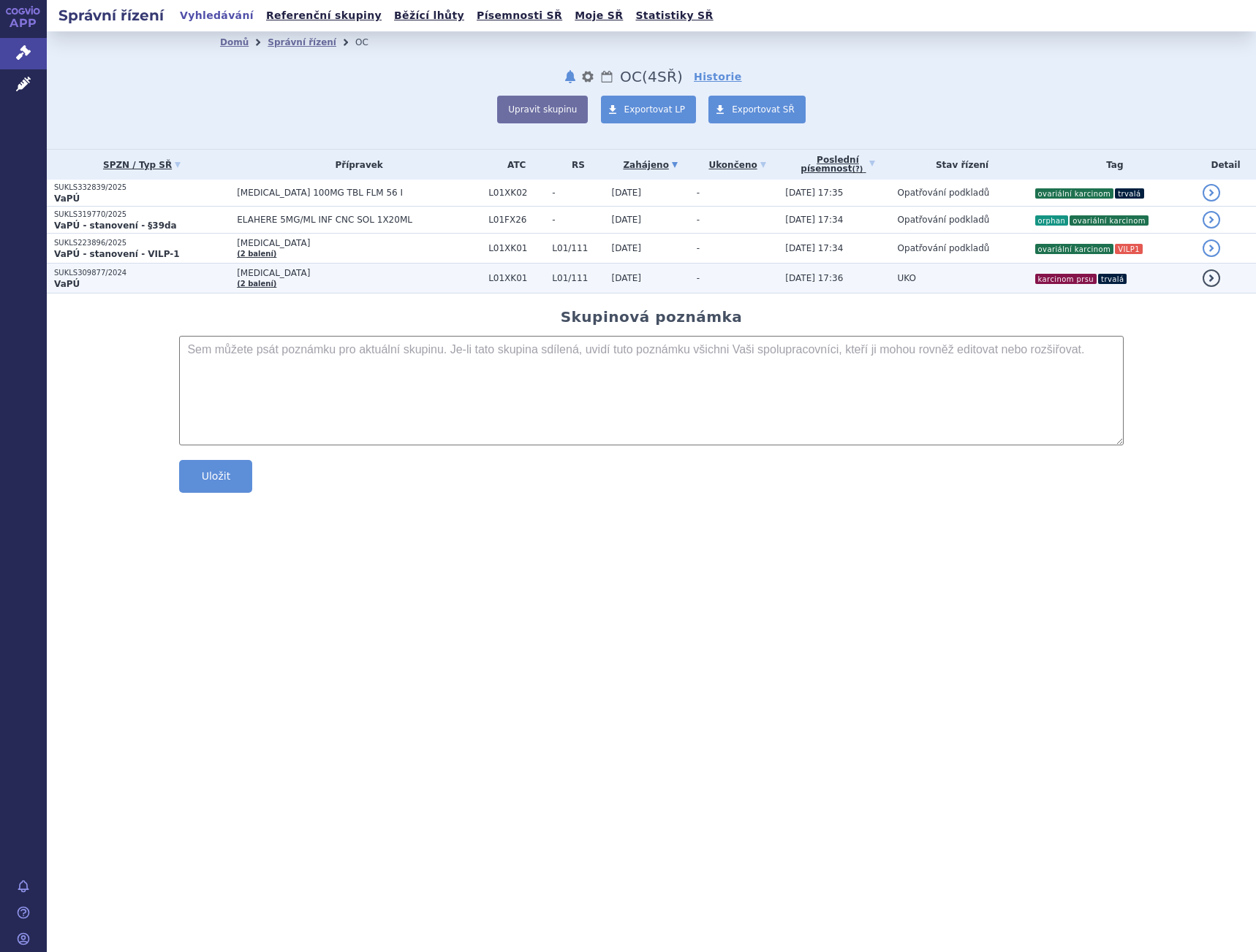
click at [449, 276] on span "[MEDICAL_DATA]" at bounding box center [359, 273] width 244 height 10
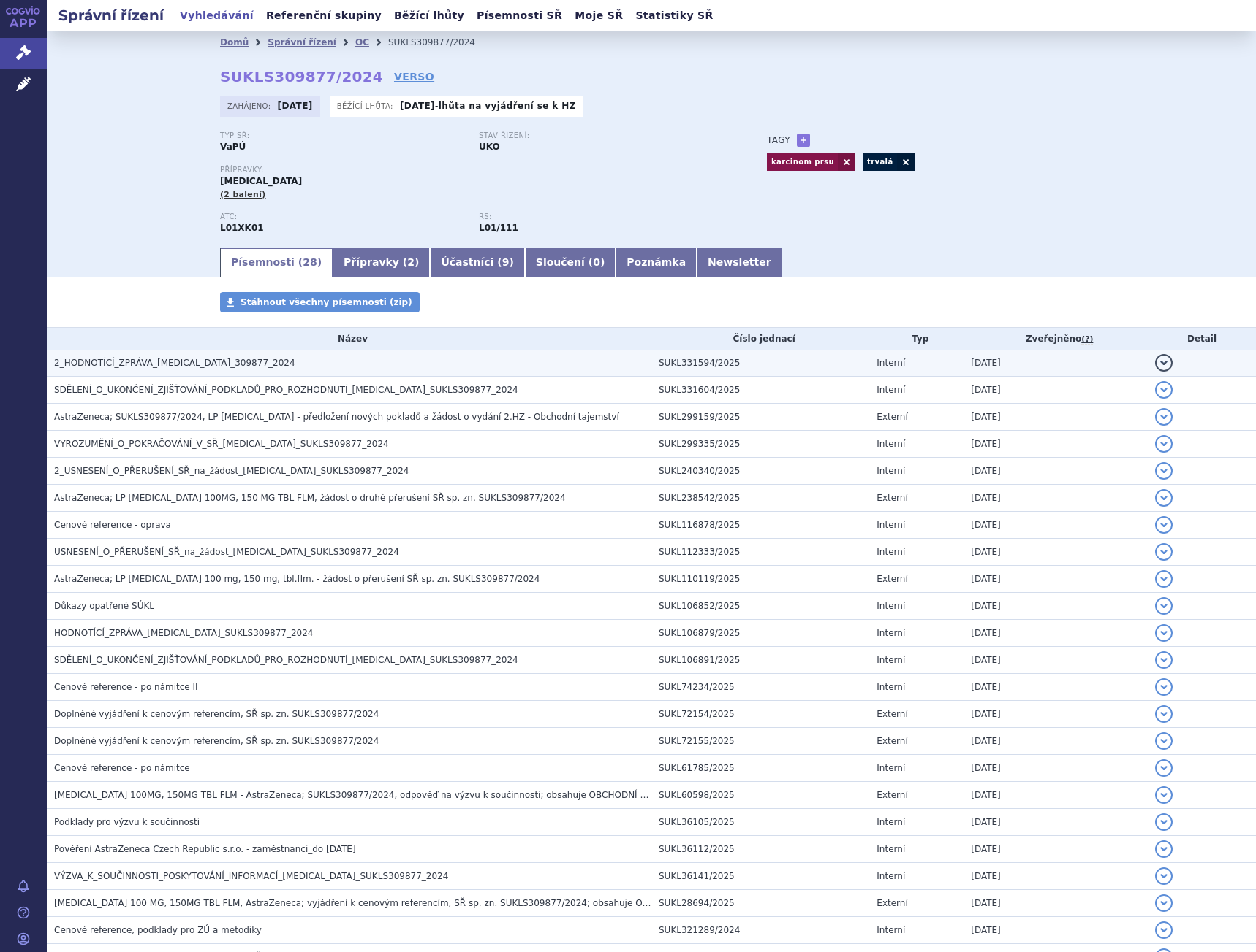
click at [194, 361] on span "2_HODNOTÍCÍ_ZPRÁVA_LYNPARZA_309877_2024" at bounding box center [174, 363] width 241 height 10
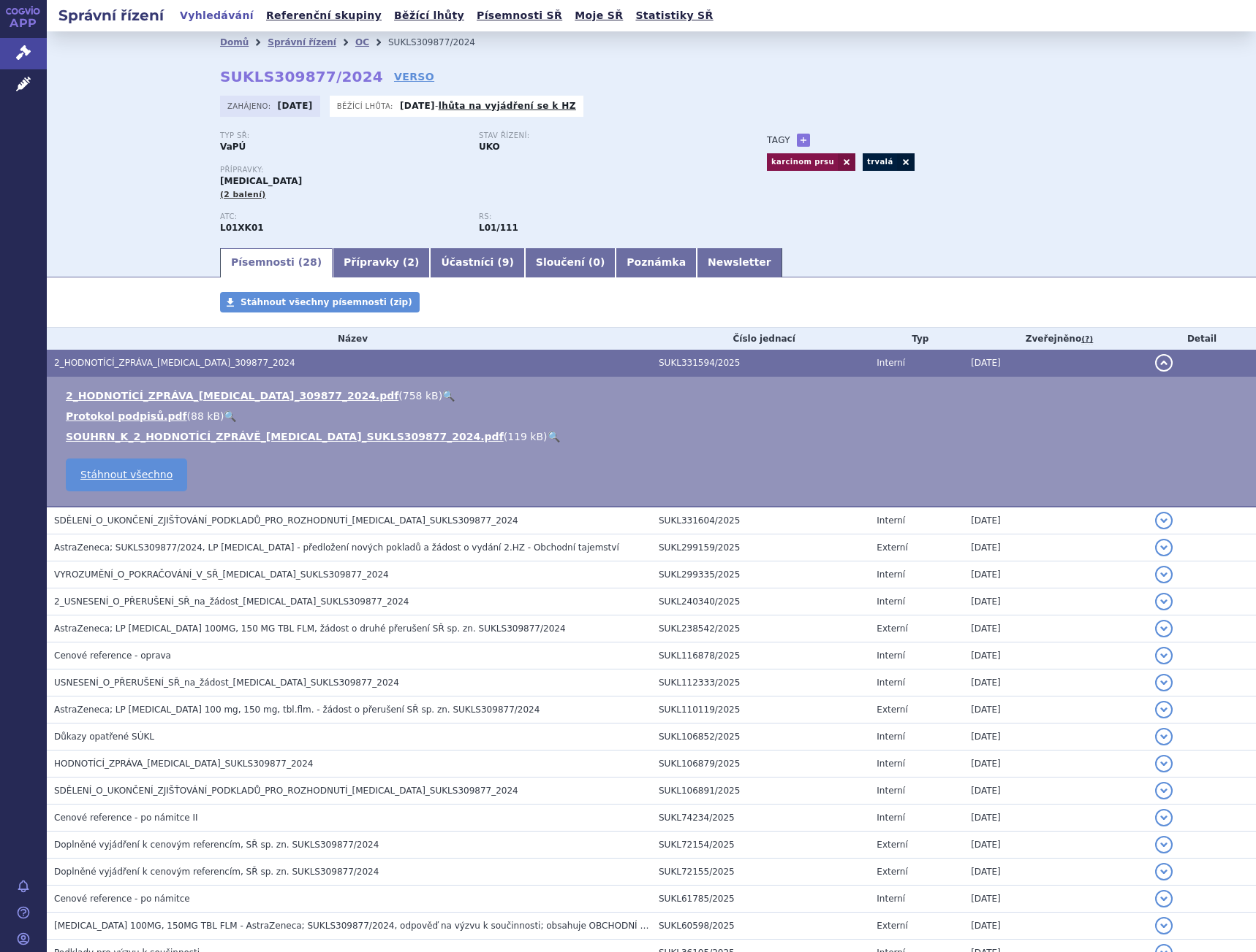
click at [547, 432] on link "🔍" at bounding box center [553, 437] width 13 height 12
click at [355, 45] on link "OC" at bounding box center [362, 42] width 14 height 10
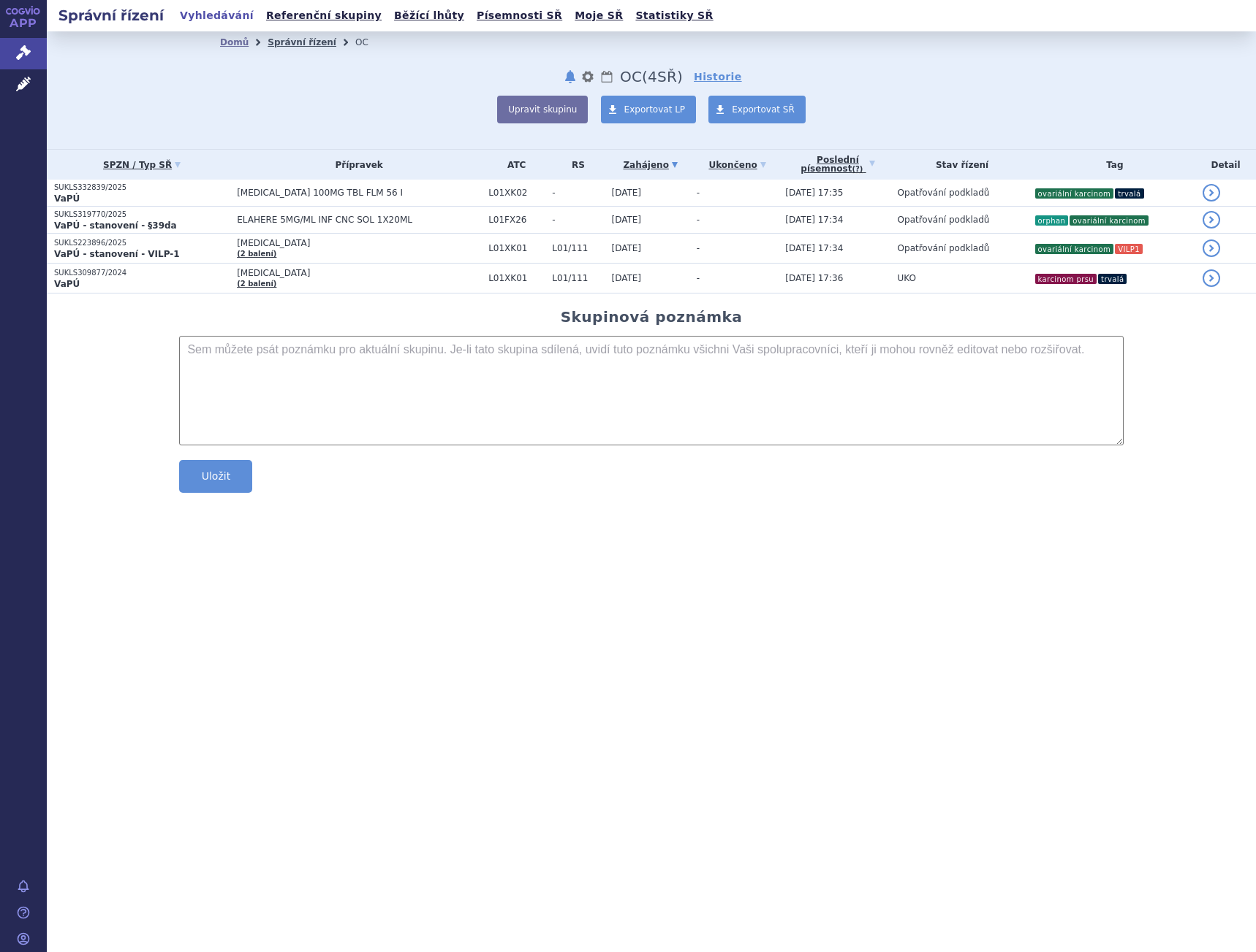
click at [284, 48] on link "Správní řízení" at bounding box center [302, 42] width 68 height 10
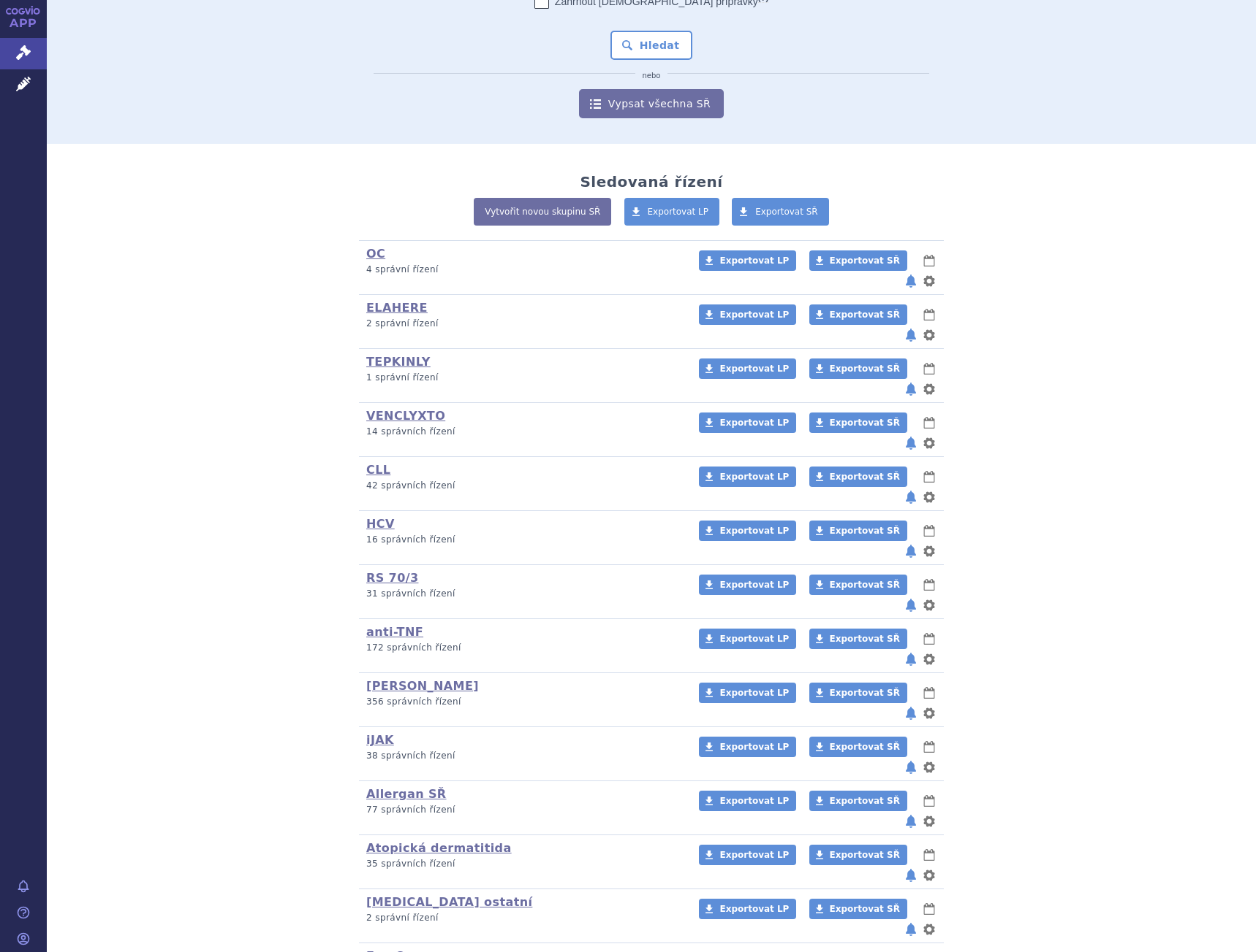
scroll to position [146, 0]
click at [373, 462] on link "CLL" at bounding box center [378, 469] width 24 height 14
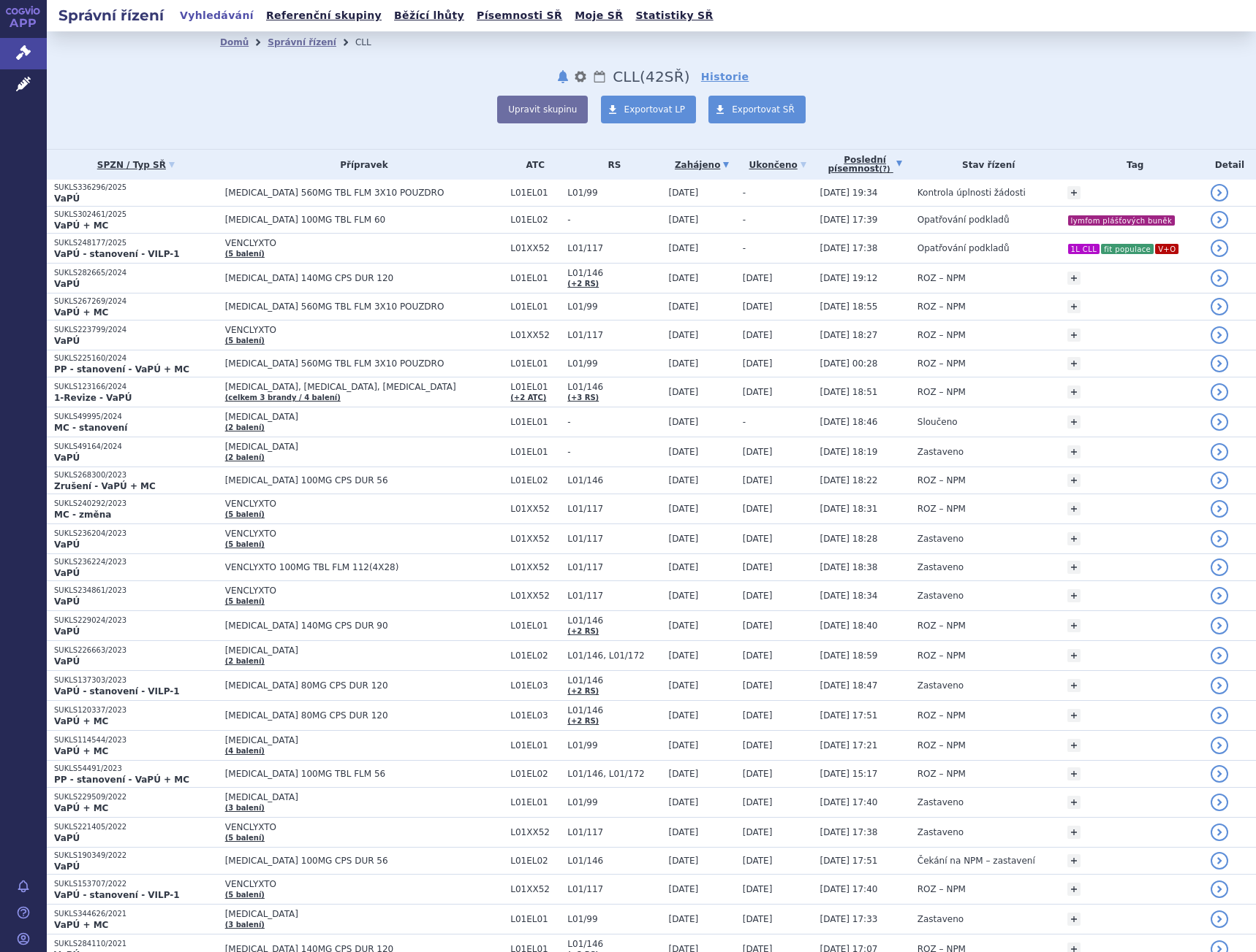
click at [845, 165] on link "Poslední písemnost (?)" at bounding box center [864, 165] width 90 height 30
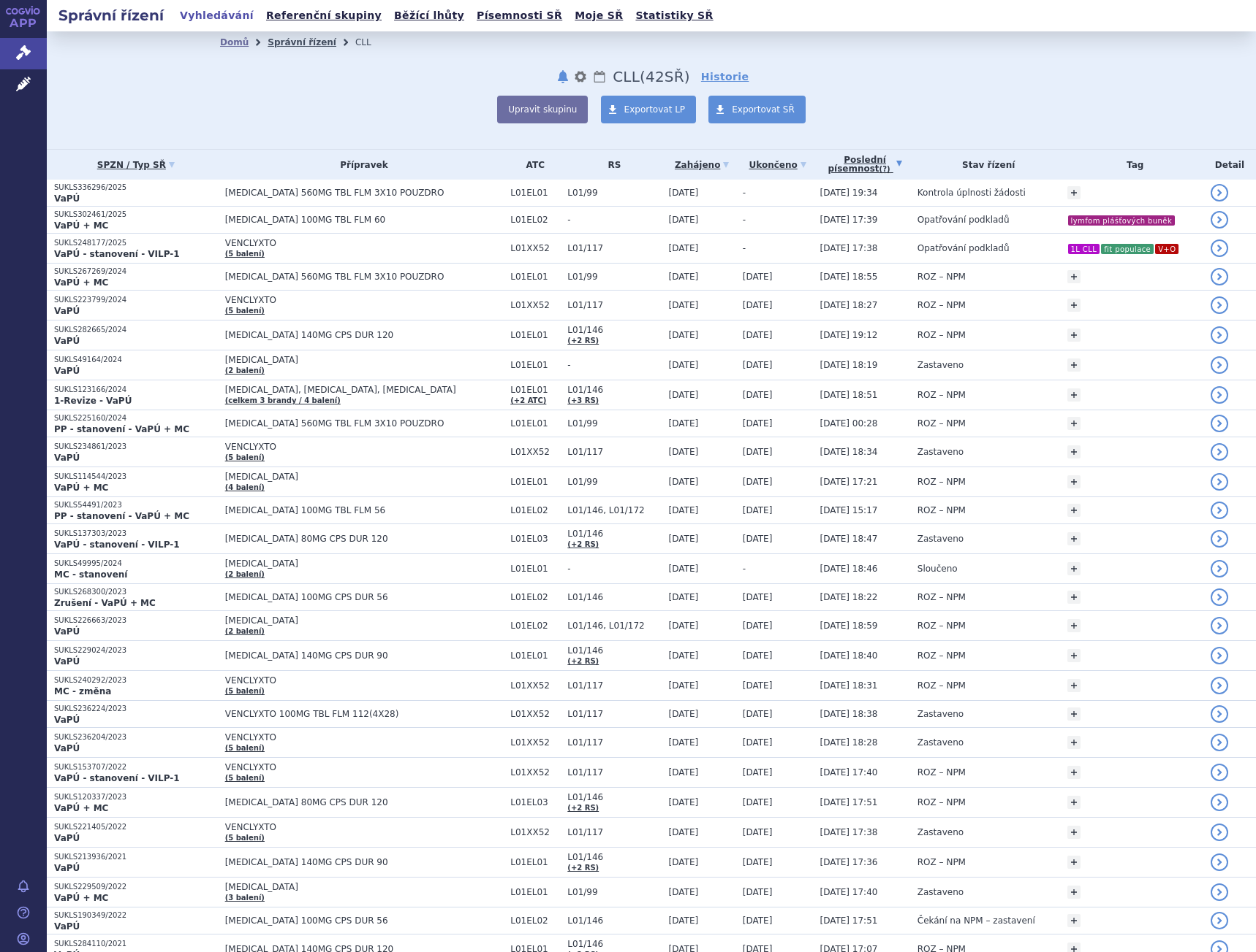
click at [275, 43] on link "Správní řízení" at bounding box center [302, 42] width 68 height 10
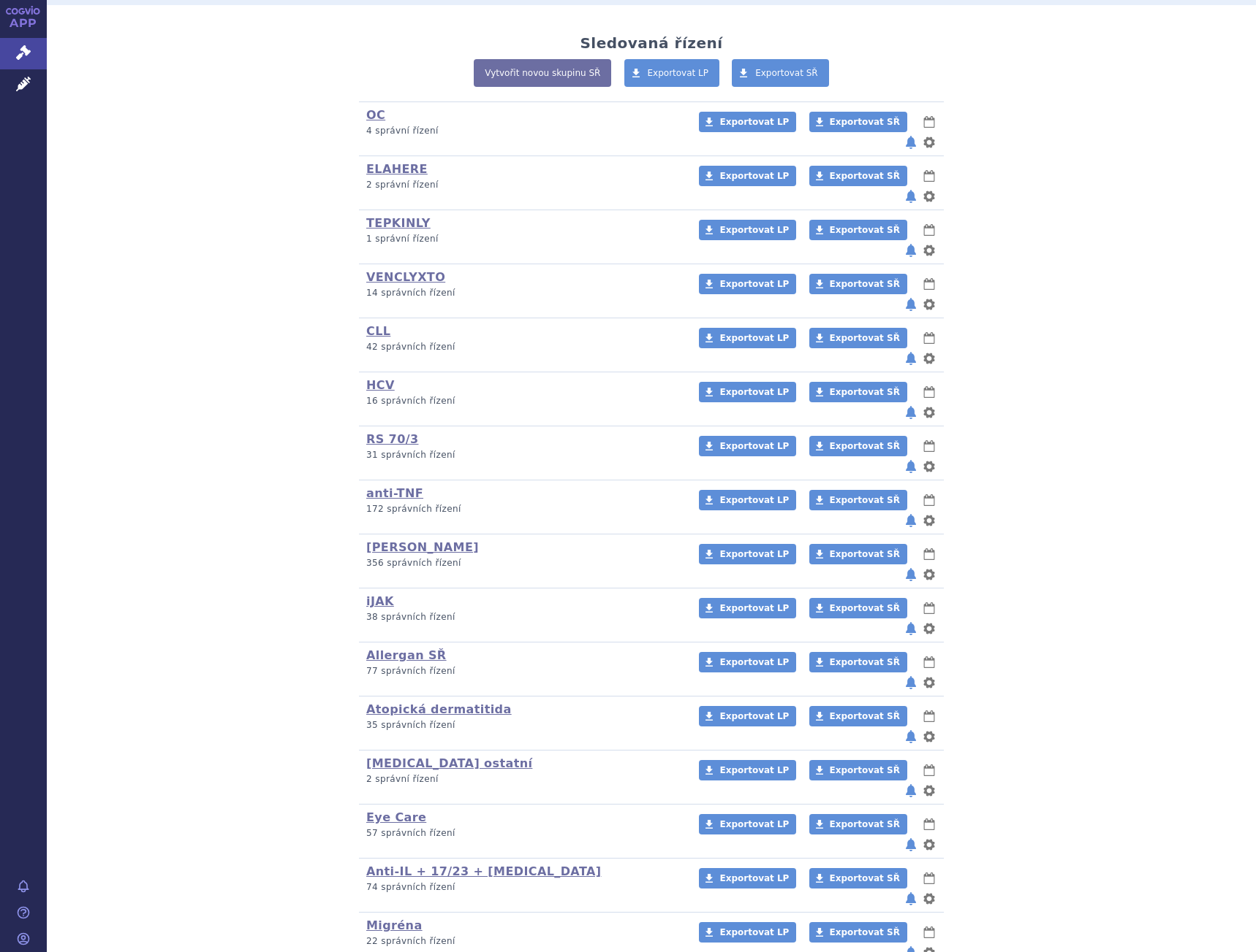
scroll to position [348, 0]
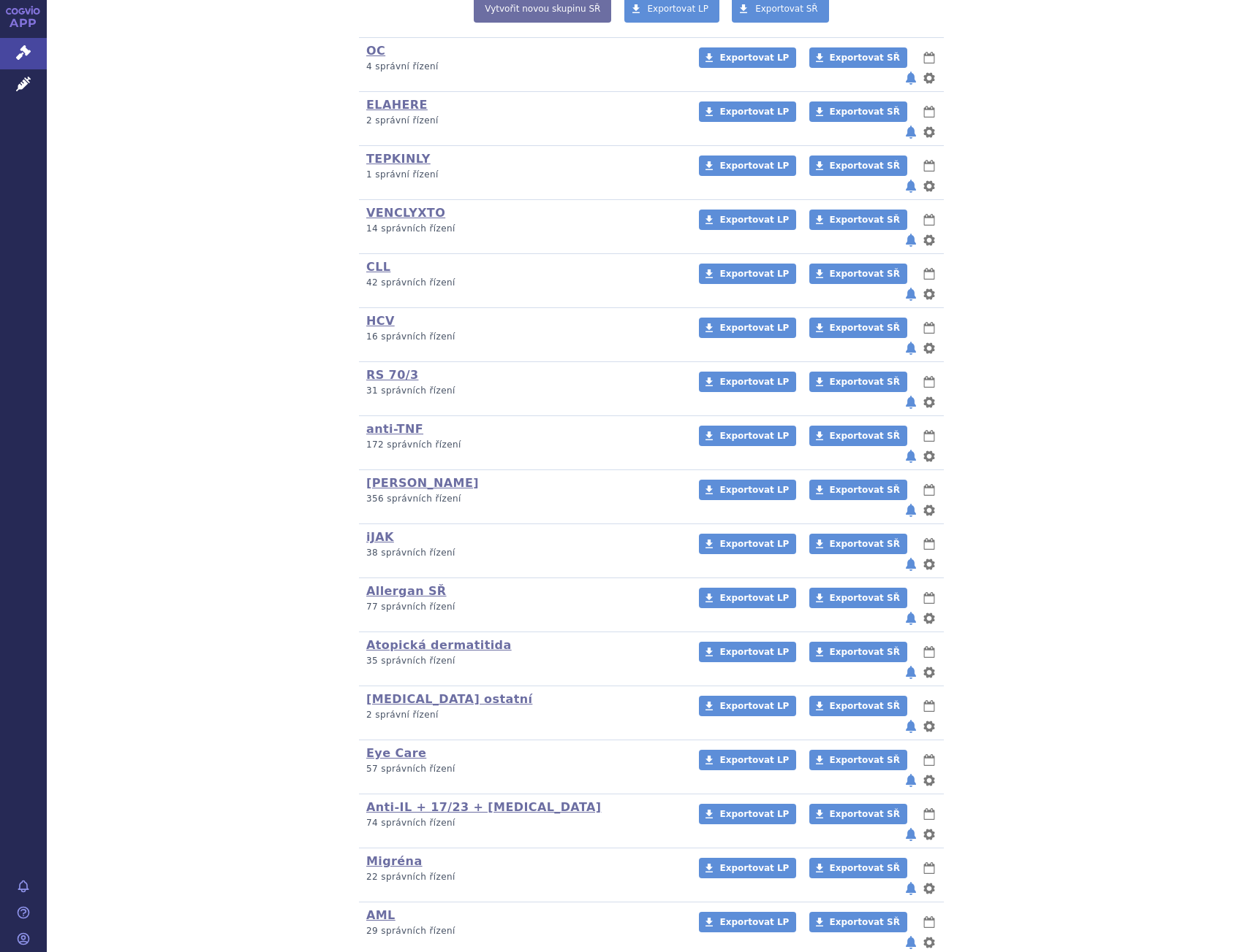
click at [378, 952] on link "[MEDICAL_DATA]" at bounding box center [423, 970] width 113 height 14
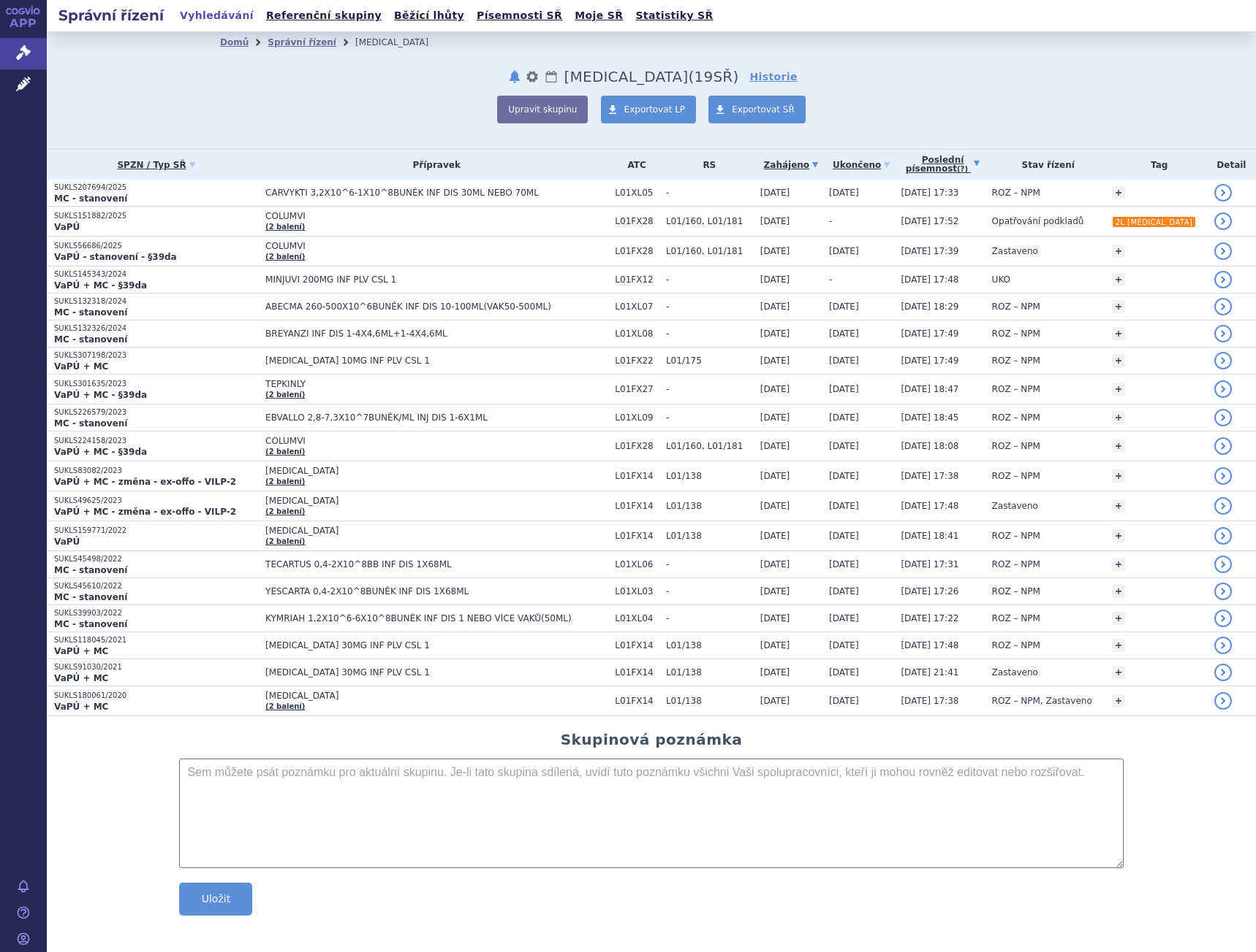
click at [969, 167] on link "Poslední písemnost (?)" at bounding box center [942, 165] width 83 height 30
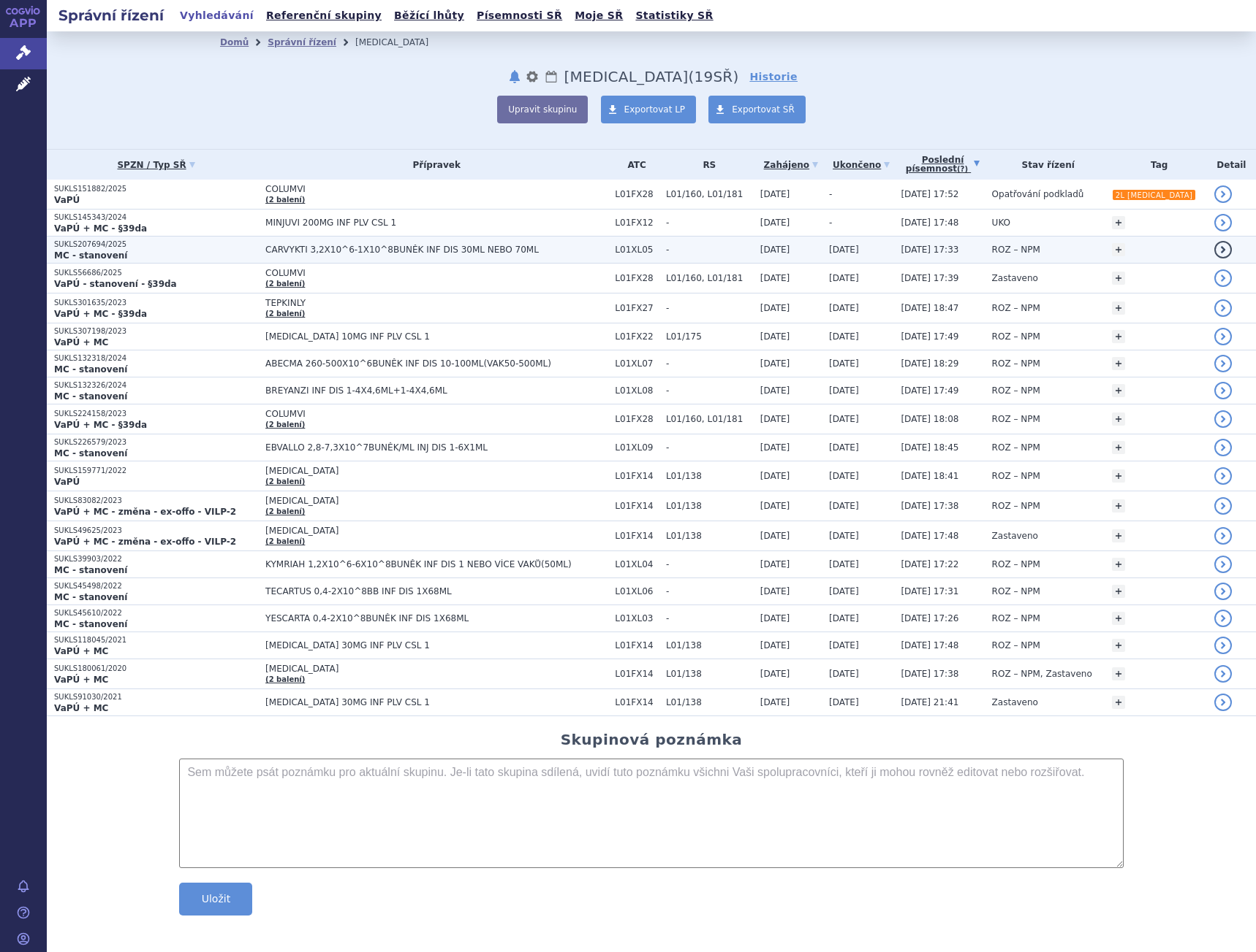
click at [363, 260] on td "CARVYKTI 3,2X10^6-1X10^8BUNĚK INF DIS 30ML NEBO 70ML" at bounding box center [432, 251] width 349 height 27
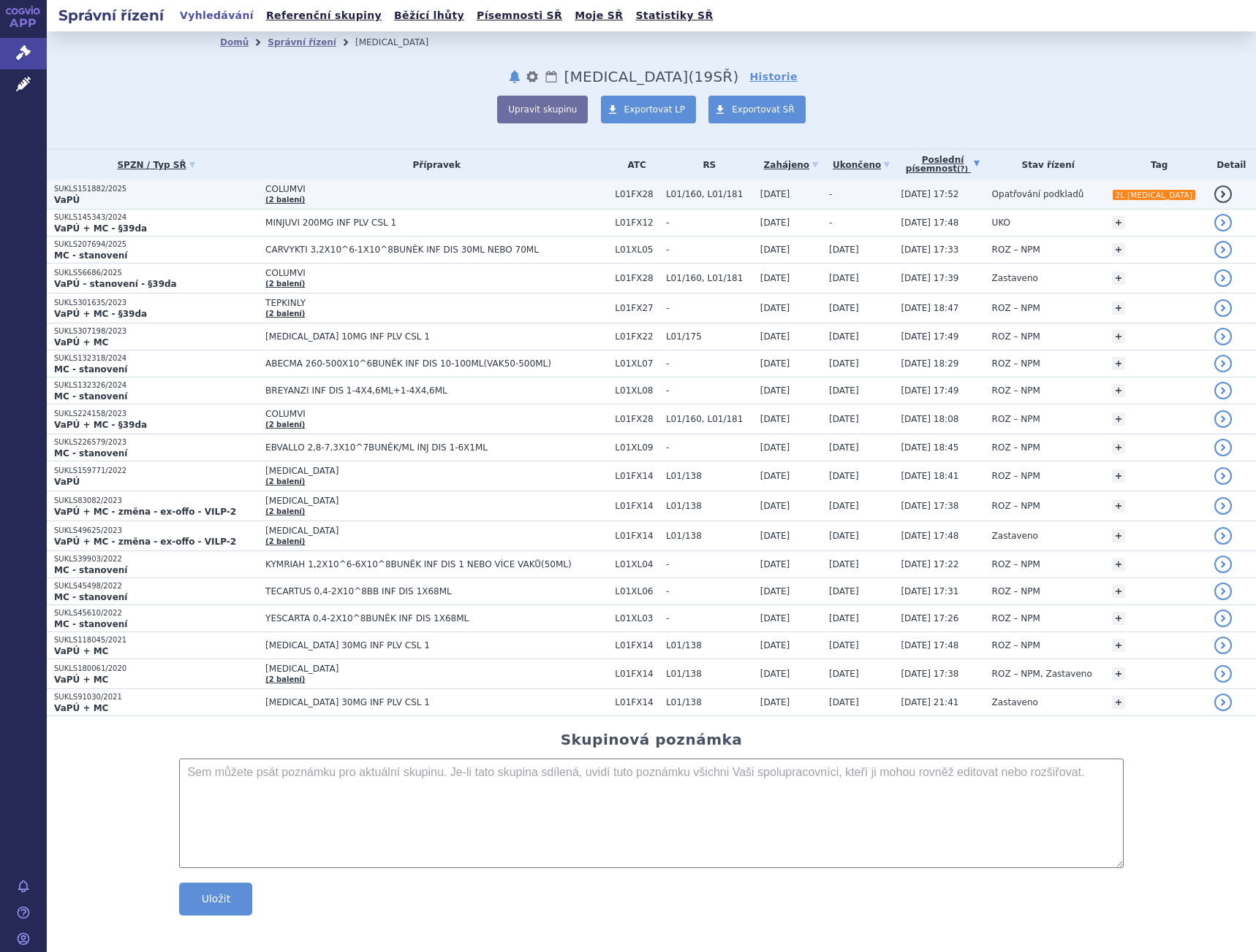
click at [406, 201] on td "COLUMVI (2 balení)" at bounding box center [432, 194] width 349 height 30
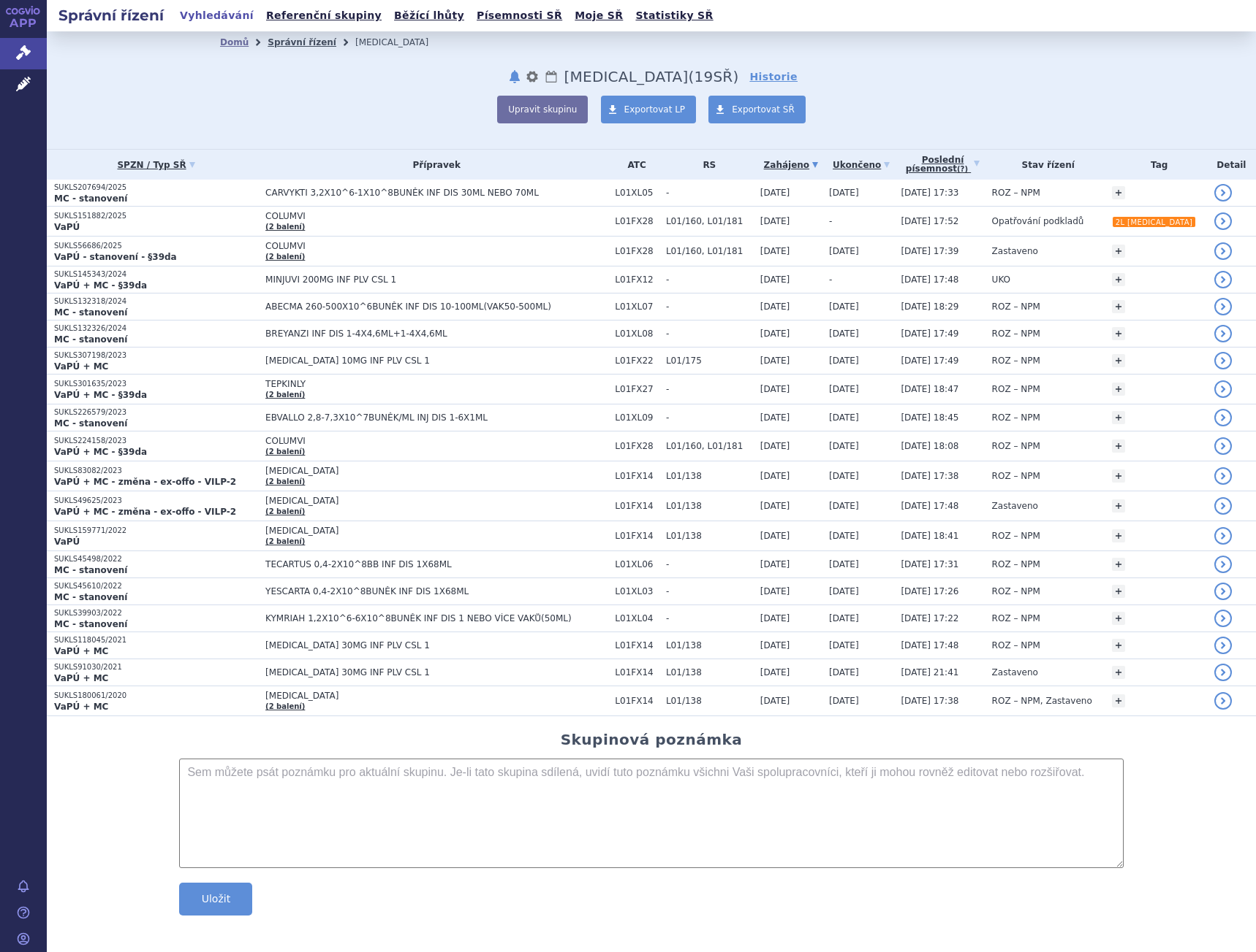
click at [307, 40] on link "Správní řízení" at bounding box center [302, 42] width 68 height 10
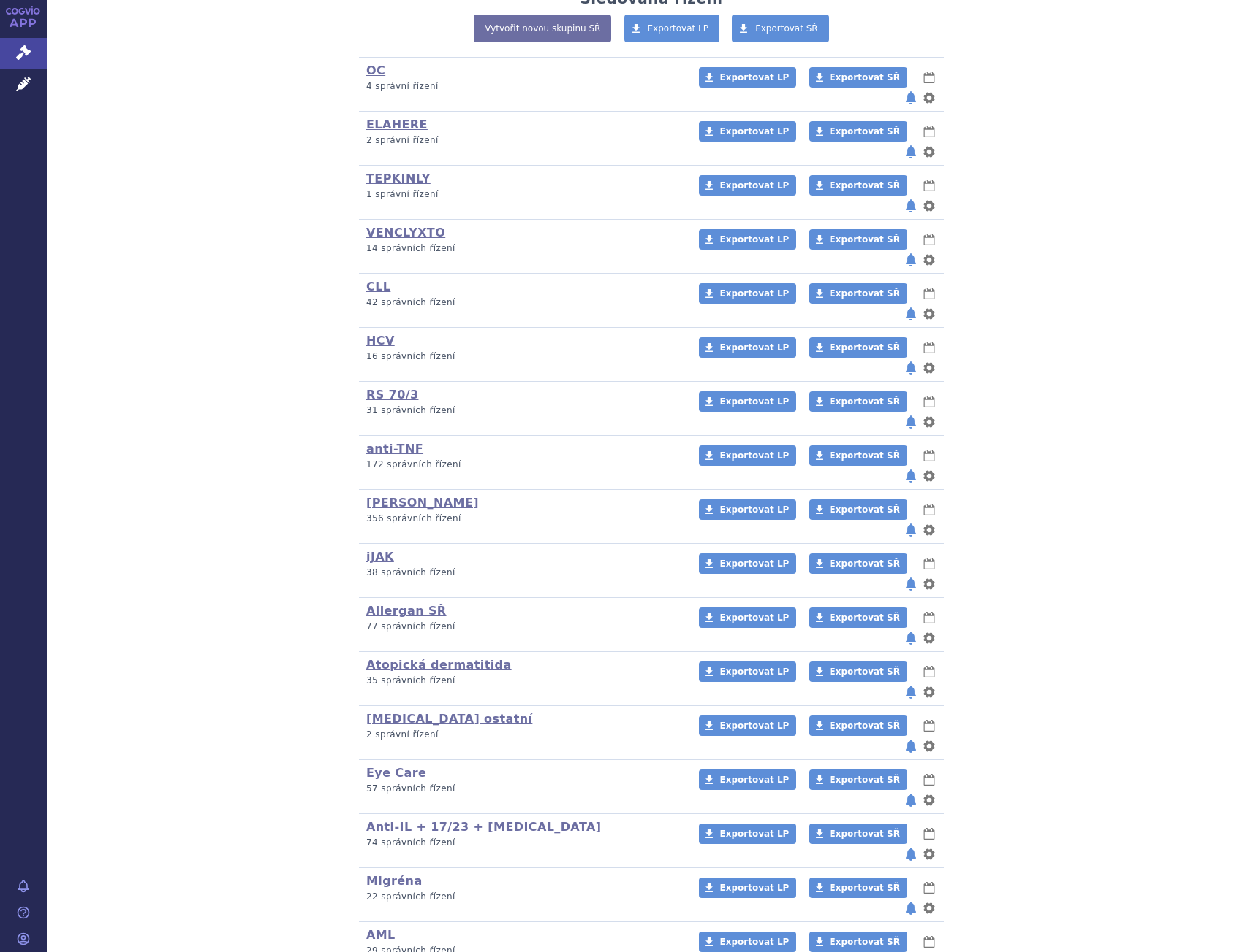
scroll to position [348, 0]
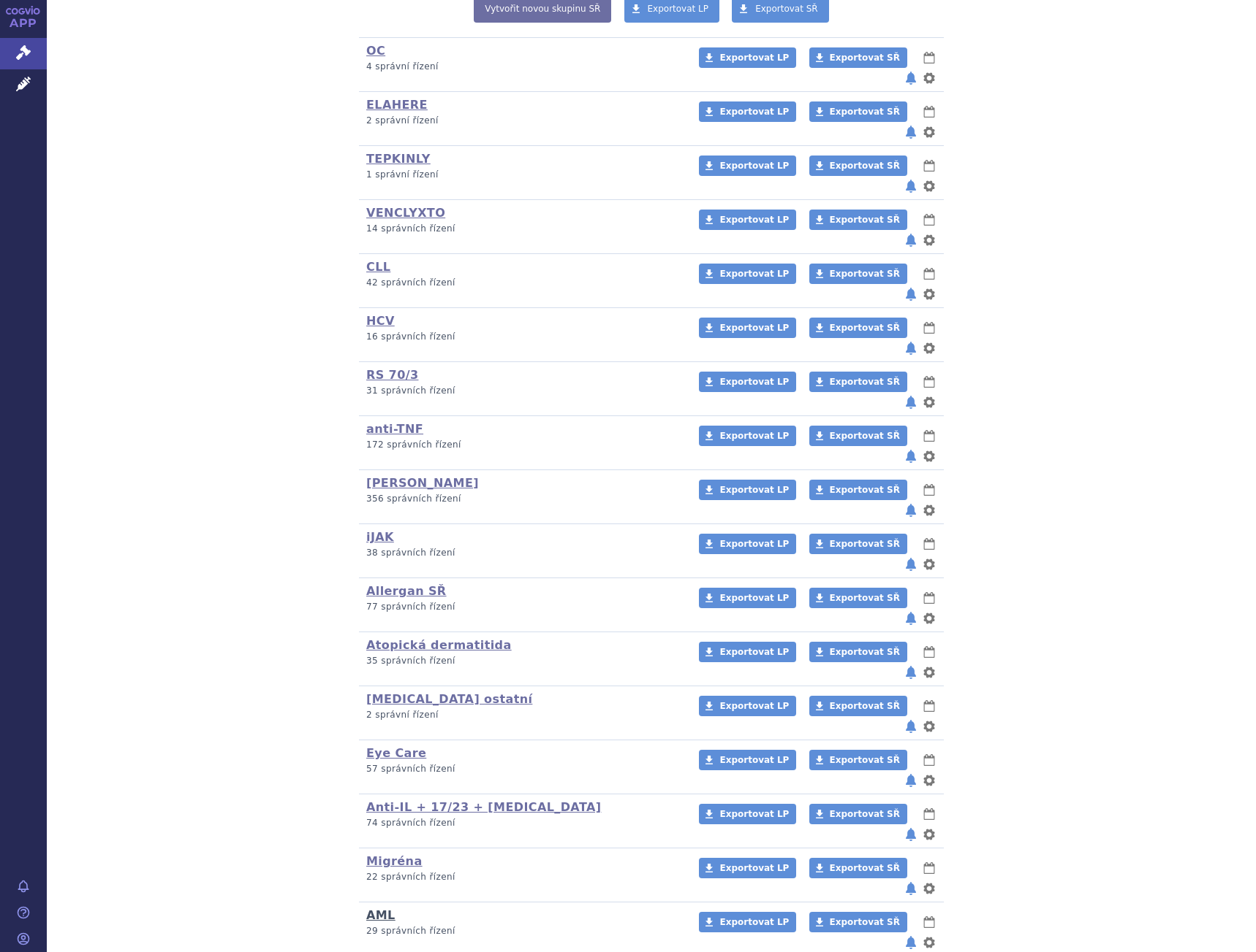
click at [366, 909] on link "AML" at bounding box center [381, 916] width 29 height 14
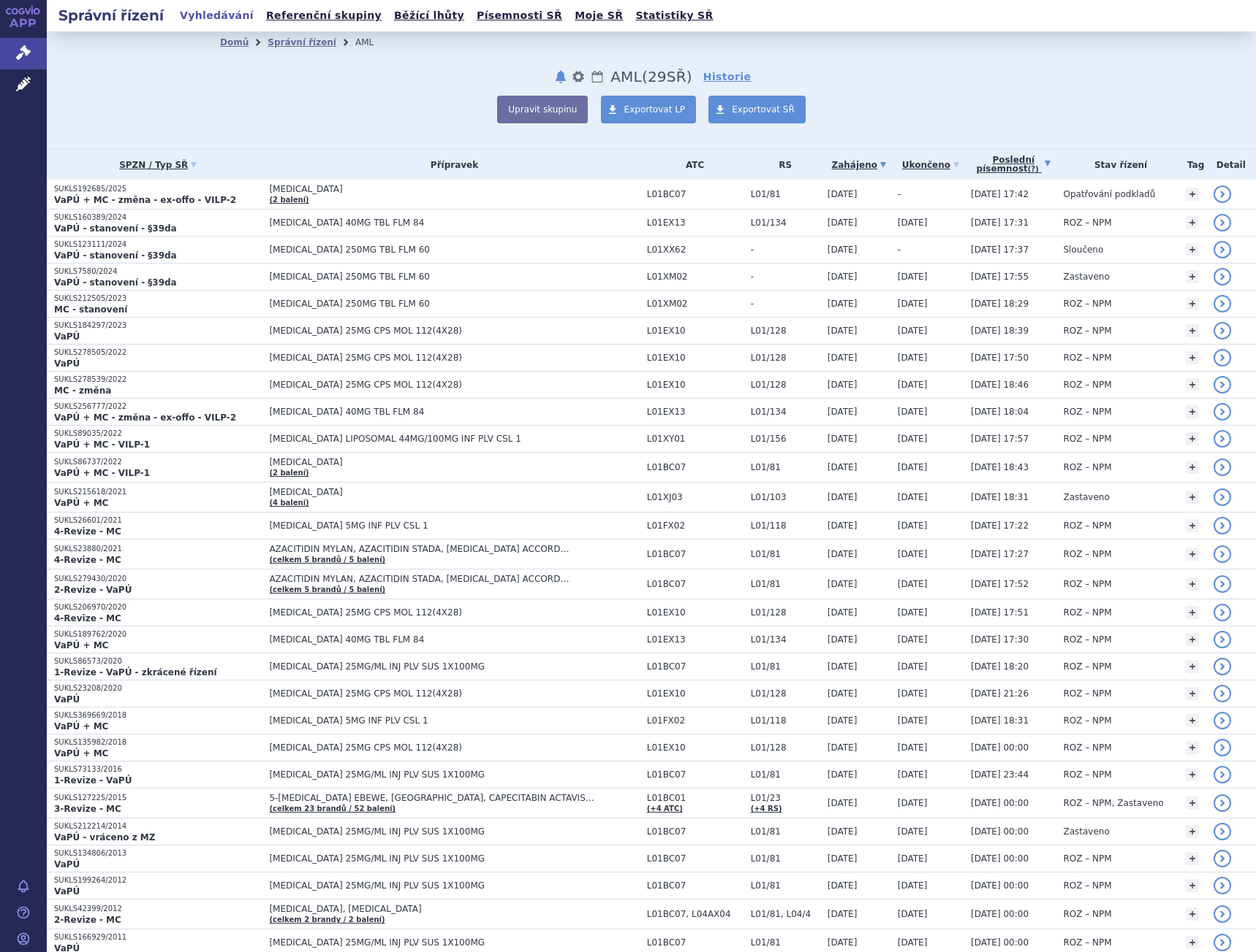
click at [993, 152] on link "Poslední písemnost (?)" at bounding box center [1012, 165] width 85 height 30
click at [275, 45] on link "Správní řízení" at bounding box center [302, 42] width 68 height 10
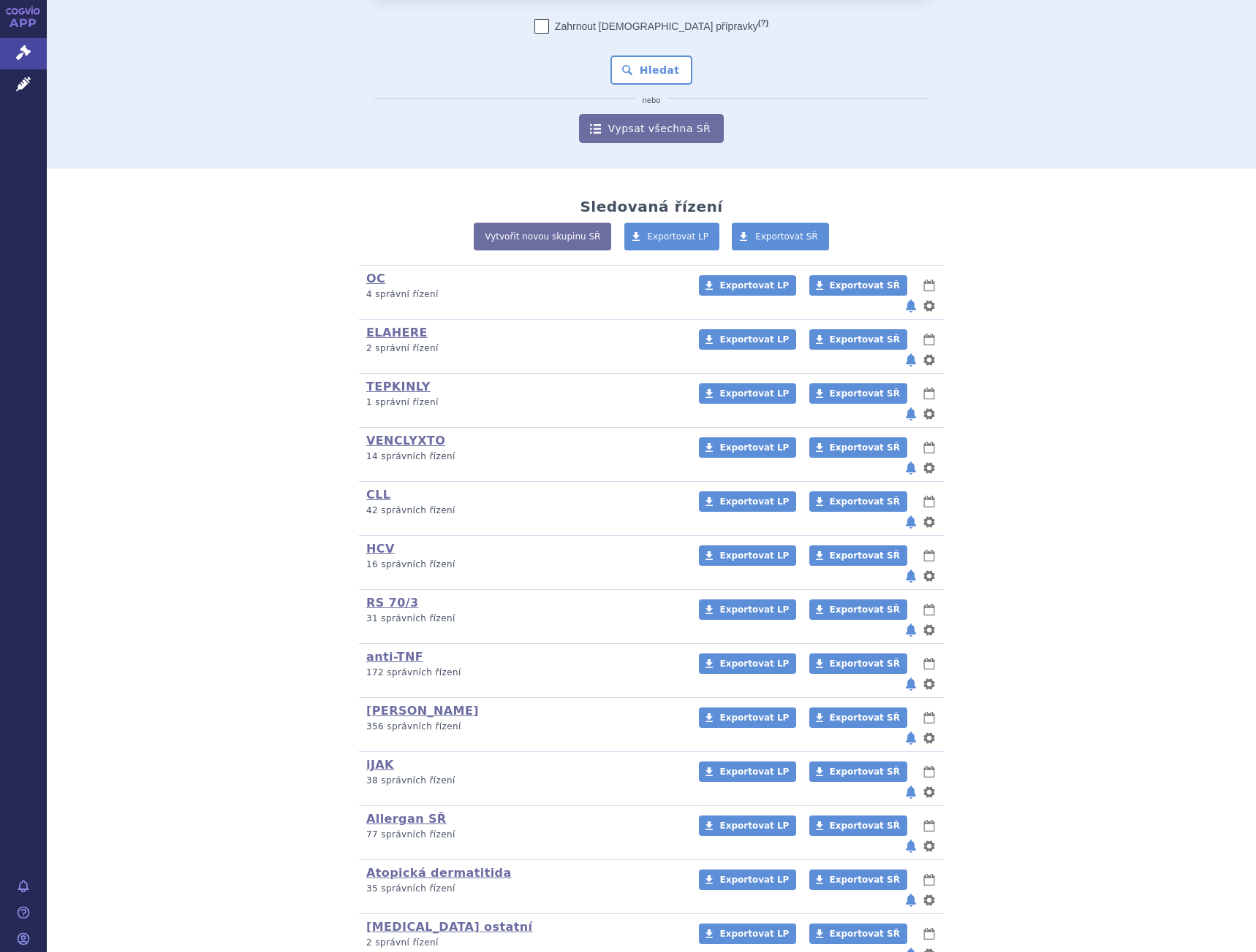
scroll to position [146, 0]
